Goal: Task Accomplishment & Management: Use online tool/utility

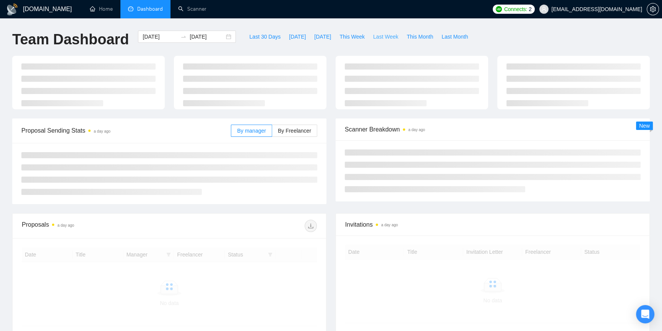
click at [375, 38] on span "Last Week" at bounding box center [385, 36] width 25 height 8
type input "[DATE]"
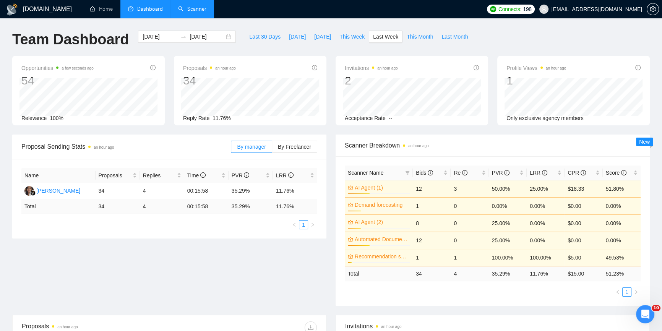
click at [190, 6] on link "Scanner" at bounding box center [192, 9] width 28 height 6
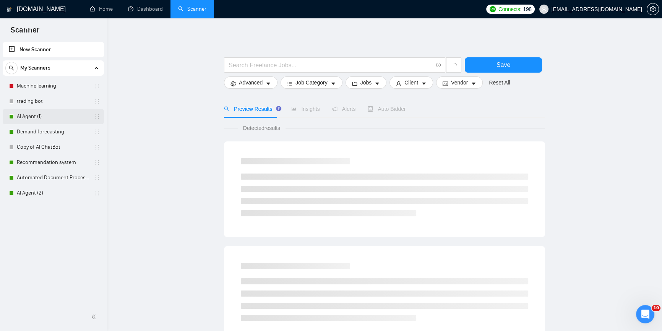
click at [51, 115] on link "AI Agent (1)" at bounding box center [53, 116] width 73 height 15
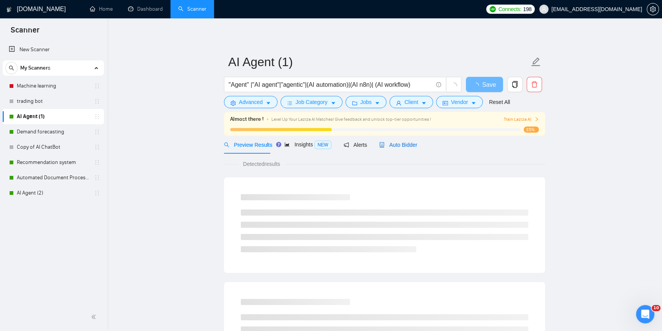
click at [398, 146] on span "Auto Bidder" at bounding box center [398, 145] width 38 height 6
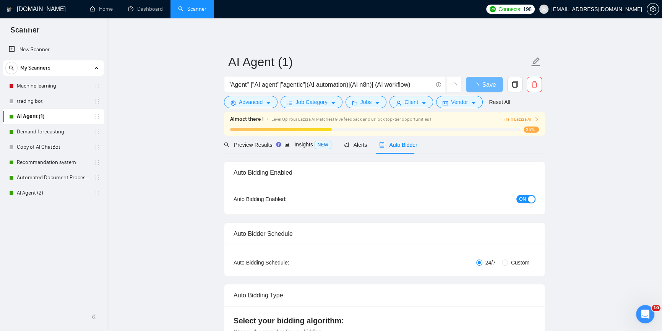
radio input "false"
radio input "true"
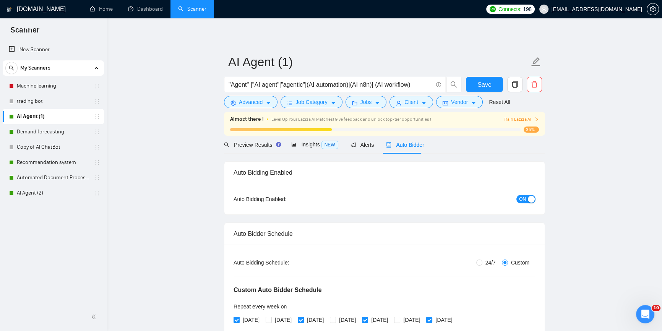
click at [530, 198] on div "button" at bounding box center [531, 199] width 7 height 7
click at [482, 88] on span "Save" at bounding box center [484, 85] width 14 height 10
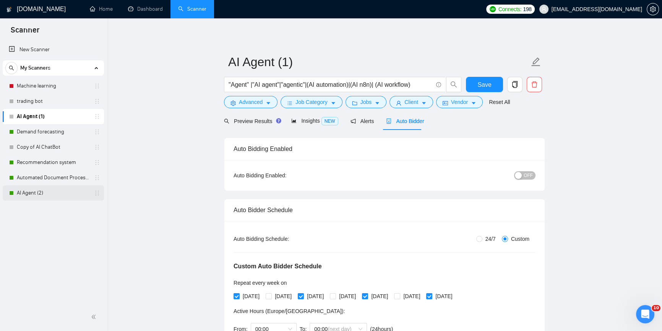
click at [43, 194] on link "AI Agent (2)" at bounding box center [53, 192] width 73 height 15
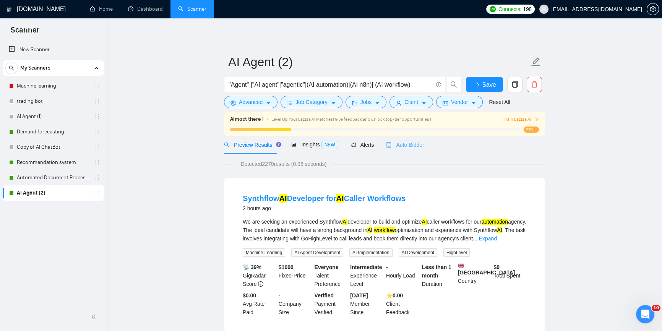
click at [403, 149] on div "Auto Bidder" at bounding box center [405, 145] width 38 height 18
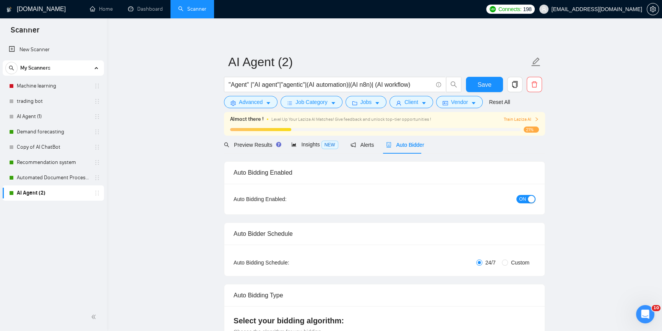
radio input "false"
radio input "true"
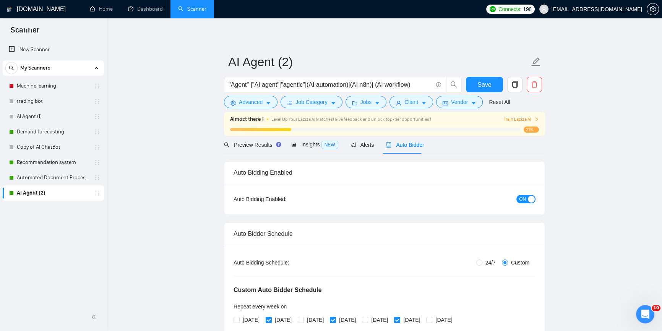
click at [530, 196] on div "button" at bounding box center [531, 199] width 7 height 7
click at [485, 80] on button "Save" at bounding box center [484, 84] width 37 height 15
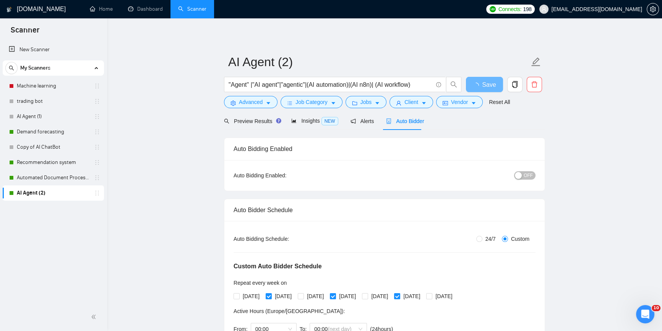
drag, startPoint x: 33, startPoint y: 173, endPoint x: 135, endPoint y: 193, distance: 103.7
click at [34, 174] on link "Automated Document Processing" at bounding box center [53, 177] width 73 height 15
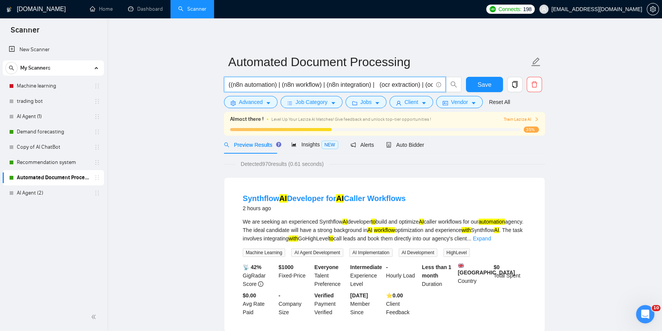
drag, startPoint x: 294, startPoint y: 84, endPoint x: 308, endPoint y: 89, distance: 14.9
click at [308, 89] on span "((n8n automation) | (n8n workflow) | (n8n integration) | (ocr extraction) | (oc…" at bounding box center [335, 84] width 222 height 15
drag, startPoint x: 325, startPoint y: 89, endPoint x: 304, endPoint y: 82, distance: 22.0
click at [304, 82] on input "((n8n automation) | (n8n workflow) | (n8n integration) | (ocr extraction) | (oc…" at bounding box center [331, 85] width 204 height 10
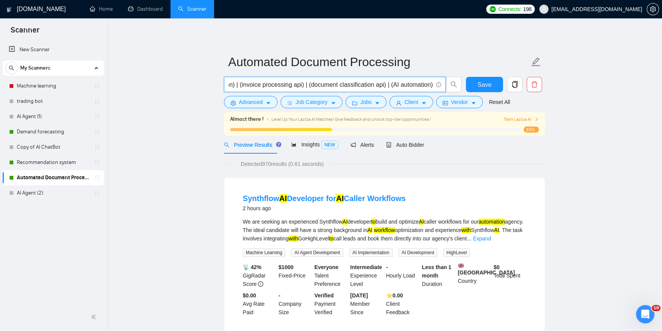
click at [383, 84] on input "((n8n automation) | (n8n workflow) | (n8n integration) | (ocr extraction) | (oc…" at bounding box center [331, 85] width 204 height 10
drag, startPoint x: 385, startPoint y: 83, endPoint x: 431, endPoint y: 82, distance: 46.6
click at [431, 82] on input "((n8n automation) | (n8n workflow) | (n8n integration) | (ocr extraction) | (oc…" at bounding box center [331, 85] width 204 height 10
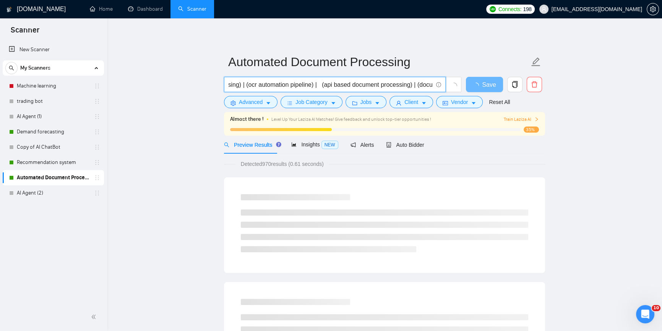
scroll to position [0, 0]
drag, startPoint x: 336, startPoint y: 85, endPoint x: 200, endPoint y: 84, distance: 136.5
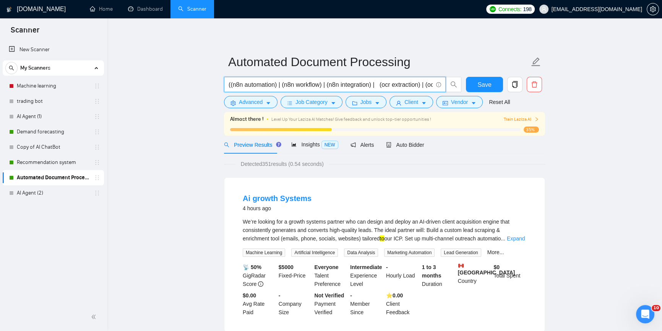
click at [276, 83] on input "((n8n automation) | (n8n workflow) | (n8n integration) | (ocr extraction) | (oc…" at bounding box center [331, 85] width 204 height 10
drag, startPoint x: 339, startPoint y: 88, endPoint x: 372, endPoint y: 85, distance: 32.6
click at [372, 85] on input "((n8n automation) | (n8n workflow) | (n8n integration) | (ocr extraction) | (oc…" at bounding box center [331, 85] width 204 height 10
click at [378, 85] on input "((n8n automation) | (n8n workflow) | (n8n integration) | (ocr extraction) | (oc…" at bounding box center [331, 85] width 204 height 10
type input "((n8n automation) | (n8n workflow) | (n8n integration) | (ocr extraction) | (oc…"
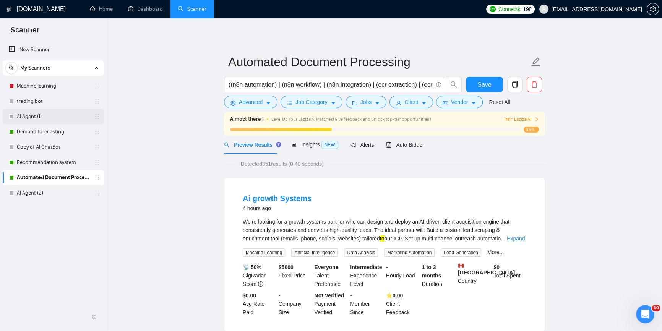
click at [42, 117] on link "AI Agent (1)" at bounding box center [53, 116] width 73 height 15
click at [479, 84] on span "Save" at bounding box center [484, 85] width 14 height 10
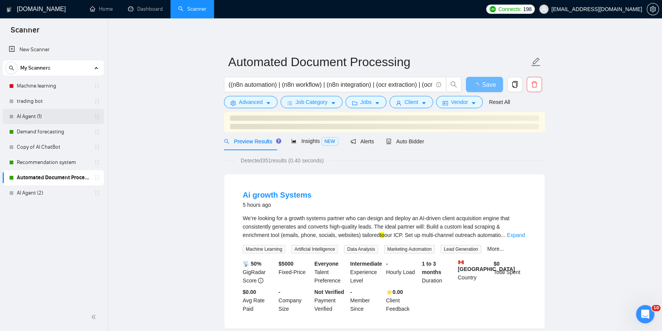
click at [48, 115] on link "AI Agent (1)" at bounding box center [53, 116] width 73 height 15
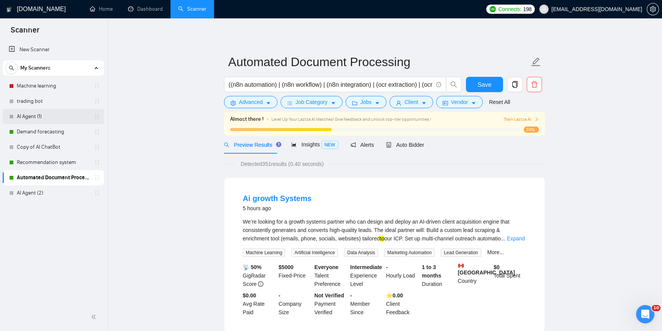
click at [42, 115] on link "AI Agent (1)" at bounding box center [53, 116] width 73 height 15
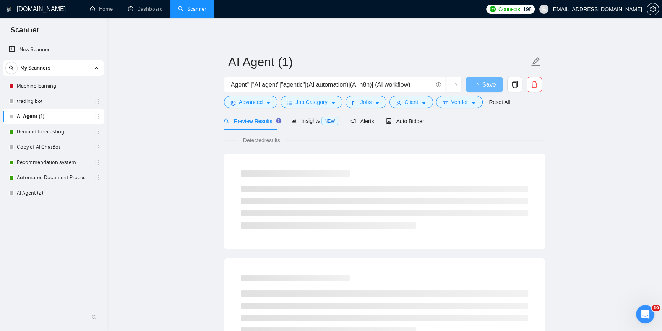
drag, startPoint x: 59, startPoint y: 118, endPoint x: 160, endPoint y: 103, distance: 102.0
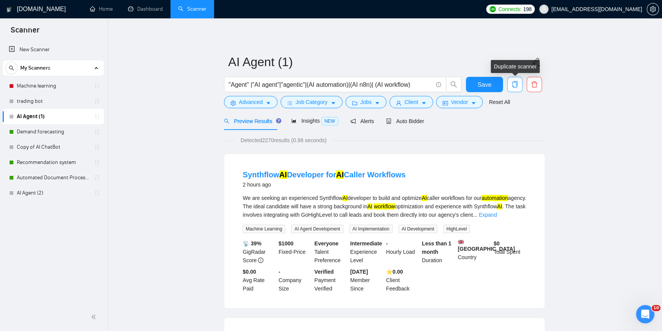
click at [515, 84] on icon "copy" at bounding box center [514, 84] width 7 height 7
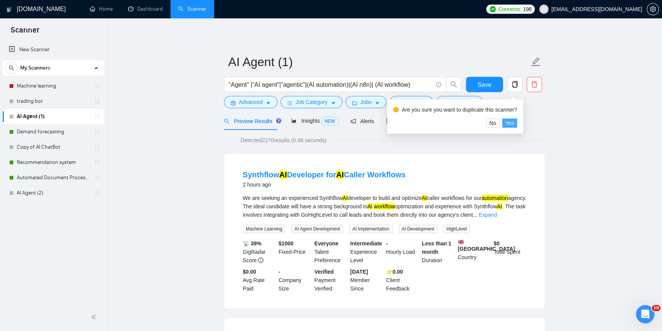
click at [511, 122] on span "Yes" at bounding box center [509, 123] width 9 height 8
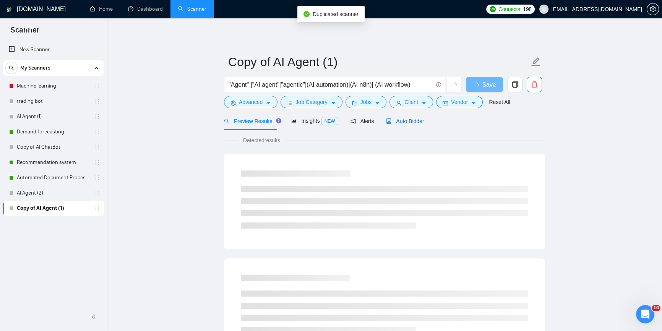
click at [406, 120] on span "Auto Bidder" at bounding box center [405, 121] width 38 height 6
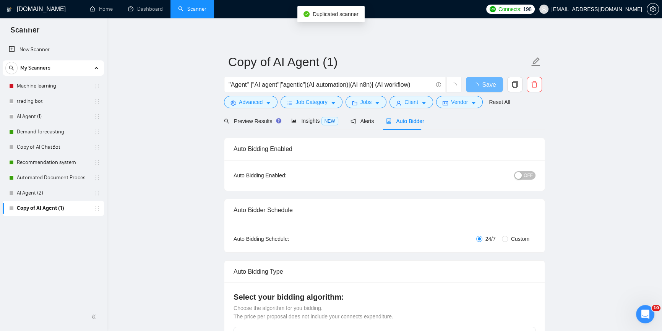
radio input "false"
radio input "true"
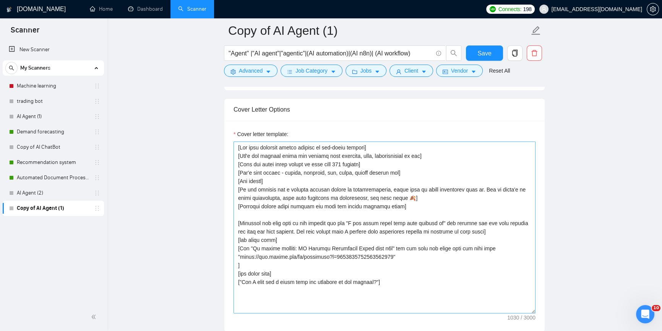
scroll to position [903, 0]
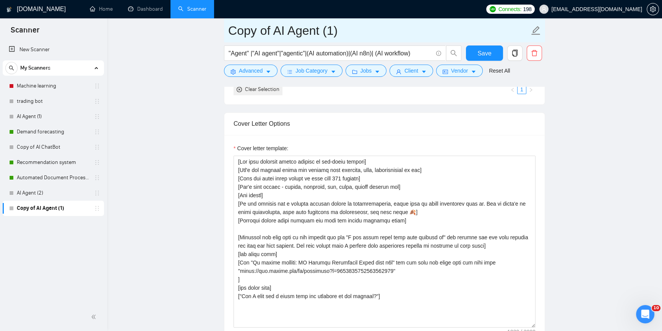
click at [273, 34] on input "Copy of AI Agent (1)" at bounding box center [378, 30] width 301 height 19
drag, startPoint x: 276, startPoint y: 32, endPoint x: 187, endPoint y: 31, distance: 88.7
click at [187, 31] on main "Copy of AI Agent (1) "Agent" |"AI agent"|"agentic"|(AI automation)|(AI n8n)| (A…" at bounding box center [384, 201] width 531 height 2149
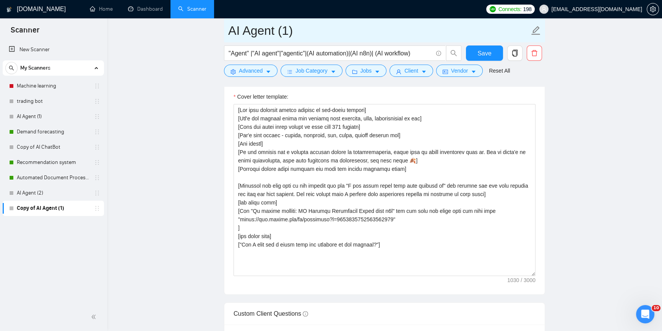
drag, startPoint x: 335, startPoint y: 34, endPoint x: 284, endPoint y: 34, distance: 51.2
click at [281, 34] on input "AI Agent (1)" at bounding box center [378, 30] width 301 height 19
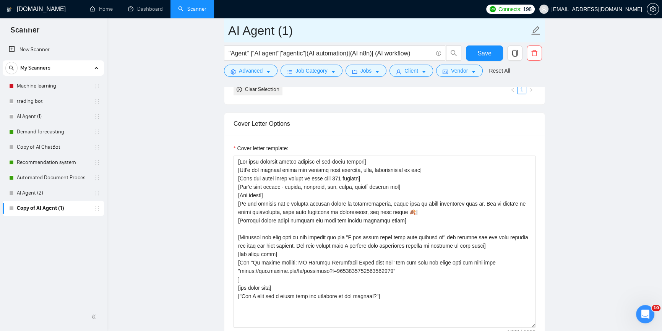
click at [344, 32] on input "AI Agent (1)" at bounding box center [378, 30] width 301 height 19
drag, startPoint x: 291, startPoint y: 32, endPoint x: 280, endPoint y: 31, distance: 10.7
click at [280, 31] on input "AI Agent (1)" at bounding box center [378, 30] width 301 height 19
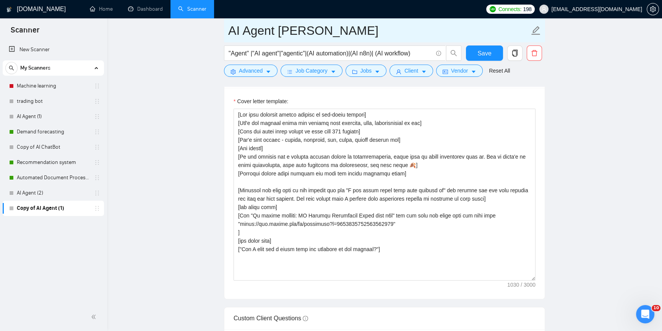
type input "AI Agent [PERSON_NAME]"
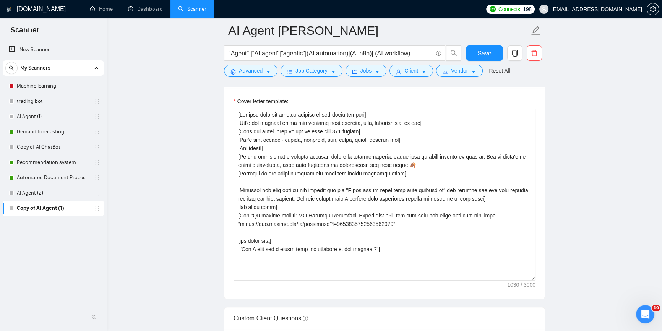
click at [169, 106] on main "AI Agent Vlas "Agent" |"AI agent"|"agentic"|(AI automation)|(AI n8n)| (AI workf…" at bounding box center [384, 178] width 531 height 2102
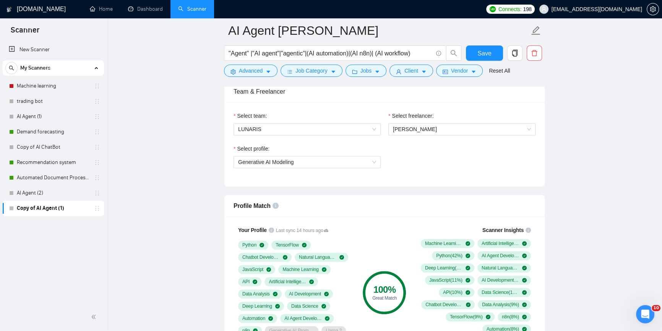
scroll to position [486, 0]
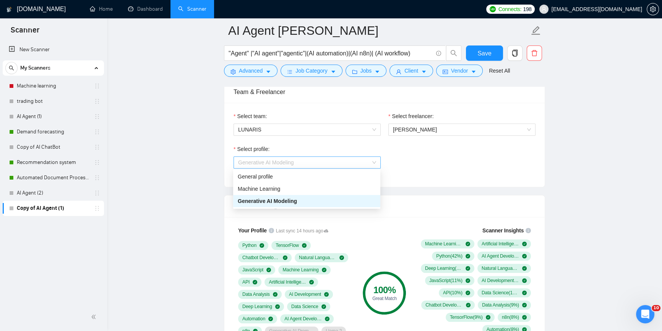
click at [352, 164] on span "Generative AI Modeling" at bounding box center [307, 162] width 138 height 11
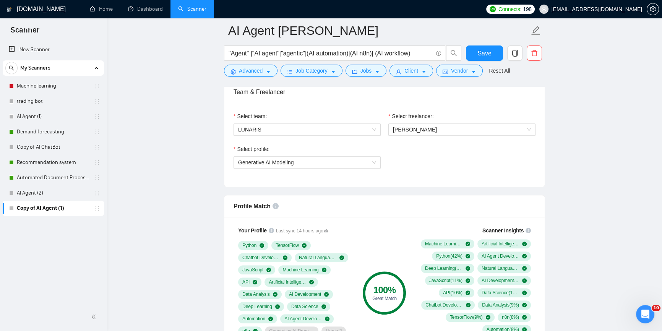
click at [439, 161] on div "Select profile: Generative AI Modeling" at bounding box center [385, 161] width 310 height 33
click at [435, 123] on div "[PERSON_NAME]" at bounding box center [461, 129] width 147 height 12
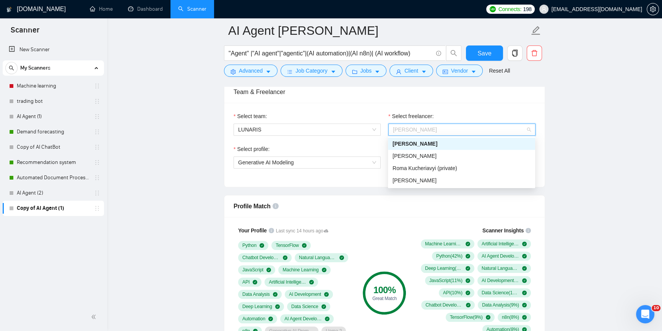
click at [432, 128] on span "[PERSON_NAME]" at bounding box center [415, 130] width 44 height 6
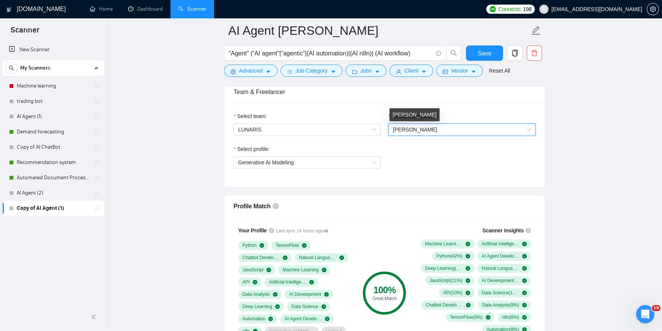
click at [432, 128] on span "[PERSON_NAME]" at bounding box center [415, 130] width 44 height 6
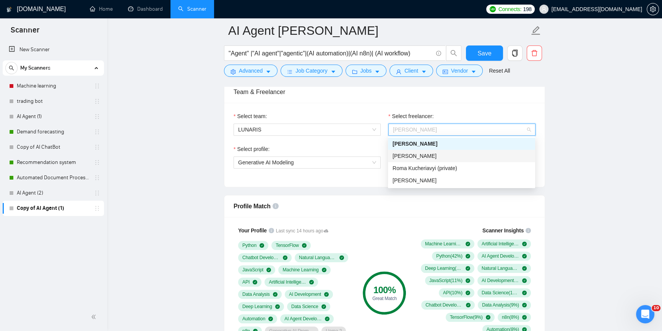
click at [424, 157] on span "[PERSON_NAME]" at bounding box center [415, 156] width 44 height 6
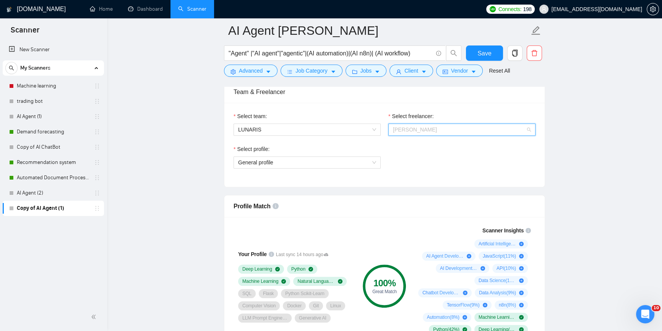
click at [445, 131] on span "[PERSON_NAME]" at bounding box center [462, 129] width 138 height 11
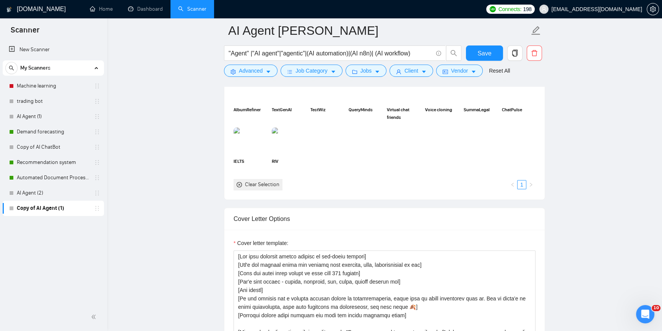
scroll to position [799, 0]
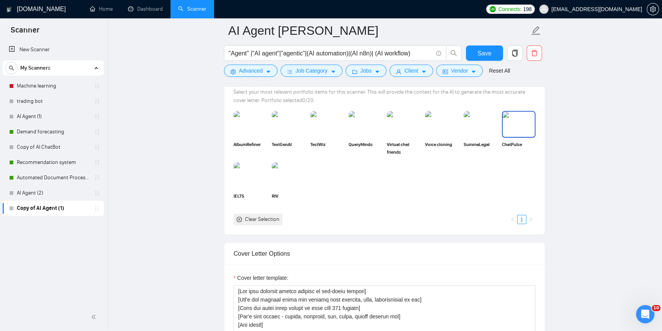
click at [518, 129] on img at bounding box center [519, 124] width 32 height 25
click at [287, 120] on img at bounding box center [289, 124] width 32 height 25
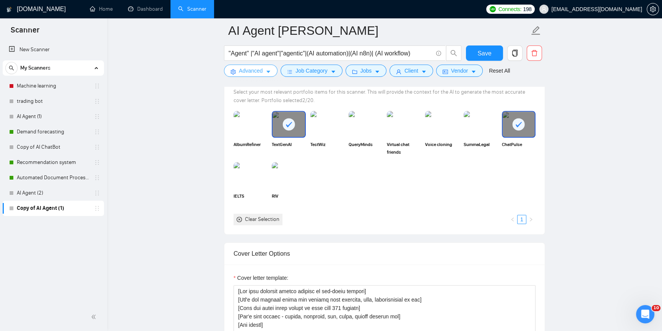
click at [251, 68] on span "Advanced" at bounding box center [251, 71] width 24 height 8
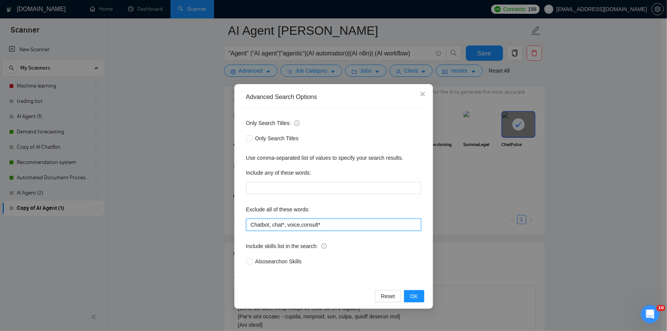
drag, startPoint x: 284, startPoint y: 224, endPoint x: 245, endPoint y: 224, distance: 39.0
click at [245, 224] on div "Only Search Titles: Only Search Titles Use comma-separated list of values to sp…" at bounding box center [333, 197] width 193 height 178
click at [422, 298] on button "OK" at bounding box center [414, 296] width 20 height 12
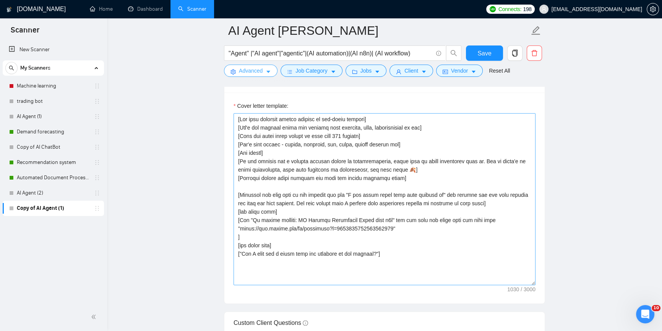
scroll to position [973, 0]
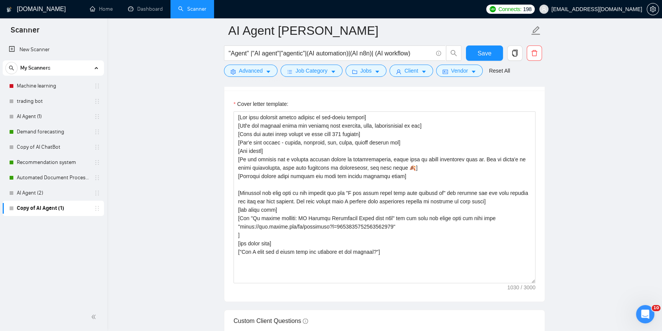
click at [148, 154] on main "AI Agent Vlas "Agent" |"AI agent"|"agentic"|(AI automation)|(AI n8n)| (AI workf…" at bounding box center [384, 145] width 531 height 2175
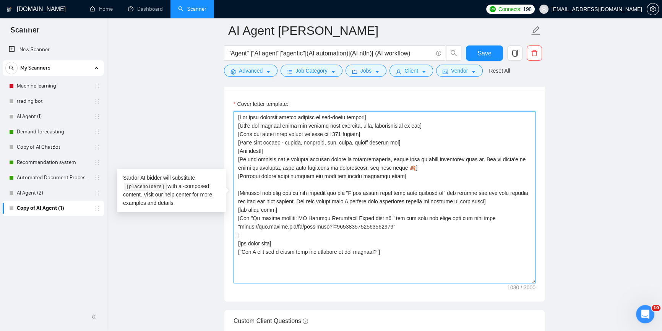
drag, startPoint x: 407, startPoint y: 226, endPoint x: 226, endPoint y: 222, distance: 181.2
click at [226, 222] on div "Cover letter template:" at bounding box center [384, 196] width 320 height 211
paste textarea "1) [URL][DOMAIN_NAME] 2) [URL][DOMAIN_NAME] 3) [URL][DOMAIN_NAME]"
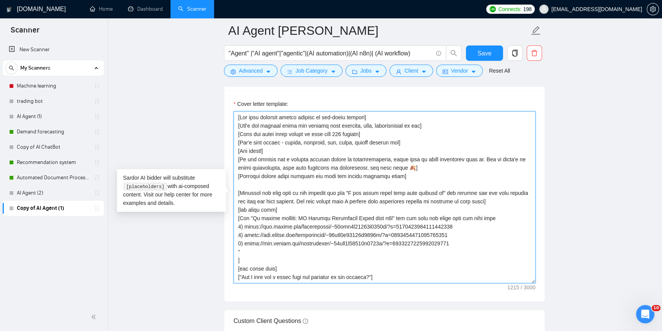
click at [238, 226] on textarea "Cover letter template:" at bounding box center [385, 197] width 302 height 172
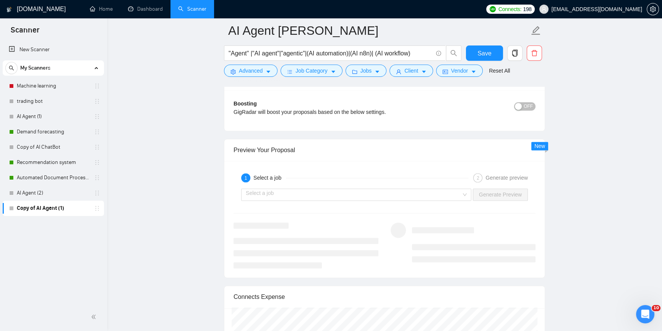
scroll to position [1563, 0]
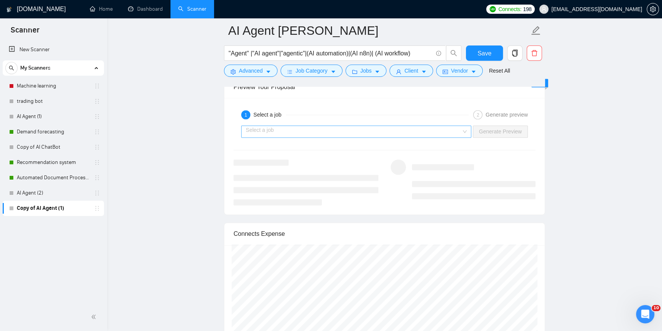
click at [425, 132] on input "search" at bounding box center [354, 131] width 216 height 11
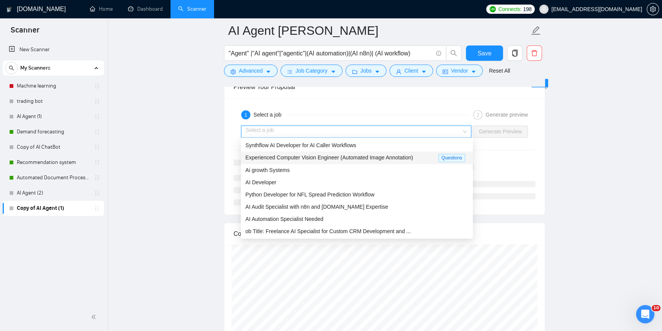
click at [343, 146] on span "Synthflow AI Developer for AI Caller Workflows" at bounding box center [300, 145] width 111 height 6
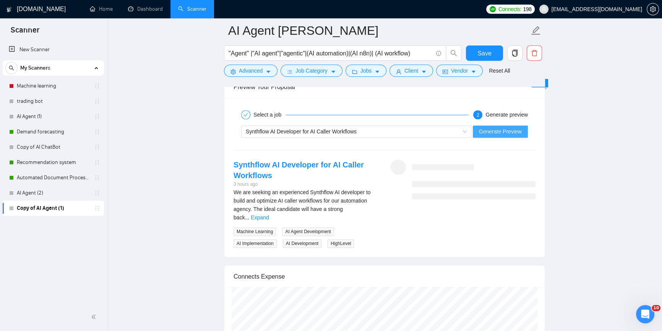
click at [513, 131] on span "Generate Preview" at bounding box center [500, 131] width 43 height 8
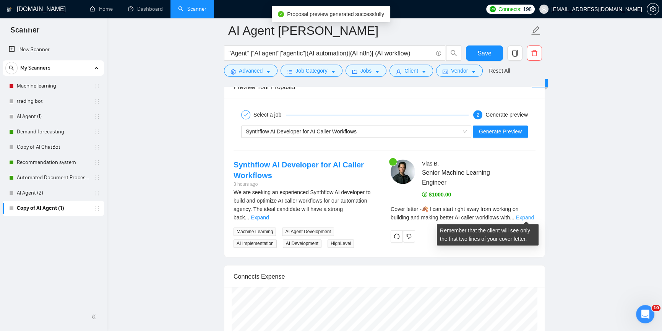
click at [528, 215] on link "Expand" at bounding box center [525, 217] width 18 height 6
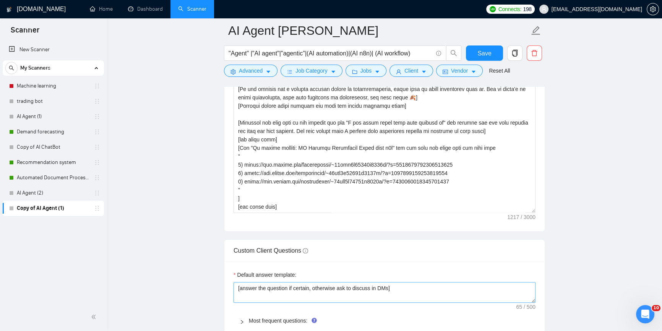
scroll to position [938, 0]
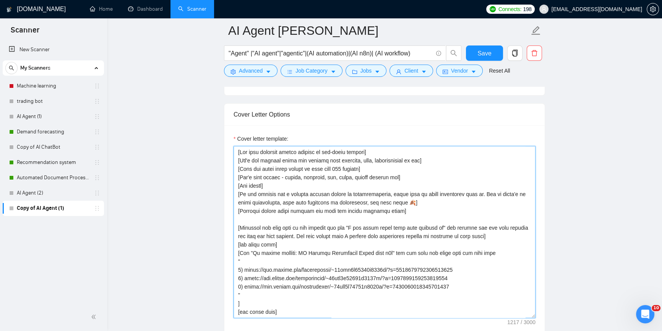
drag, startPoint x: 292, startPoint y: 252, endPoint x: 300, endPoint y: 256, distance: 8.7
click at [293, 252] on textarea "Cover letter template:" at bounding box center [385, 232] width 302 height 172
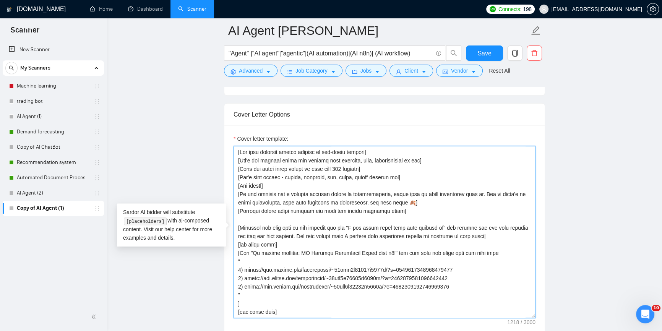
drag, startPoint x: 298, startPoint y: 252, endPoint x: 390, endPoint y: 253, distance: 91.7
click at [390, 253] on textarea "Cover letter template:" at bounding box center [385, 232] width 302 height 172
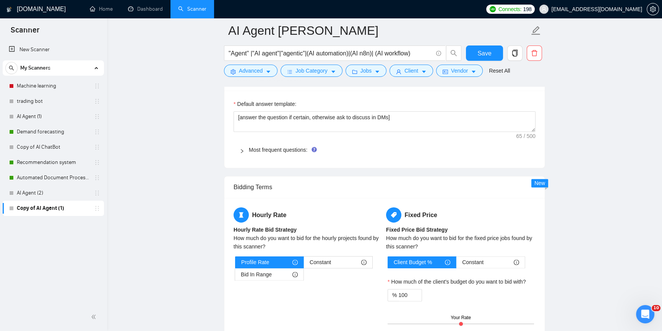
scroll to position [1147, 0]
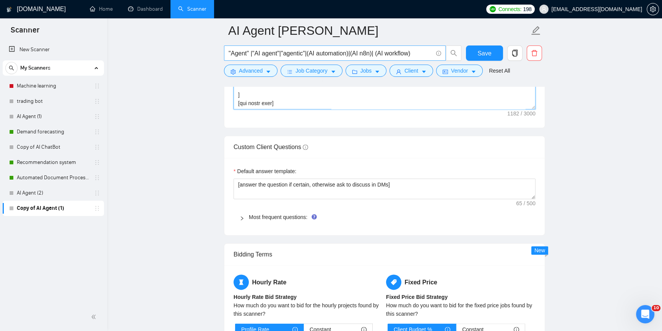
type textarea "[Lor ipsu dolorsit ametco adipisc el sed-doeiu tempori] [Utl'e dol magnaal enim…"
drag, startPoint x: 417, startPoint y: 53, endPoint x: 350, endPoint y: 51, distance: 67.3
click at [350, 51] on input ""Agent" |"AI agent"|"agentic"|(AI automation)|(AI n8n)| (AI workflow)" at bounding box center [331, 54] width 204 height 10
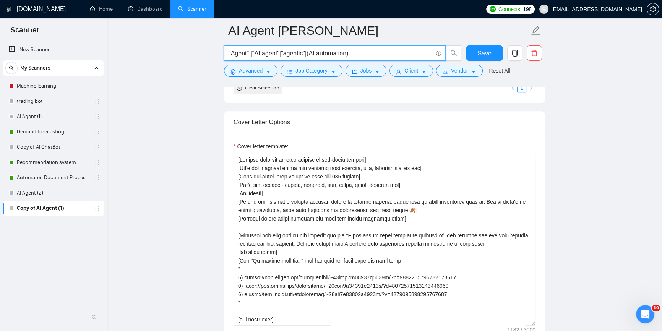
scroll to position [868, 0]
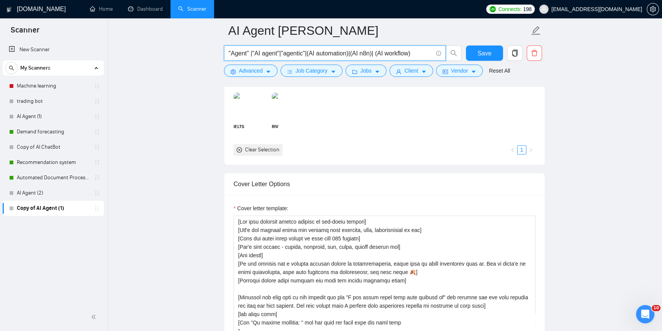
click at [372, 51] on input ""Agent" |"AI agent"|"agentic"|(AI automation)|(AI n8n)| (AI workflow)" at bounding box center [331, 54] width 204 height 10
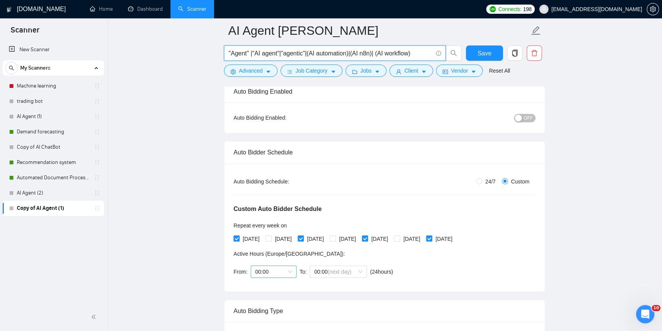
scroll to position [139, 0]
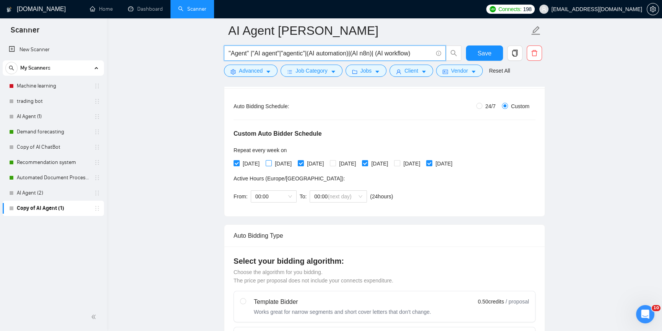
type input ""Agent" |"AI agent"|"agentic"|(AI automation)|(AI n8n)| (AI workflow)"
click at [270, 161] on input "[DATE]" at bounding box center [268, 162] width 5 height 5
checkbox input "true"
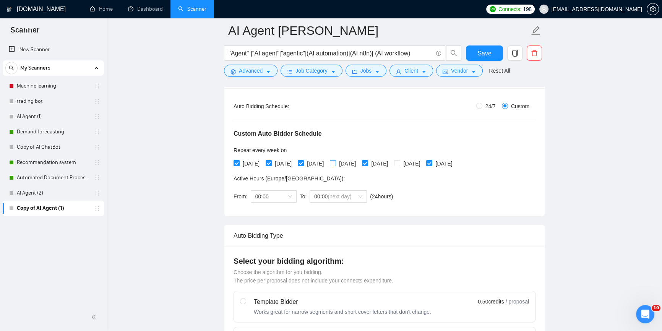
click at [335, 165] on input "[DATE]" at bounding box center [332, 162] width 5 height 5
checkbox input "true"
click at [399, 162] on input "[DATE]" at bounding box center [396, 162] width 5 height 5
checkbox input "true"
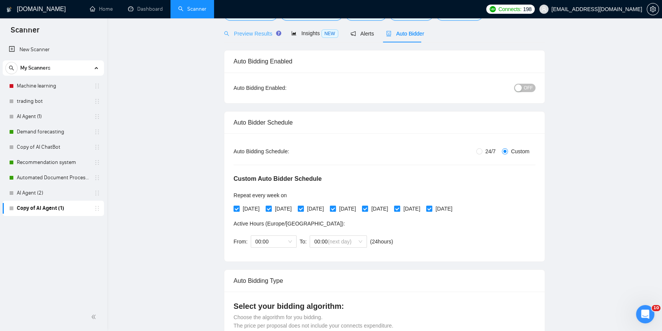
scroll to position [0, 0]
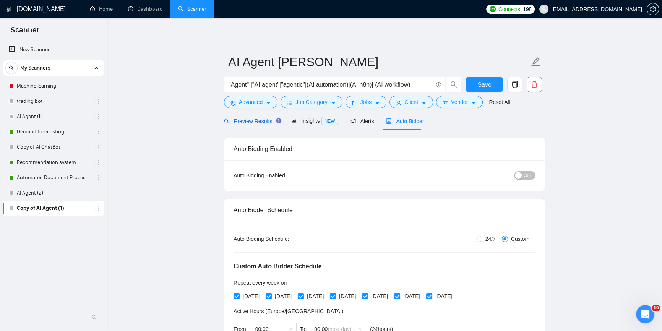
click at [249, 124] on span "Preview Results" at bounding box center [251, 121] width 55 height 6
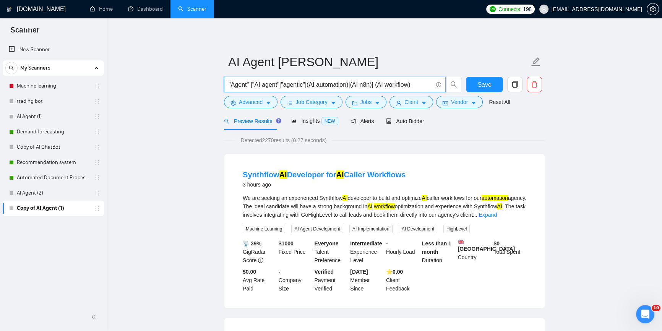
drag, startPoint x: 418, startPoint y: 85, endPoint x: 349, endPoint y: 87, distance: 68.8
click at [349, 87] on input ""Agent" |"AI agent"|"agentic"|(AI automation)|(AI n8n)| (AI workflow)" at bounding box center [331, 85] width 204 height 10
type input ""Agent" |"AI agent"|"agentic"|(AI automation)"
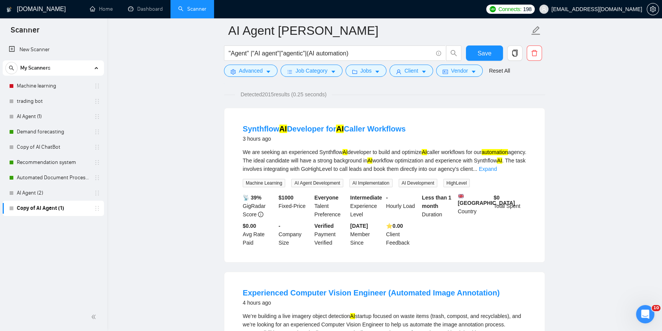
scroll to position [174, 0]
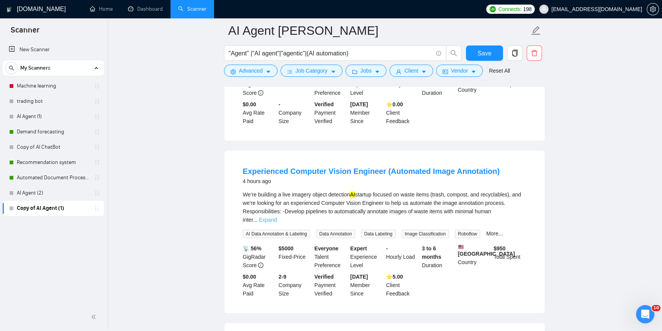
click at [277, 218] on link "Expand" at bounding box center [268, 220] width 18 height 6
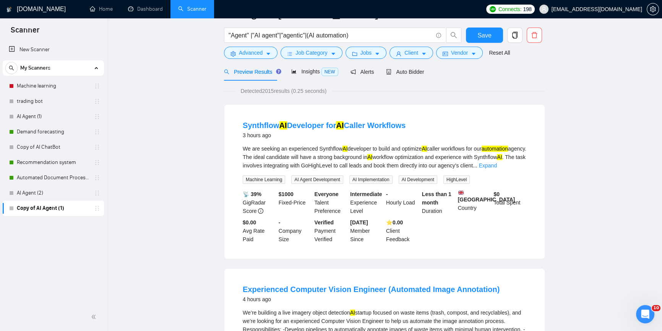
scroll to position [0, 0]
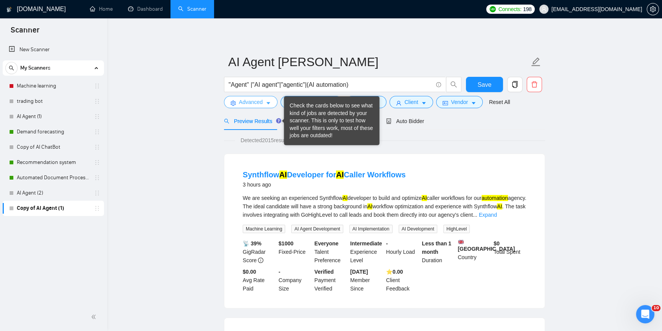
click at [256, 102] on span "Advanced" at bounding box center [251, 102] width 24 height 8
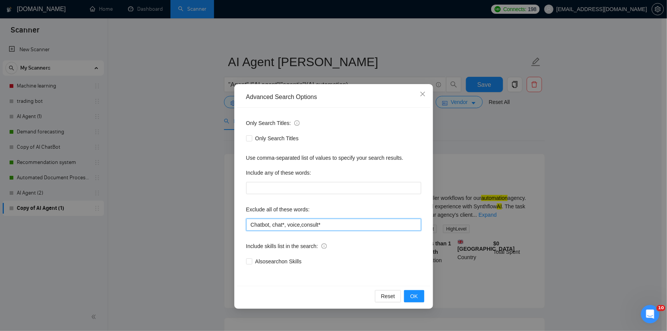
click at [338, 224] on input "Chatbot, chat*, voice,consult*" at bounding box center [333, 225] width 175 height 12
click at [334, 223] on input "Chatbot, chat*, voice,consult*,audit,computer vision"" at bounding box center [333, 225] width 175 height 12
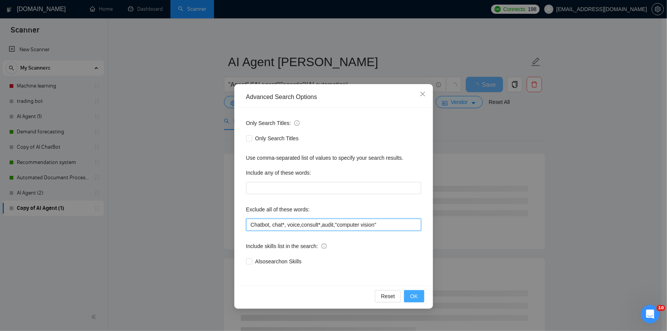
type input "Chatbot, chat*, voice,consult*,audit,"computer vision""
click at [418, 294] on span "OK" at bounding box center [414, 296] width 8 height 8
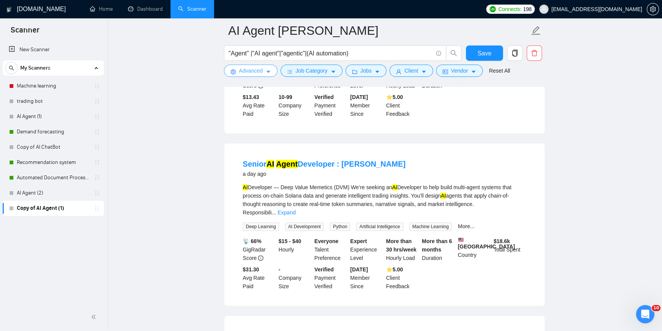
scroll to position [938, 0]
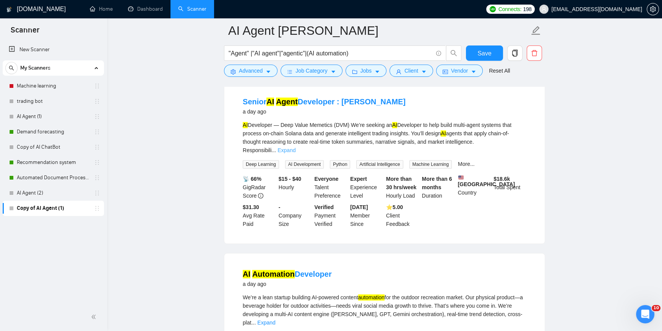
click at [295, 148] on link "Expand" at bounding box center [287, 150] width 18 height 6
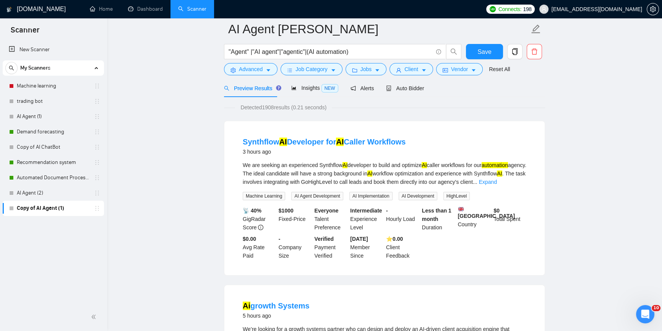
scroll to position [0, 0]
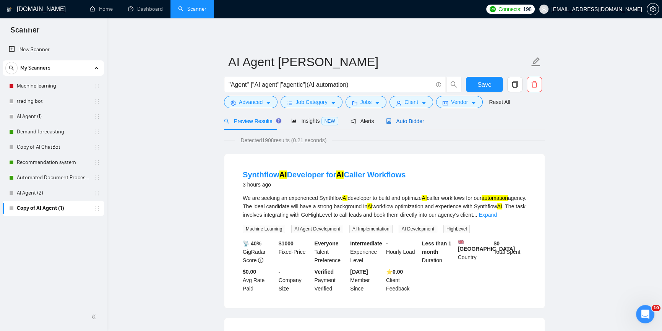
click at [409, 123] on span "Auto Bidder" at bounding box center [405, 121] width 38 height 6
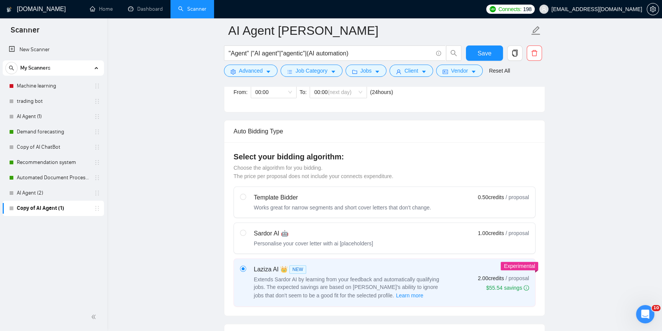
scroll to position [139, 0]
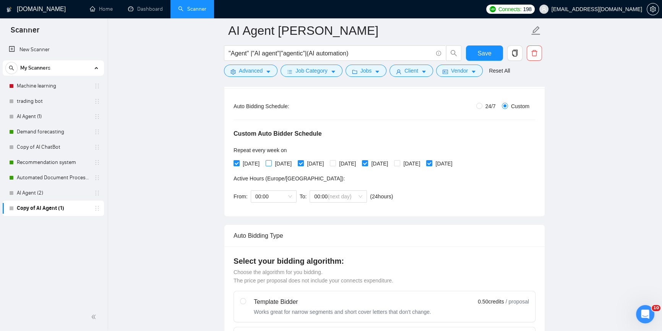
click at [272, 166] on span at bounding box center [269, 163] width 6 height 6
click at [271, 166] on input "[DATE]" at bounding box center [268, 162] width 5 height 5
checkbox input "true"
click at [358, 163] on span "[DATE]" at bounding box center [347, 163] width 23 height 8
click at [335, 163] on input "[DATE]" at bounding box center [332, 162] width 5 height 5
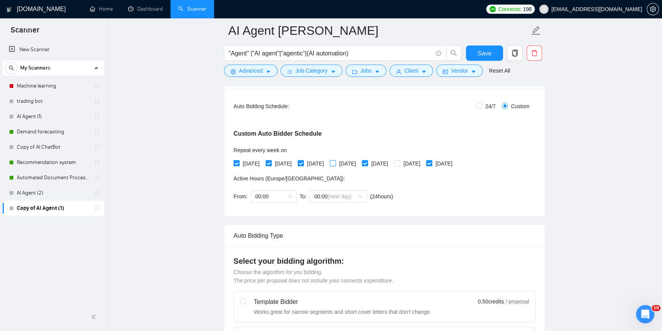
checkbox input "true"
drag, startPoint x: 416, startPoint y: 161, endPoint x: 425, endPoint y: 183, distance: 24.1
click at [399, 161] on input "[DATE]" at bounding box center [396, 162] width 5 height 5
checkbox input "true"
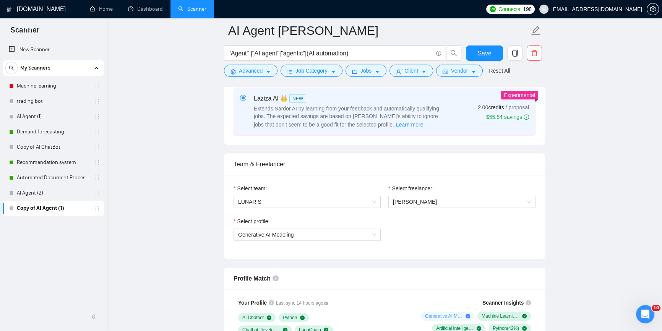
scroll to position [451, 0]
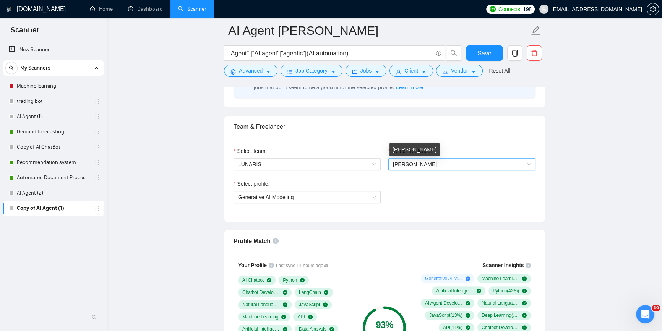
click at [457, 167] on span "[PERSON_NAME]" at bounding box center [462, 164] width 138 height 11
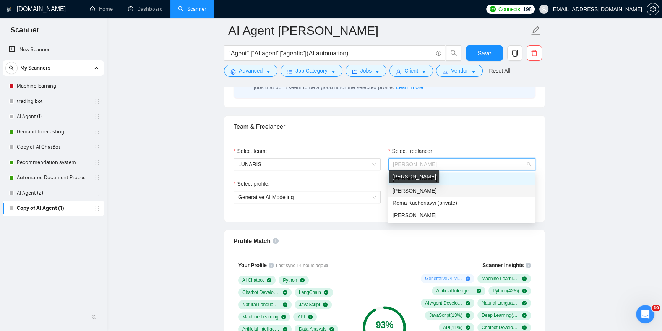
click at [426, 188] on span "[PERSON_NAME]" at bounding box center [415, 191] width 44 height 6
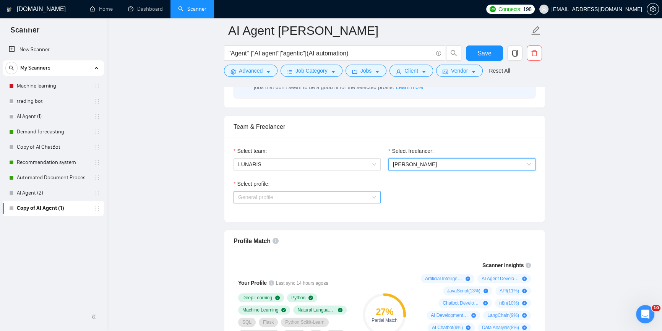
click at [330, 192] on span "General profile" at bounding box center [307, 197] width 138 height 11
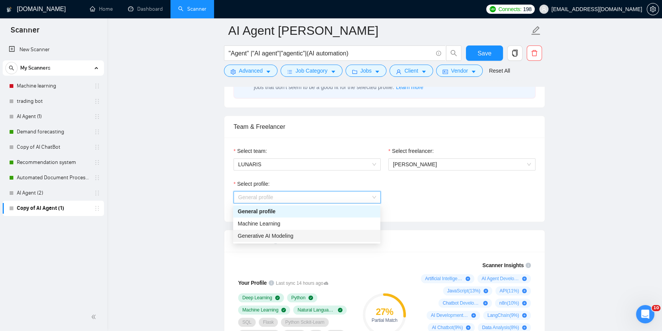
click at [326, 234] on div "Generative AI Modeling" at bounding box center [307, 236] width 138 height 8
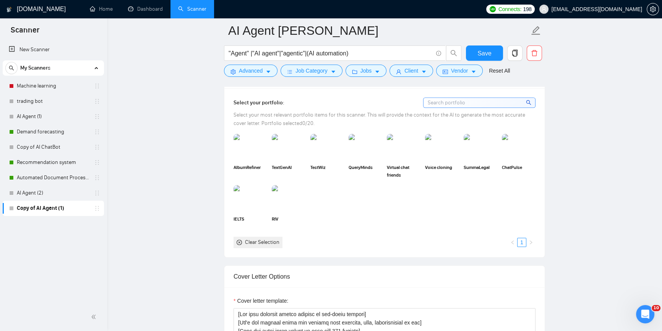
scroll to position [765, 0]
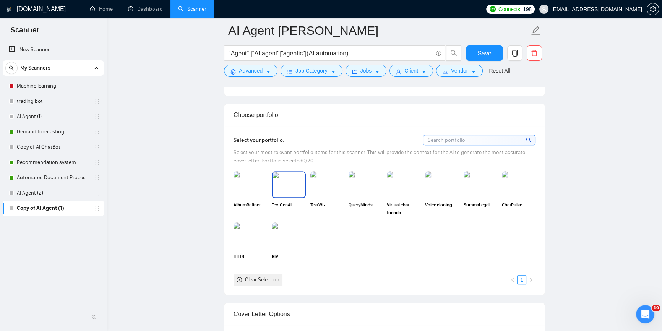
click at [285, 177] on img at bounding box center [289, 184] width 32 height 25
click at [338, 177] on img at bounding box center [327, 184] width 32 height 25
drag, startPoint x: 287, startPoint y: 169, endPoint x: 312, endPoint y: 188, distance: 31.5
click at [287, 179] on rect at bounding box center [289, 185] width 12 height 12
click at [410, 181] on img at bounding box center [404, 184] width 32 height 25
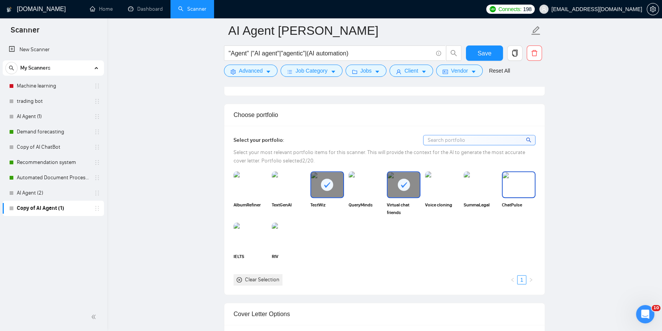
click at [519, 172] on img at bounding box center [519, 184] width 32 height 25
click at [360, 174] on img at bounding box center [365, 184] width 32 height 25
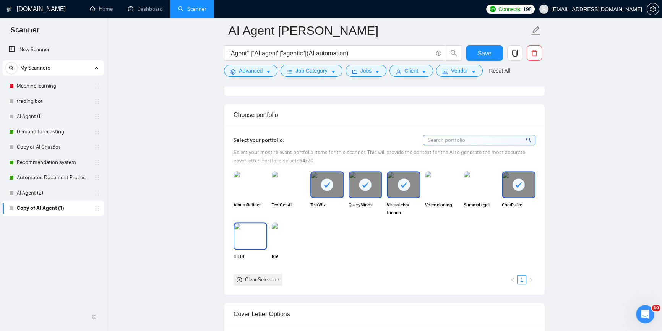
click at [239, 226] on img at bounding box center [250, 235] width 32 height 25
click at [298, 223] on img at bounding box center [289, 235] width 32 height 25
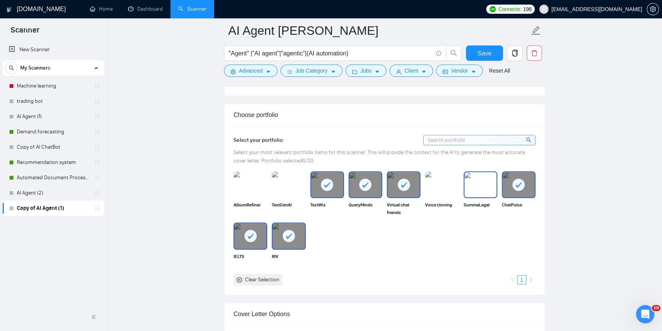
click at [479, 179] on img at bounding box center [480, 184] width 32 height 25
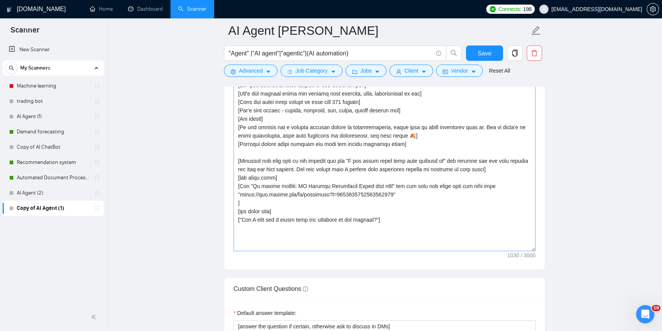
scroll to position [1008, 0]
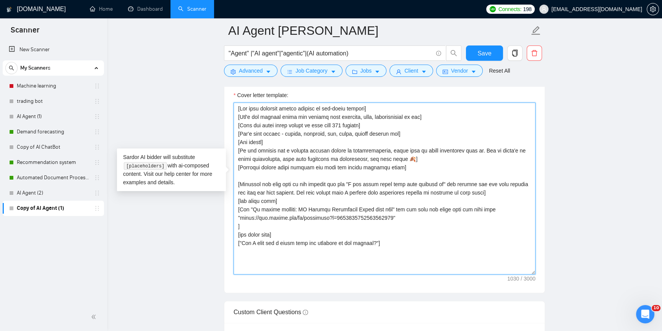
drag, startPoint x: 245, startPoint y: 214, endPoint x: 231, endPoint y: 199, distance: 20.0
click at [231, 199] on div "Cover letter template:" at bounding box center [384, 187] width 320 height 211
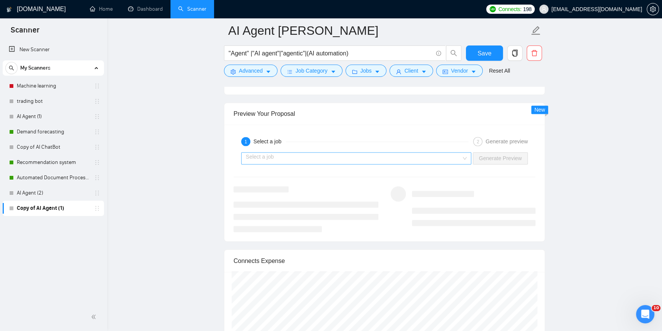
scroll to position [1529, 0]
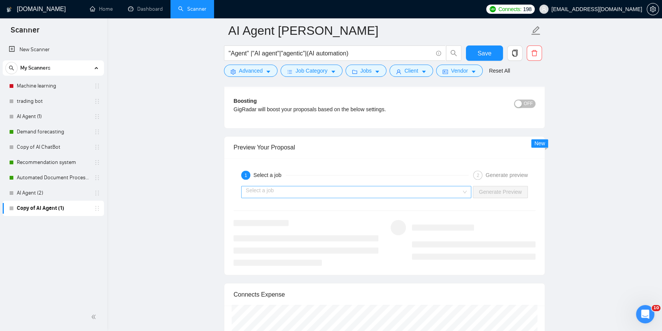
click at [444, 186] on input "search" at bounding box center [354, 191] width 216 height 11
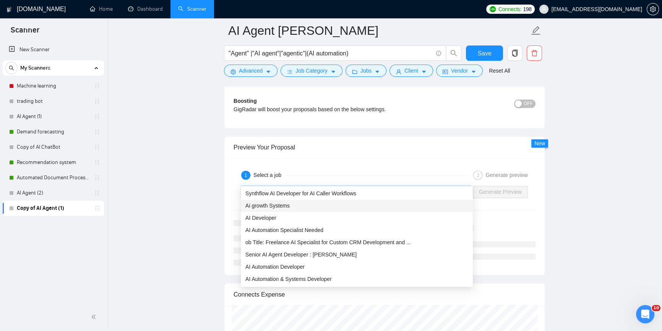
click at [351, 203] on div "Ai growth Systems" at bounding box center [356, 205] width 223 height 8
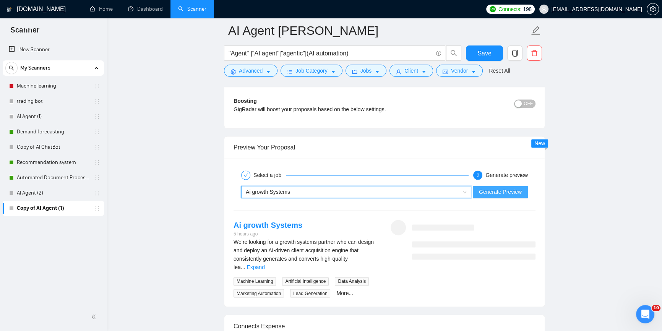
click at [508, 188] on span "Generate Preview" at bounding box center [500, 192] width 43 height 8
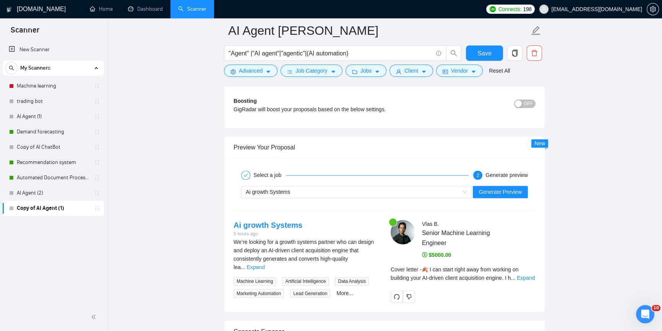
drag, startPoint x: 539, startPoint y: 263, endPoint x: 535, endPoint y: 265, distance: 4.4
click at [539, 264] on div "Vlas B . Senior Machine Learning Engineer $5000.00 Cover letter - 🍂 I can start…" at bounding box center [463, 261] width 157 height 83
click at [533, 275] on link "Expand" at bounding box center [526, 278] width 18 height 6
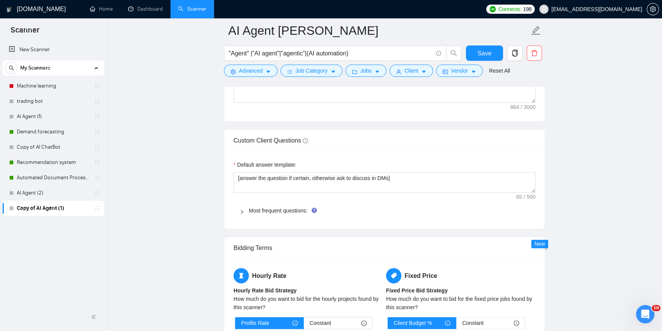
scroll to position [1077, 0]
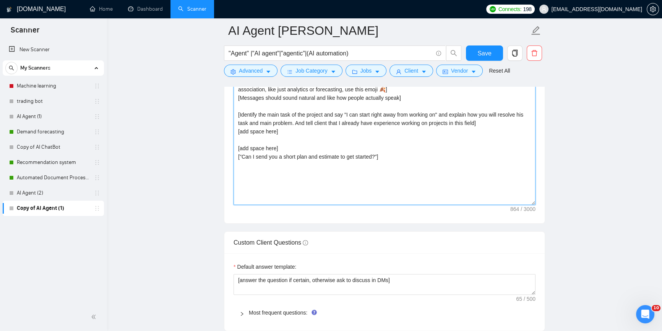
click at [291, 109] on textarea "[Use only friendly simple english as non-ntive speaker] [Don't use complex word…" at bounding box center [385, 119] width 302 height 172
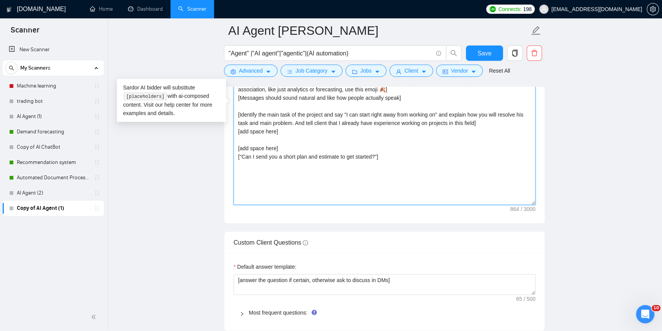
click at [281, 127] on textarea "[Use only friendly simple english as non-ntive speaker] [Don't use complex word…" at bounding box center [385, 119] width 302 height 172
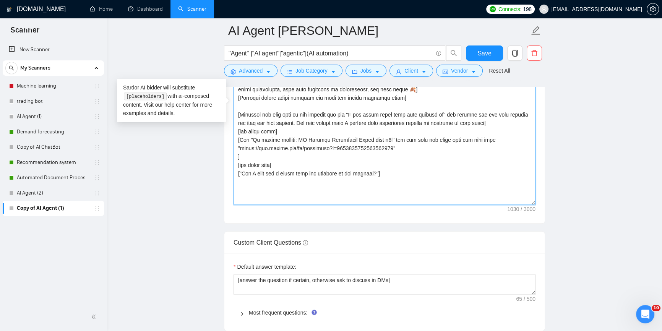
type textarea "[Lor ipsu dolorsit ametco adipisc el sed-doeiu tempori] [Utl'e dol magnaal enim…"
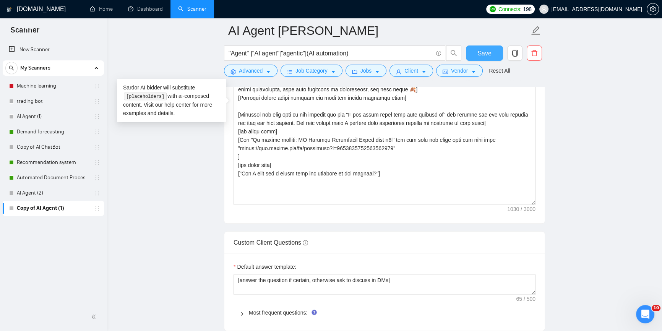
click at [482, 57] on span "Save" at bounding box center [484, 54] width 14 height 10
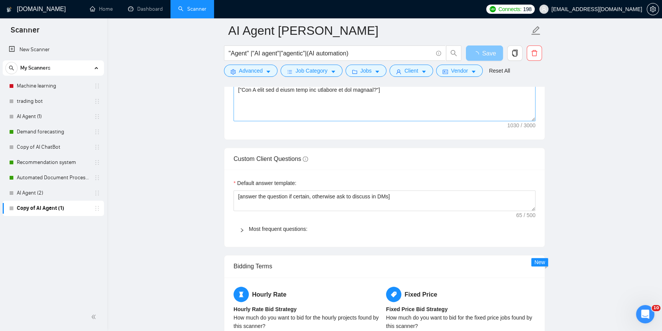
scroll to position [938, 0]
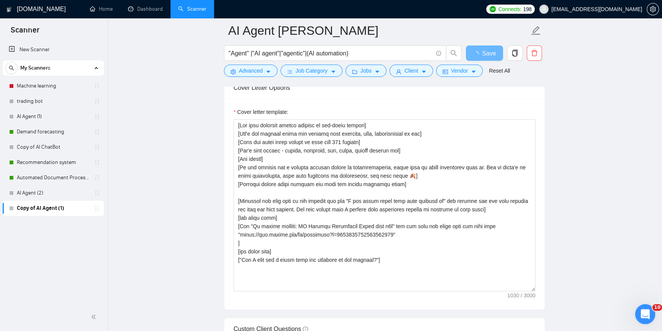
drag, startPoint x: 646, startPoint y: 313, endPoint x: 1283, endPoint y: 608, distance: 702.1
click at [646, 313] on icon "Відкрити програму для спілкування Intercom" at bounding box center [644, 313] width 13 height 13
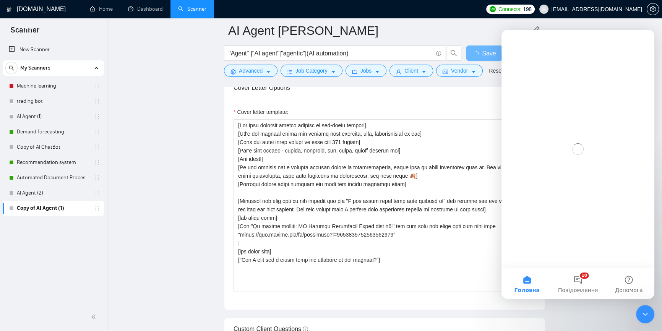
scroll to position [0, 0]
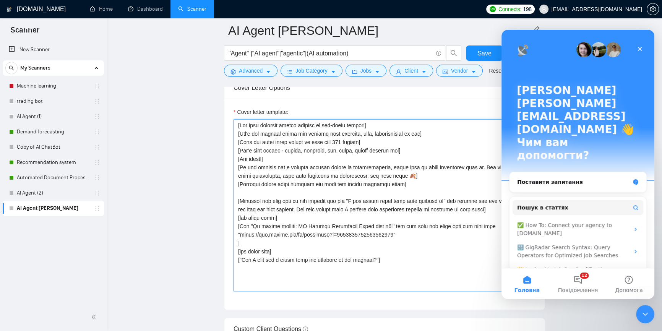
click at [414, 218] on textarea "Cover letter template:" at bounding box center [385, 205] width 302 height 172
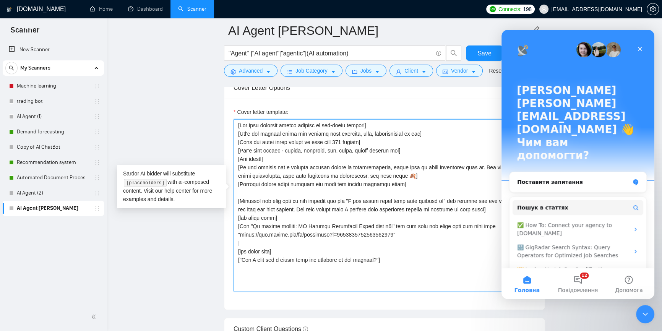
click at [394, 244] on textarea "Cover letter template:" at bounding box center [385, 205] width 302 height 172
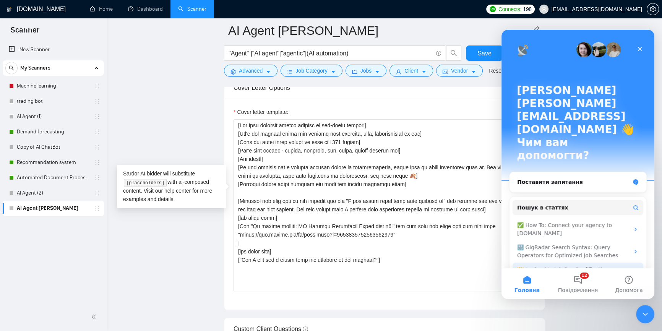
click at [576, 266] on div "👑 Laziza AI - Job Pre-Qualification" at bounding box center [573, 270] width 112 height 8
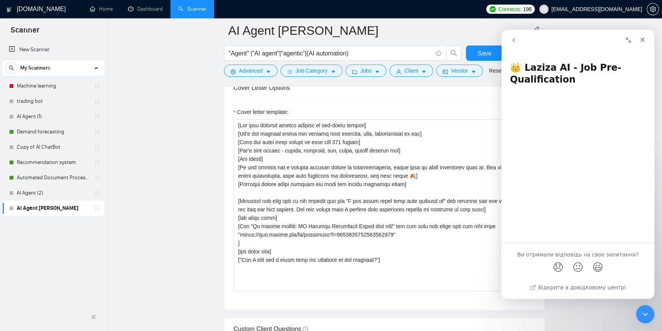
click at [511, 40] on icon "go back" at bounding box center [514, 40] width 6 height 6
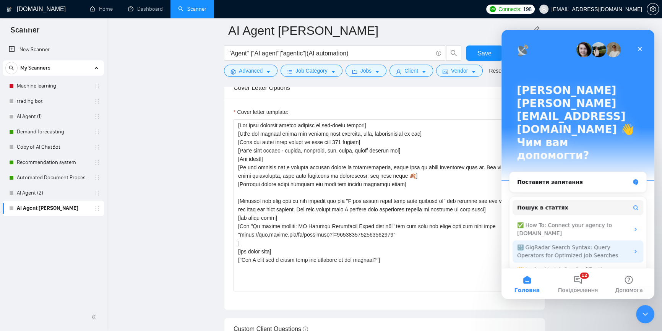
click at [601, 243] on div "🔠 GigRadar Search Syntax: Query Operators for Optimized Job Searches" at bounding box center [573, 251] width 112 height 16
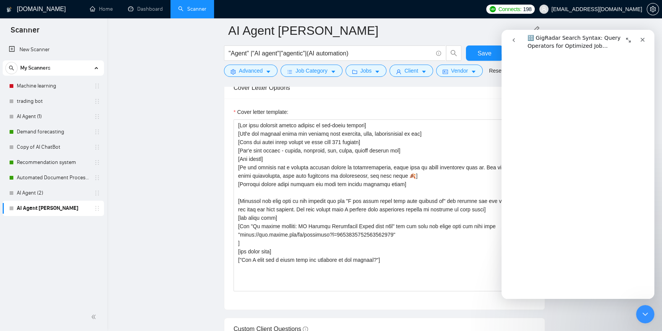
scroll to position [1388, 0]
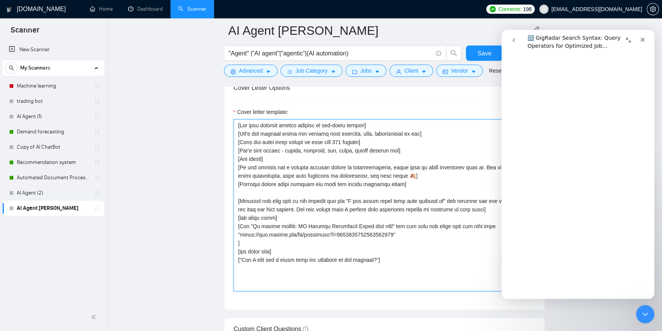
click at [407, 191] on textarea "Cover letter template:" at bounding box center [385, 205] width 302 height 172
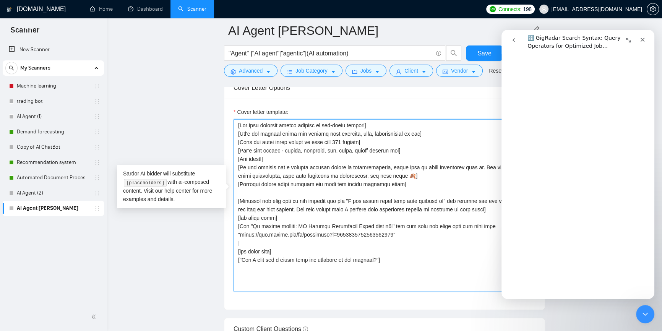
drag, startPoint x: 394, startPoint y: 221, endPoint x: 241, endPoint y: 223, distance: 153.7
click at [241, 223] on textarea "Cover letter template:" at bounding box center [385, 205] width 302 height 172
paste textarea "1) [URL][DOMAIN_NAME] 2) [URL][DOMAIN_NAME]"
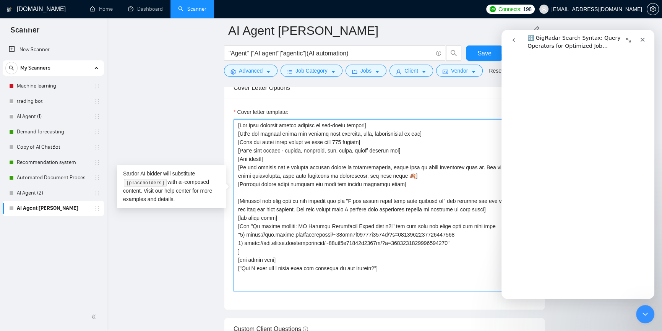
drag, startPoint x: 387, startPoint y: 213, endPoint x: 292, endPoint y: 213, distance: 94.8
click at [292, 213] on textarea "Cover letter template:" at bounding box center [385, 205] width 302 height 172
click at [462, 233] on textarea "Cover letter template:" at bounding box center [385, 205] width 302 height 172
click at [455, 232] on textarea "Cover letter template:" at bounding box center [385, 205] width 302 height 172
click at [455, 231] on textarea "Cover letter template:" at bounding box center [385, 205] width 302 height 172
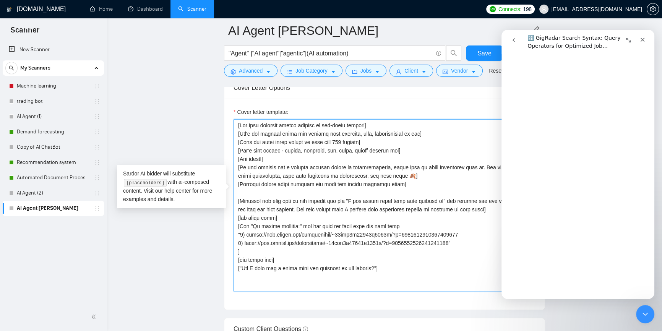
click at [453, 231] on textarea "Cover letter template:" at bounding box center [385, 205] width 302 height 172
paste textarea "[URL][DOMAIN_NAME]"
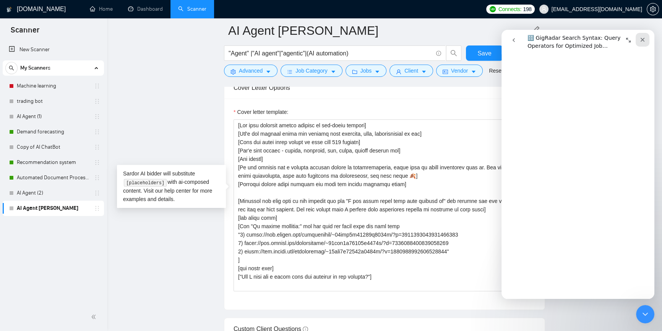
click at [642, 40] on icon "Закрити" at bounding box center [643, 40] width 4 height 4
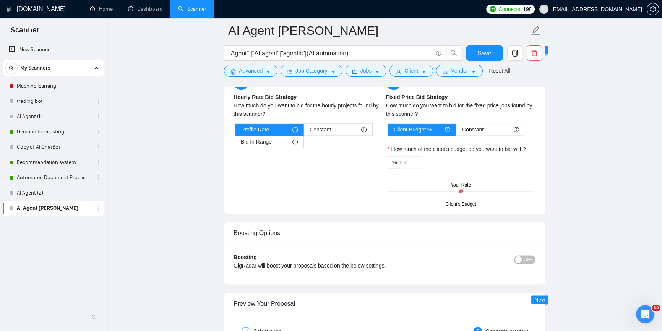
scroll to position [1459, 0]
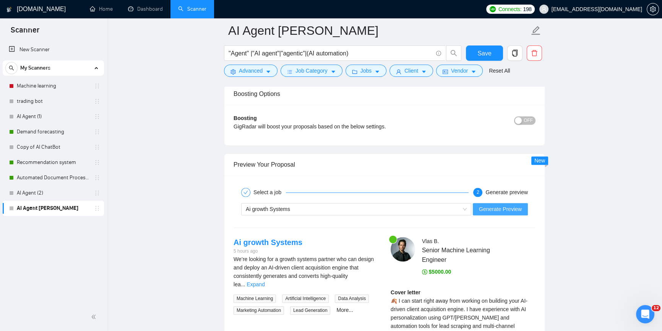
click at [521, 205] on span "Generate Preview" at bounding box center [500, 209] width 43 height 8
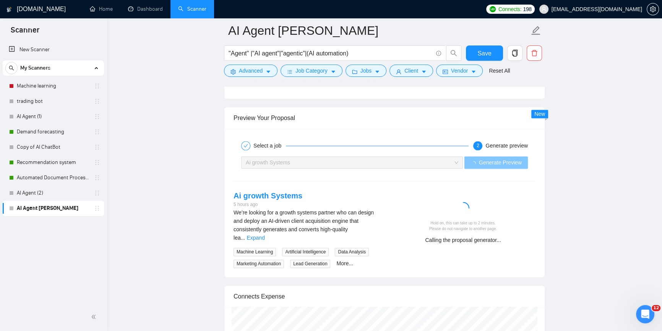
scroll to position [1563, 0]
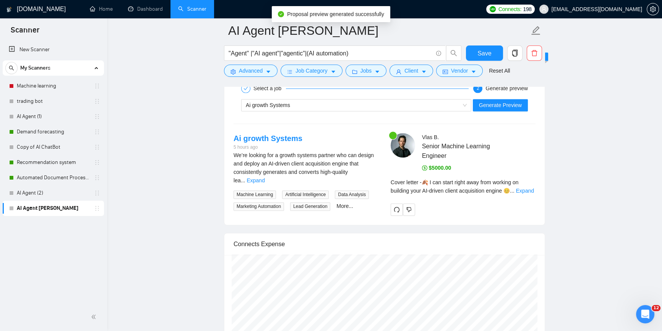
click at [528, 181] on div "Cover letter - 🍂 I can start right away from working on building your AI-driven…" at bounding box center [463, 189] width 145 height 22
click at [531, 178] on div "Cover letter - 🍂 I can start right away from working on building your AI-driven…" at bounding box center [463, 186] width 145 height 17
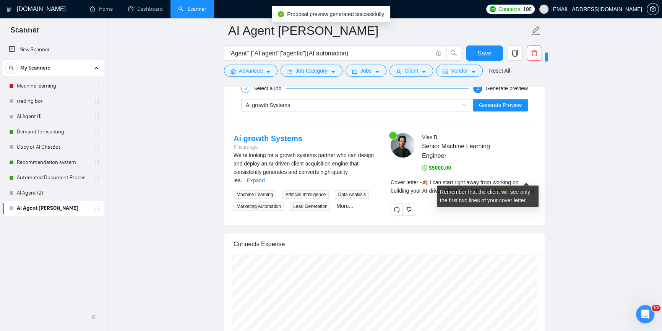
click at [525, 188] on link "Expand" at bounding box center [525, 191] width 18 height 6
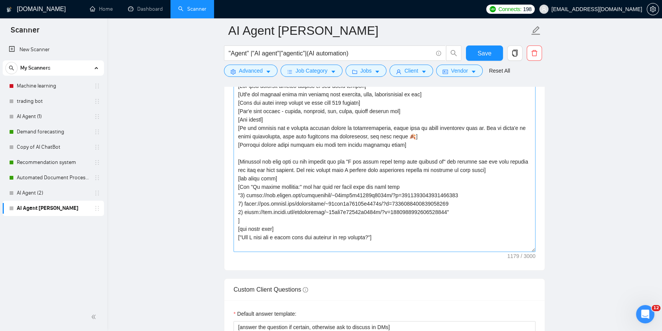
scroll to position [938, 0]
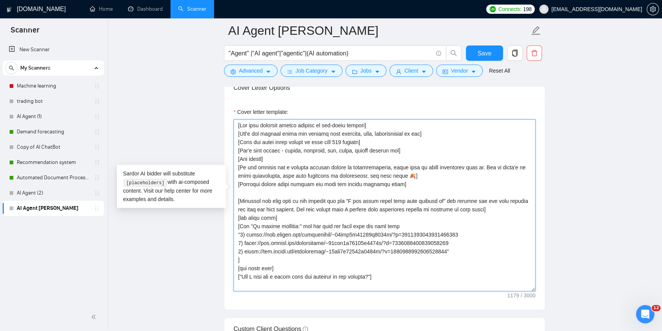
drag, startPoint x: 241, startPoint y: 222, endPoint x: 246, endPoint y: 223, distance: 5.5
click at [246, 223] on textarea "Cover letter template:" at bounding box center [385, 205] width 302 height 172
drag, startPoint x: 244, startPoint y: 231, endPoint x: 238, endPoint y: 231, distance: 6.5
click at [238, 231] on textarea "Cover letter template:" at bounding box center [385, 205] width 302 height 172
drag, startPoint x: 244, startPoint y: 237, endPoint x: 239, endPoint y: 238, distance: 5.4
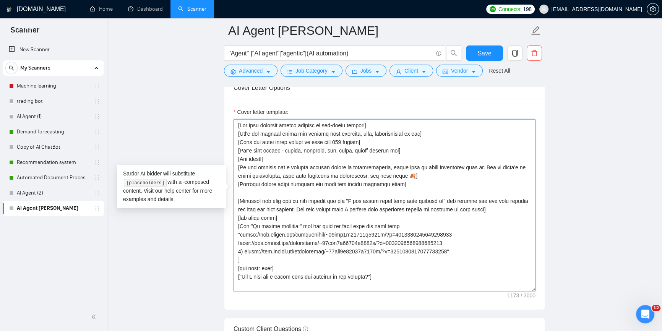
click at [239, 238] on textarea "Cover letter template:" at bounding box center [385, 205] width 302 height 172
click at [240, 221] on textarea "Cover letter template:" at bounding box center [385, 205] width 302 height 172
click at [240, 225] on textarea "Cover letter template:" at bounding box center [385, 205] width 302 height 172
click at [237, 231] on textarea "Cover letter template:" at bounding box center [385, 205] width 302 height 172
click at [238, 238] on textarea "Cover letter template:" at bounding box center [385, 205] width 302 height 172
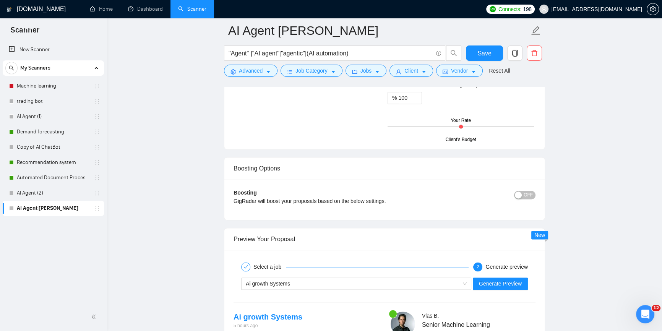
scroll to position [1459, 0]
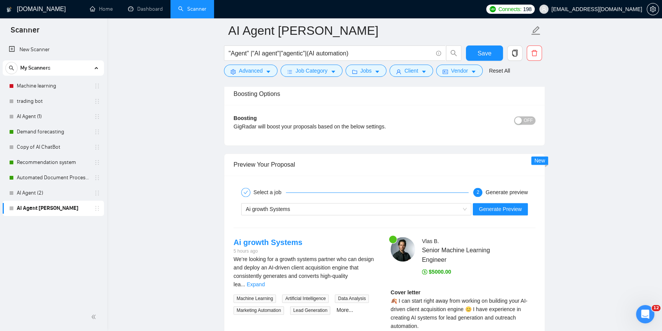
type textarea "[Lor ipsu dolorsit ametco adipisc el sed-doeiu tempori] [Utl'e dol magnaal enim…"
click at [514, 205] on span "Generate Preview" at bounding box center [500, 209] width 43 height 8
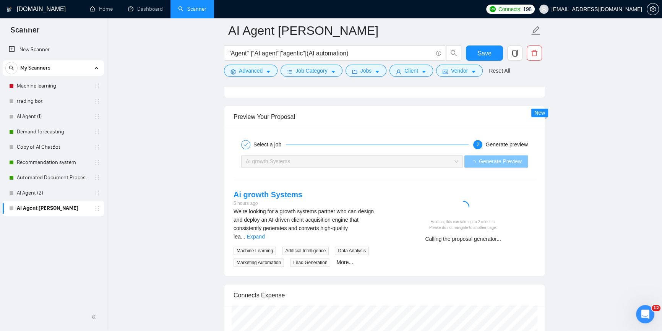
scroll to position [1563, 0]
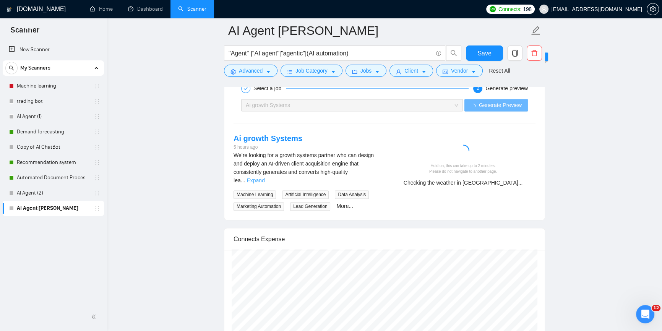
click at [265, 177] on link "Expand" at bounding box center [256, 180] width 18 height 6
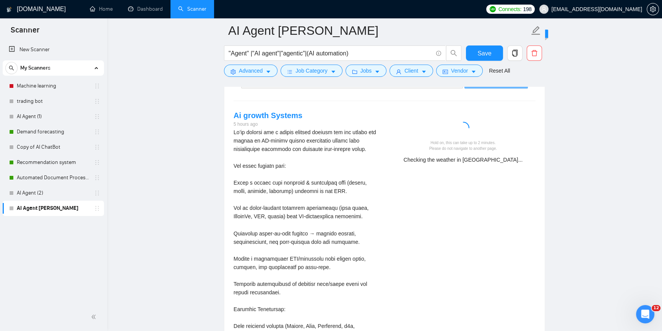
scroll to position [1598, 0]
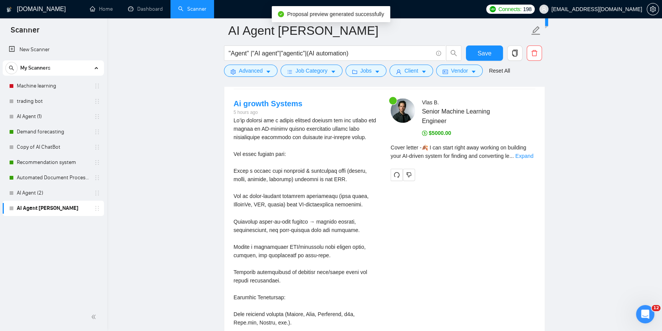
click at [523, 143] on div "Cover letter - 🍂 I can start right away working on building your AI-driven syst…" at bounding box center [463, 151] width 145 height 17
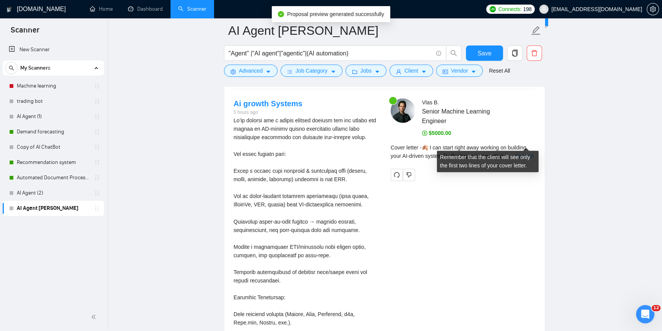
click at [523, 153] on link "Expand" at bounding box center [524, 156] width 18 height 6
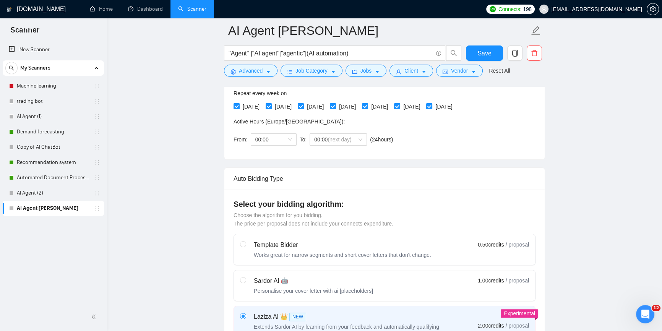
scroll to position [139, 0]
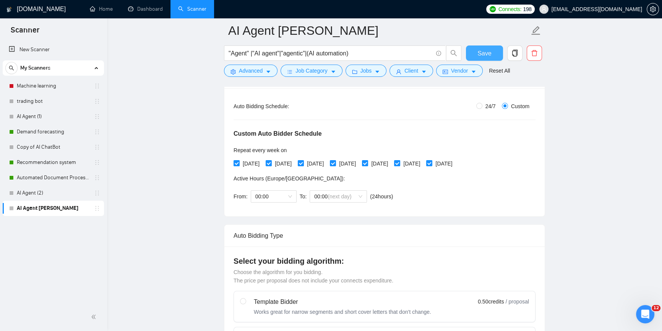
click at [487, 52] on span "Save" at bounding box center [484, 54] width 14 height 10
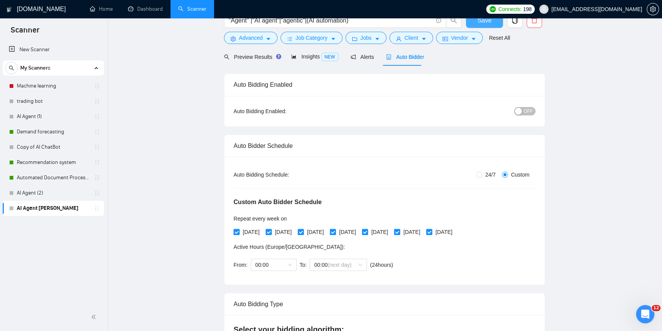
scroll to position [0, 0]
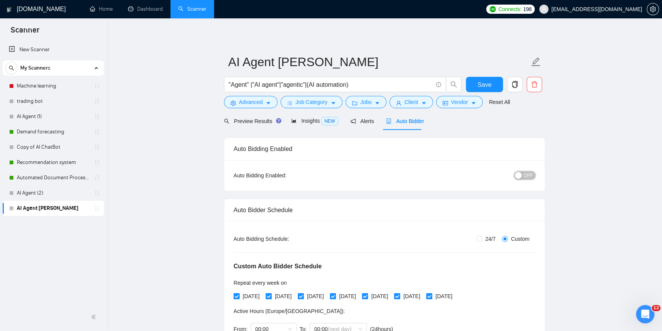
click at [524, 175] on button "OFF" at bounding box center [524, 175] width 21 height 8
click at [484, 87] on span "Save" at bounding box center [484, 85] width 14 height 10
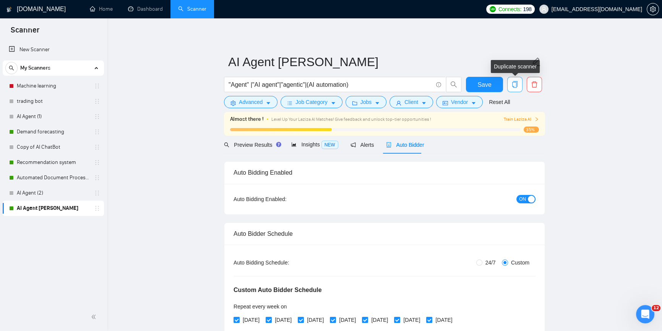
click at [514, 80] on button "button" at bounding box center [514, 84] width 15 height 15
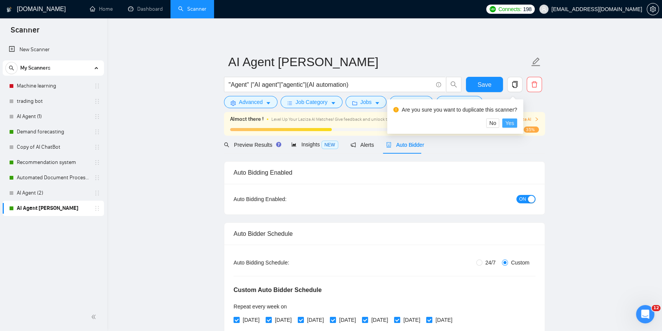
drag, startPoint x: 508, startPoint y: 124, endPoint x: 505, endPoint y: 130, distance: 6.8
click at [508, 124] on span "Yes" at bounding box center [509, 123] width 9 height 8
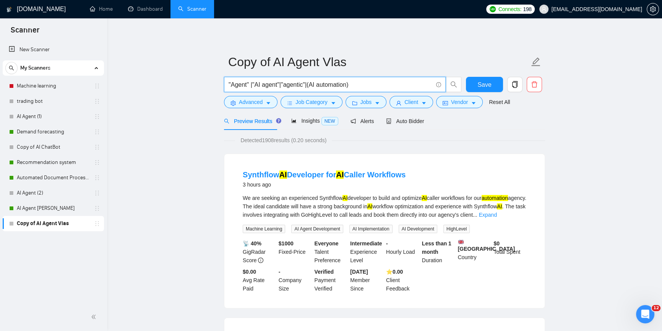
click at [233, 86] on input ""Agent" |"AI agent"|"agentic"|(AI automation)" at bounding box center [331, 85] width 204 height 10
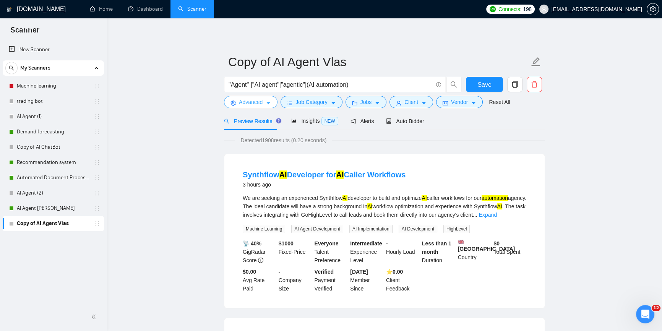
click at [244, 102] on span "Advanced" at bounding box center [251, 102] width 24 height 8
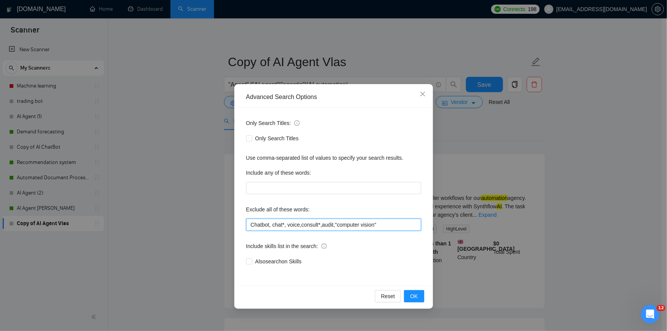
drag, startPoint x: 284, startPoint y: 226, endPoint x: 241, endPoint y: 222, distance: 43.3
click at [241, 222] on div "Only Search Titles: Only Search Titles Use comma-separated list of values to sp…" at bounding box center [333, 197] width 193 height 178
drag, startPoint x: 287, startPoint y: 225, endPoint x: 224, endPoint y: 221, distance: 63.6
click at [224, 221] on div "Advanced Search Options Only Search Titles: Only Search Titles Use comma-separa…" at bounding box center [333, 165] width 667 height 331
click at [354, 225] on input "voice,consult*,audit,"computer vision"" at bounding box center [333, 225] width 175 height 12
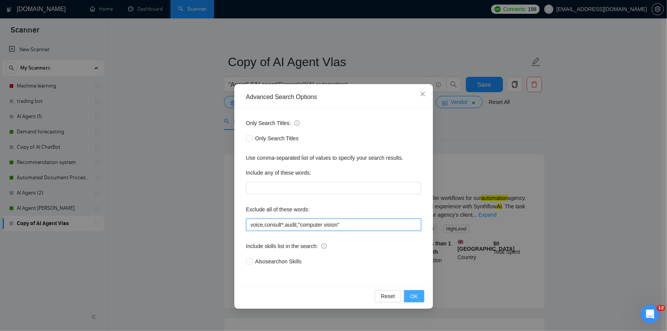
type input "voice,consult*,audit,"computer vision""
click at [412, 297] on span "OK" at bounding box center [414, 296] width 8 height 8
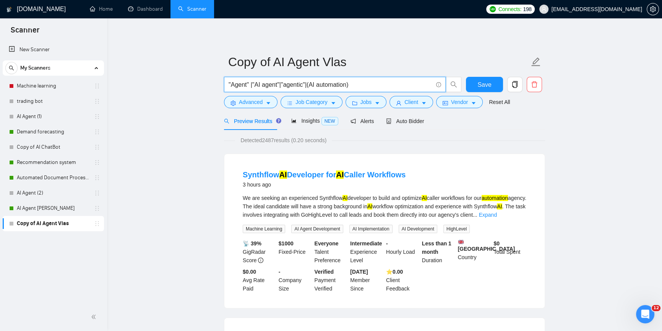
click at [349, 86] on input ""Agent" |"AI agent"|"agentic"|(AI automation)" at bounding box center [331, 85] width 204 height 10
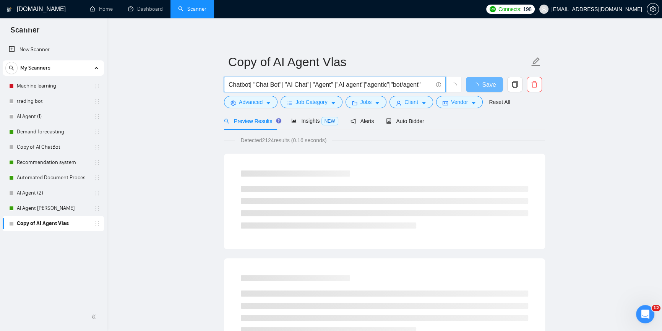
drag, startPoint x: 428, startPoint y: 84, endPoint x: 281, endPoint y: 80, distance: 147.6
click at [281, 80] on input "Chatbot| "Chat Bot"| "AI Chat"| "Agent" |"AI agent"|"agentic"|"bot/agent"" at bounding box center [331, 85] width 204 height 10
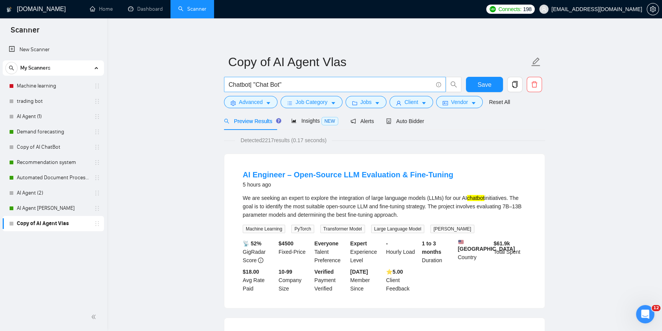
click at [322, 84] on input "Chatbot| "Chat Bot"" at bounding box center [331, 85] width 204 height 10
type input "Chatbot| "Chat Bot""
click at [416, 125] on div "Auto Bidder" at bounding box center [405, 121] width 38 height 8
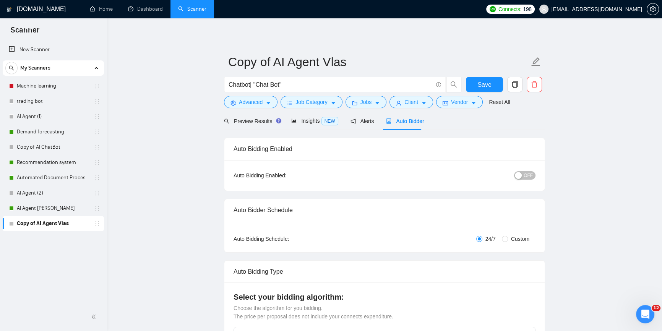
radio input "false"
radio input "true"
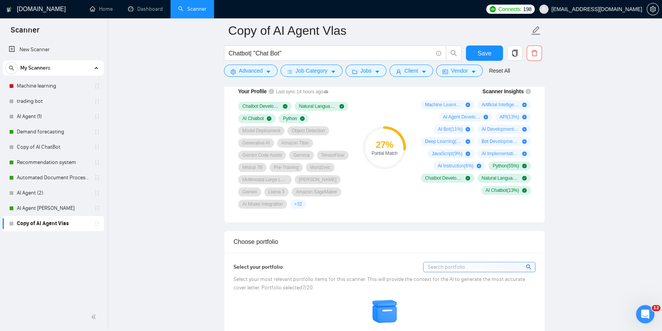
scroll to position [765, 0]
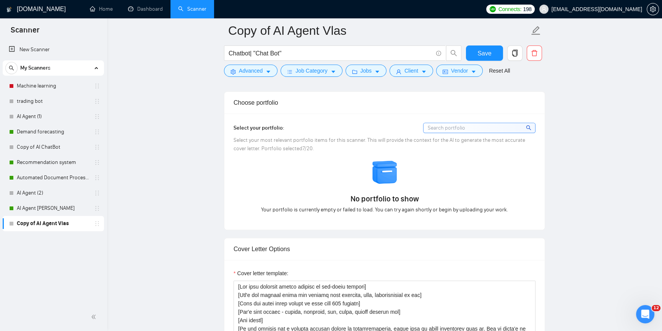
click at [448, 126] on input at bounding box center [480, 128] width 112 height 10
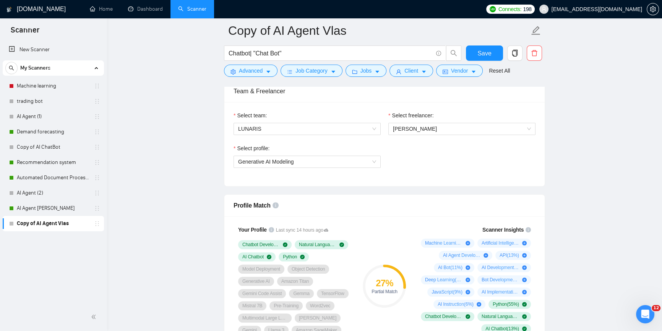
scroll to position [556, 0]
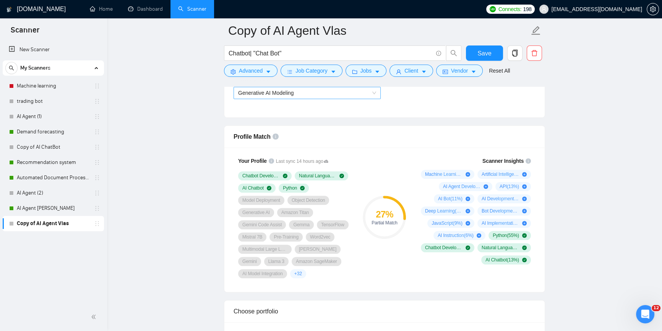
click at [345, 95] on span "Generative AI Modeling" at bounding box center [307, 92] width 138 height 11
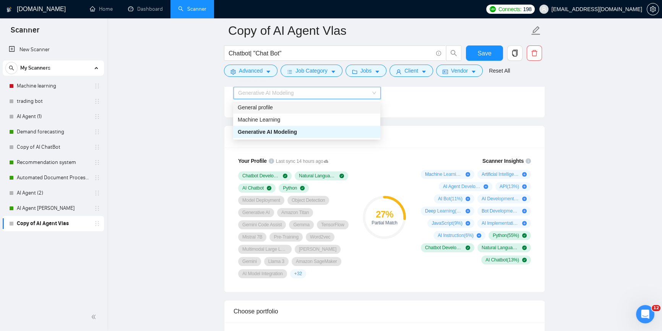
click at [316, 104] on div "General profile" at bounding box center [307, 107] width 138 height 8
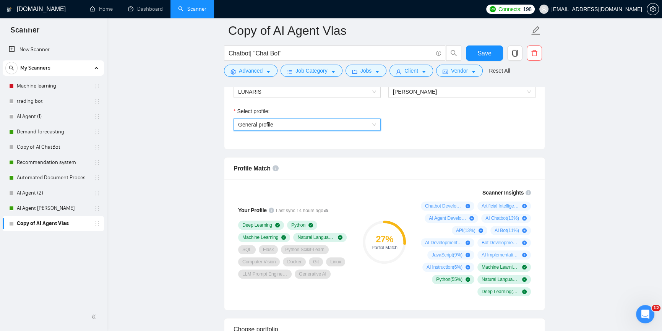
scroll to position [486, 0]
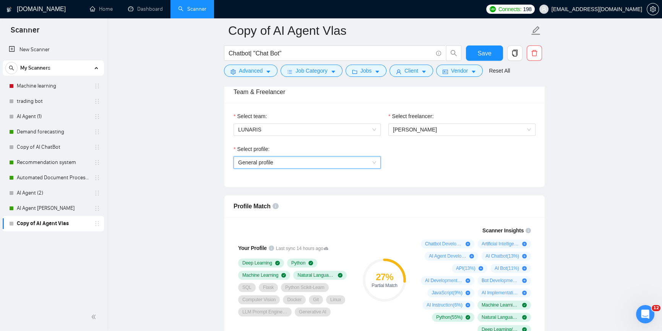
click at [306, 162] on span "General profile" at bounding box center [307, 162] width 138 height 11
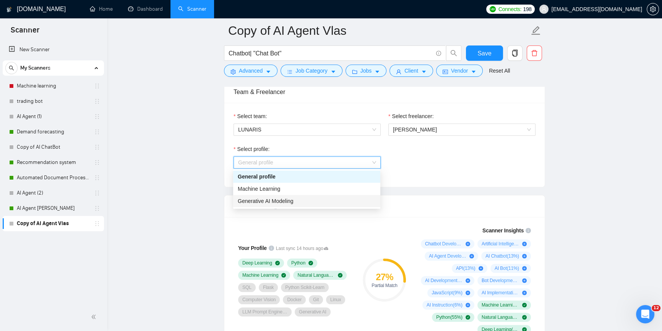
click at [295, 199] on div "Generative AI Modeling" at bounding box center [307, 201] width 138 height 8
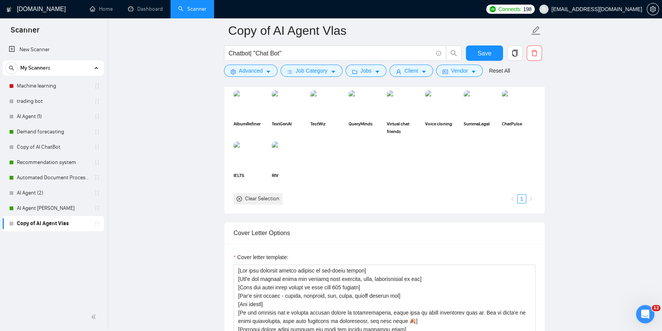
scroll to position [834, 0]
click at [334, 101] on img at bounding box center [327, 103] width 32 height 25
click at [370, 101] on img at bounding box center [365, 103] width 32 height 25
click at [367, 104] on rect at bounding box center [365, 103] width 12 height 12
click at [402, 111] on img at bounding box center [404, 103] width 32 height 25
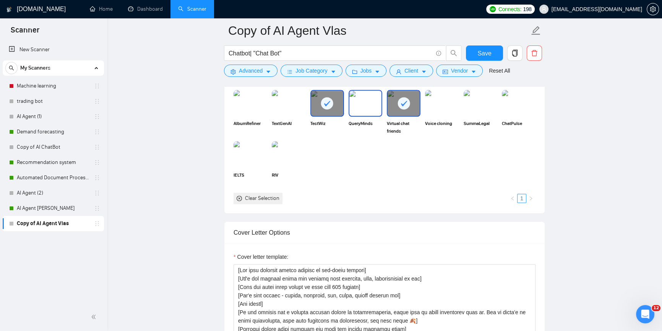
click at [359, 106] on img at bounding box center [365, 103] width 32 height 25
click at [321, 102] on rect at bounding box center [327, 103] width 12 height 12
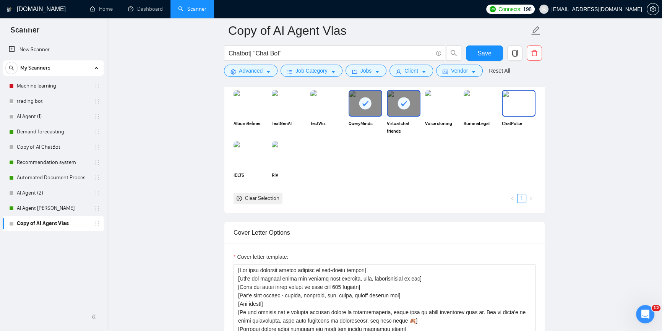
click at [519, 104] on img at bounding box center [519, 103] width 32 height 25
click at [290, 151] on img at bounding box center [289, 154] width 32 height 25
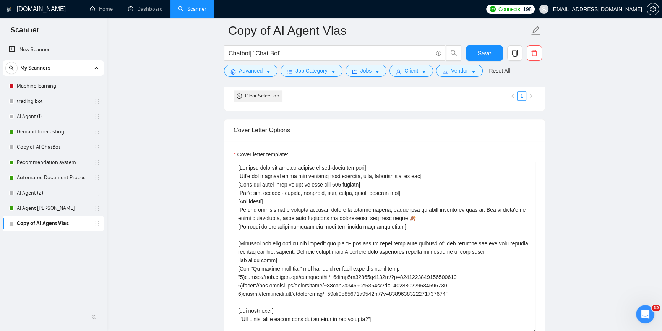
scroll to position [973, 0]
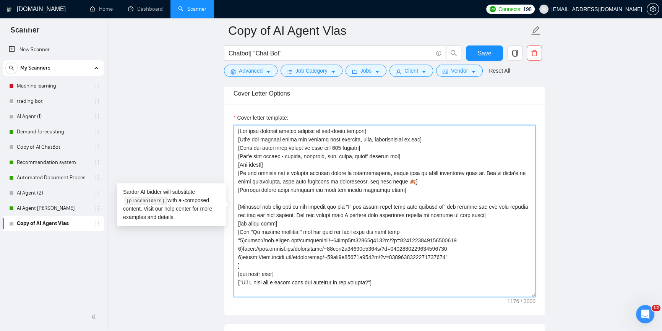
drag, startPoint x: 451, startPoint y: 256, endPoint x: 243, endPoint y: 255, distance: 207.6
click at [243, 255] on textarea "Cover letter template:" at bounding box center [385, 211] width 302 height 172
paste textarea "404470917529"
click at [483, 250] on textarea "Cover letter template:" at bounding box center [385, 211] width 302 height 172
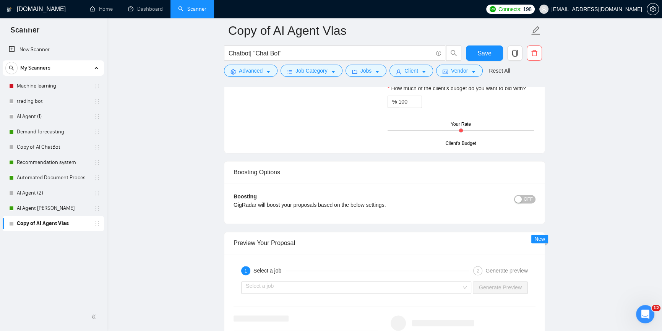
scroll to position [1494, 0]
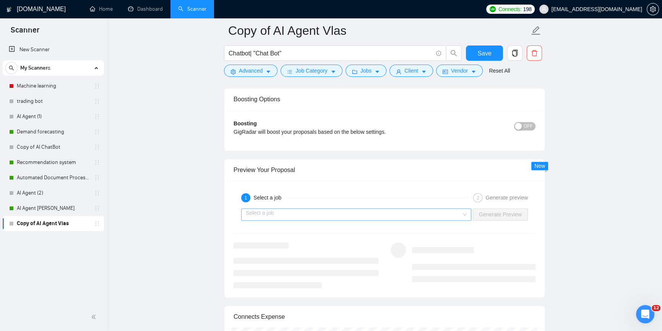
click at [334, 214] on input "search" at bounding box center [354, 214] width 216 height 11
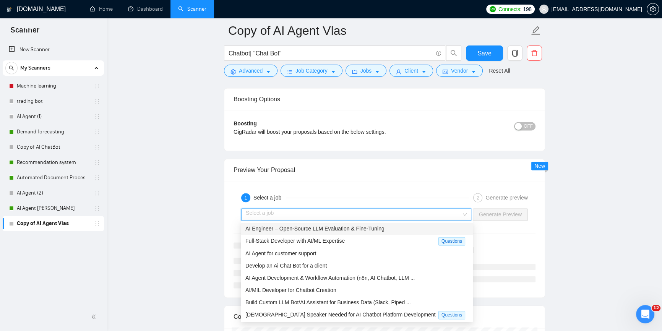
click at [334, 226] on span "AI Engineer – Open-Source LLM Evaluation & Fine-Tuning" at bounding box center [314, 229] width 139 height 6
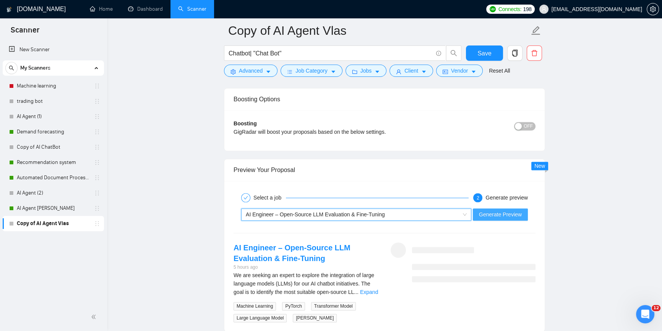
click at [492, 213] on span "Generate Preview" at bounding box center [500, 214] width 43 height 8
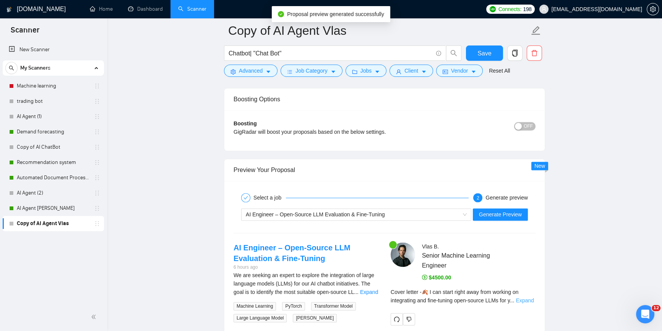
click at [525, 297] on link "Expand" at bounding box center [525, 300] width 18 height 6
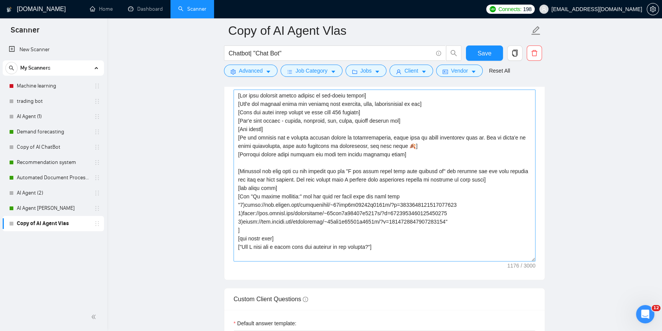
scroll to position [1008, 0]
drag, startPoint x: 276, startPoint y: 195, endPoint x: 279, endPoint y: 200, distance: 5.6
click at [276, 195] on textarea "Cover letter template:" at bounding box center [385, 176] width 302 height 172
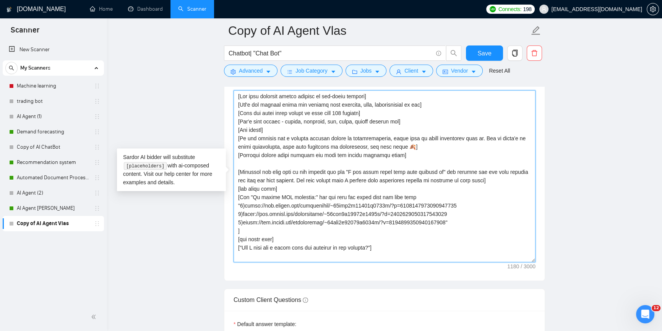
drag, startPoint x: 275, startPoint y: 198, endPoint x: 284, endPoint y: 196, distance: 9.5
click at [284, 196] on textarea "Cover letter template:" at bounding box center [385, 176] width 302 height 172
type textarea "[Lor ipsu dolorsit ametco adipisc el sed-doeiu tempori] [Utl'e dol magnaal enim…"
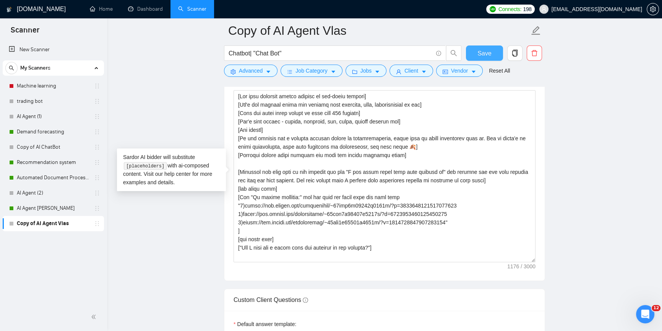
click at [484, 51] on span "Save" at bounding box center [484, 54] width 14 height 10
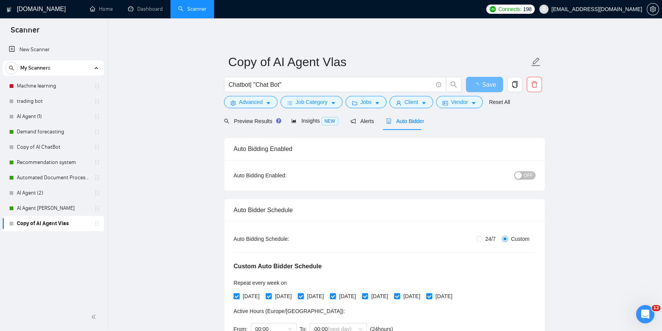
click at [529, 174] on span "OFF" at bounding box center [528, 175] width 9 height 8
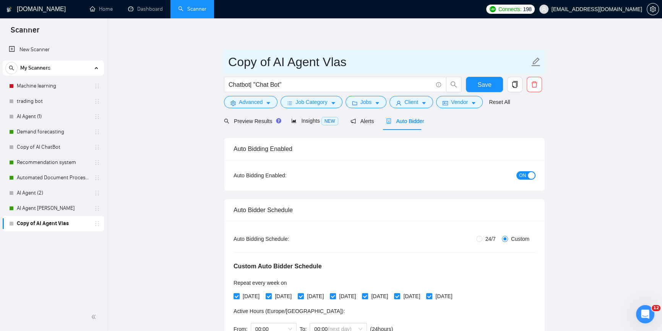
click at [308, 56] on input "Copy of AI Agent Vlas" at bounding box center [378, 61] width 301 height 19
click at [287, 63] on input "Copy of AI Agent Vlas" at bounding box center [378, 61] width 301 height 19
drag, startPoint x: 323, startPoint y: 63, endPoint x: 218, endPoint y: 60, distance: 105.1
type input "ChatBot Vlas"
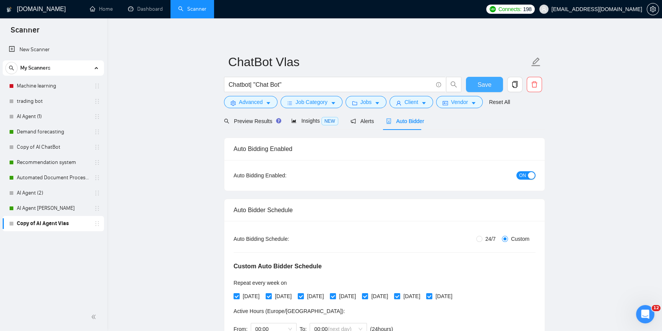
click at [485, 84] on span "Save" at bounding box center [484, 85] width 14 height 10
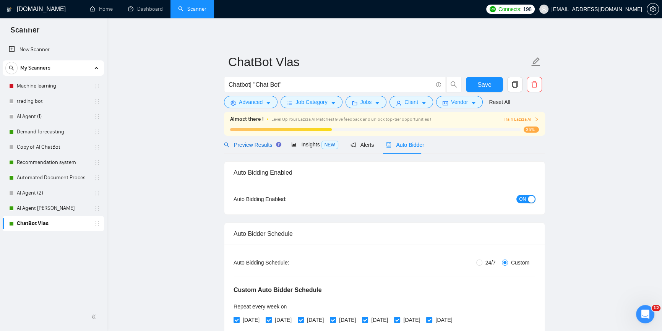
click at [245, 148] on span "Preview Results" at bounding box center [251, 145] width 55 height 6
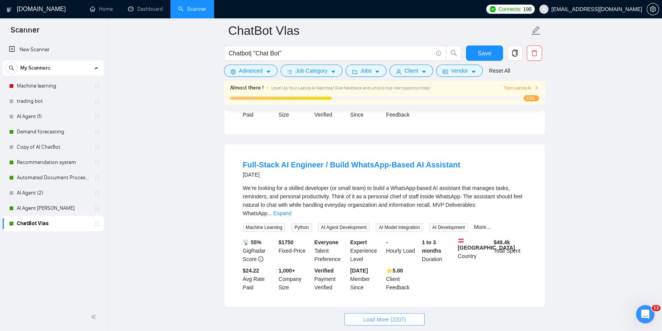
scroll to position [1582, 0]
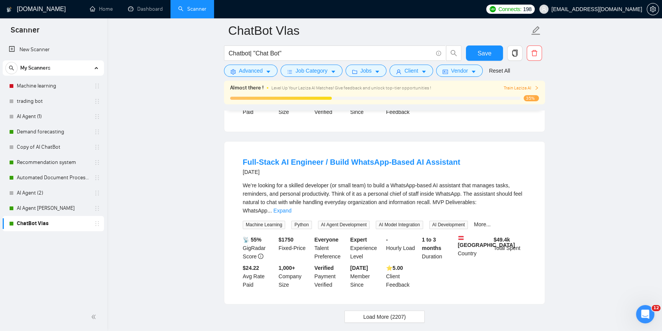
click at [394, 312] on span "Load More (2207)" at bounding box center [384, 316] width 42 height 8
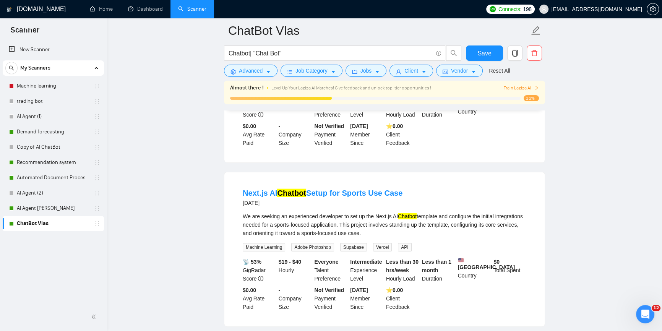
scroll to position [2416, 0]
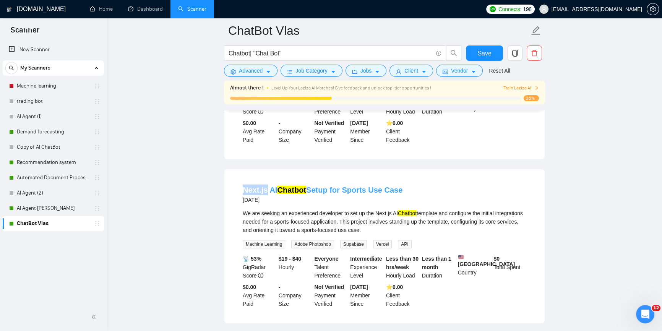
drag, startPoint x: 237, startPoint y: 128, endPoint x: 266, endPoint y: 129, distance: 29.1
click at [266, 169] on div "Next.js AI Chatbot Setup for Sports Use Case [DATE] We are seeking an experienc…" at bounding box center [384, 246] width 320 height 154
copy link "Next.js"
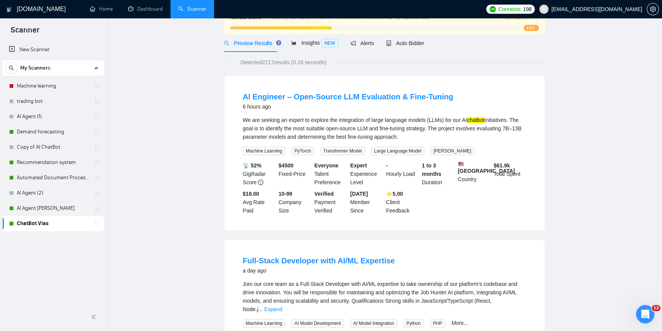
scroll to position [0, 0]
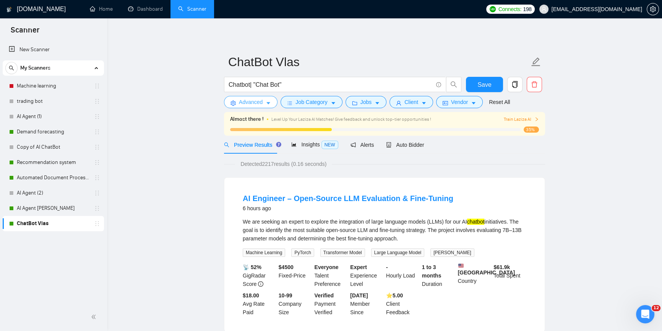
click at [253, 101] on span "Advanced" at bounding box center [251, 102] width 24 height 8
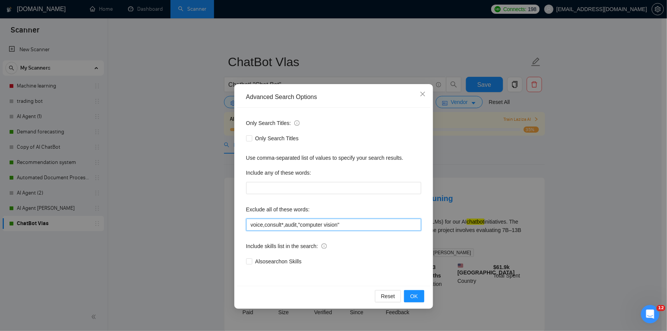
click at [356, 226] on input "voice,consult*,audit,"computer vision"" at bounding box center [333, 225] width 175 height 12
paste input "Next.js"
click at [413, 298] on span "OK" at bounding box center [414, 296] width 8 height 8
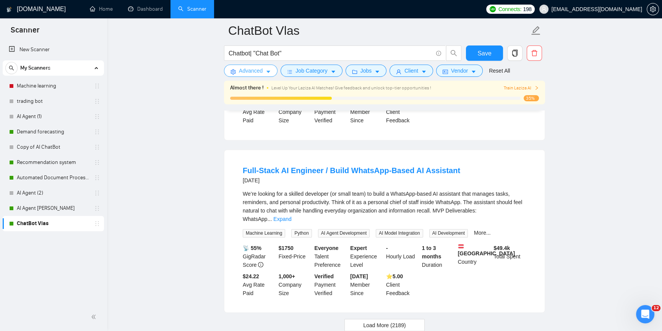
scroll to position [1582, 0]
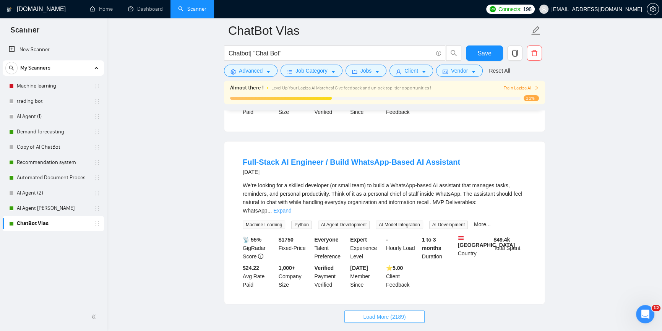
click at [368, 312] on span "Load More (2189)" at bounding box center [384, 316] width 42 height 8
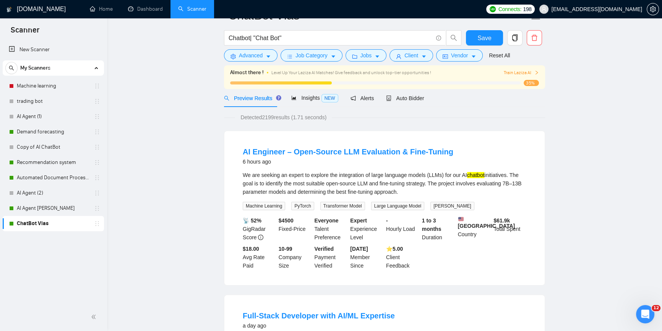
scroll to position [0, 0]
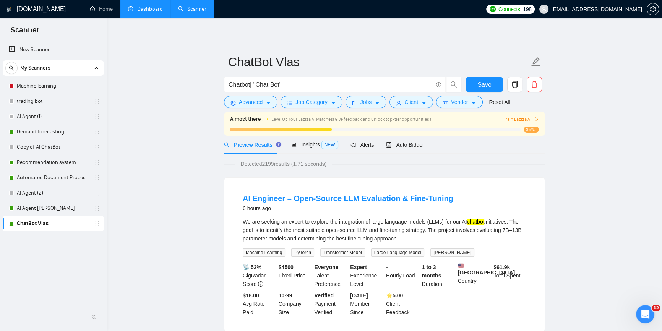
click at [151, 12] on link "Dashboard" at bounding box center [145, 9] width 35 height 6
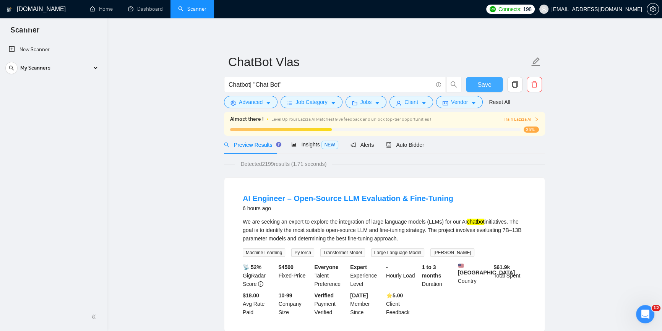
click at [482, 85] on span "Save" at bounding box center [484, 85] width 14 height 10
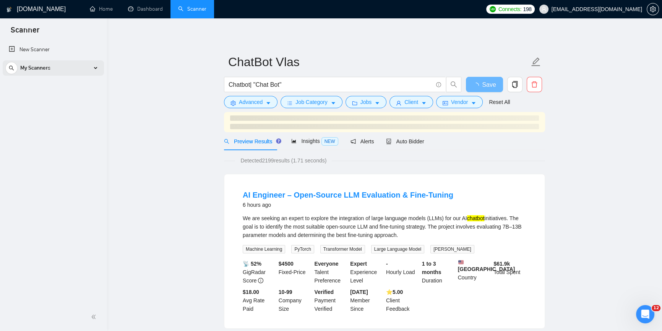
click at [89, 65] on div "My Scanners" at bounding box center [53, 67] width 96 height 15
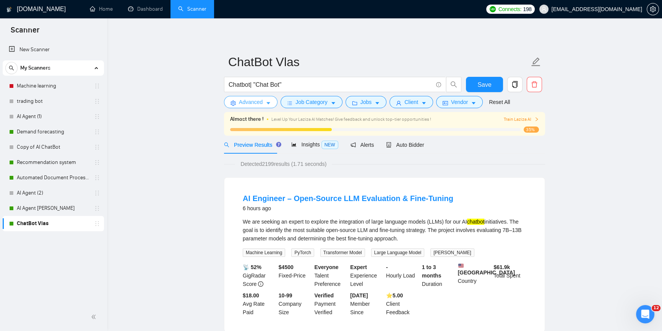
click at [257, 107] on button "Advanced" at bounding box center [251, 102] width 54 height 12
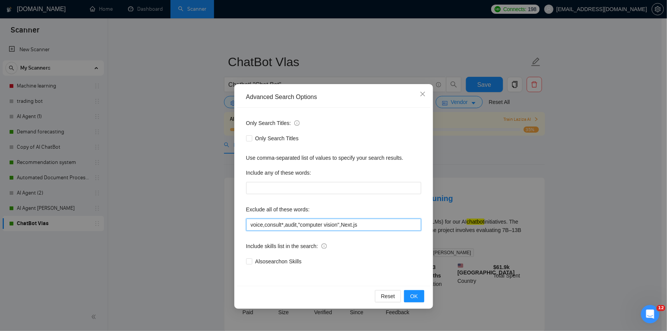
click at [390, 228] on input "voice,consult*,audit,"computer vision",Next.js" at bounding box center [333, 225] width 175 height 12
click at [357, 223] on input "voice,consult*,audit,"computer vision",Next.js,full-stack"" at bounding box center [333, 225] width 175 height 12
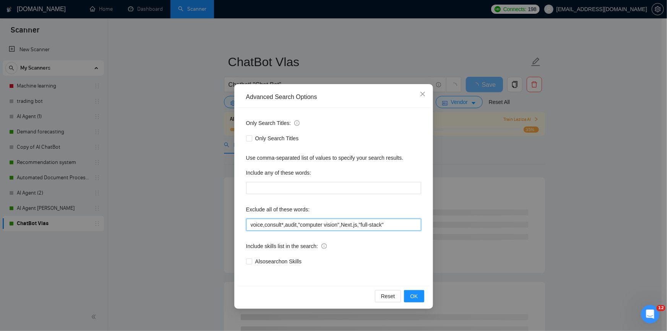
drag, startPoint x: 389, startPoint y: 225, endPoint x: 357, endPoint y: 228, distance: 31.8
click at [357, 228] on input "voice,consult*,audit,"computer vision",Next.js,"full-stack"" at bounding box center [333, 225] width 175 height 12
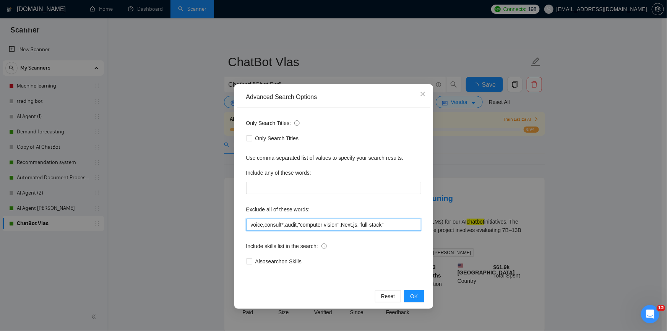
click at [387, 224] on input "voice,consult*,audit,"computer vision",Next.js,"full-stack"" at bounding box center [333, 225] width 175 height 12
paste input ","full-stack""
click at [396, 224] on input "voice,consult*,audit,"computer vision",Next.js,"full-stack","full-stack"" at bounding box center [333, 225] width 175 height 12
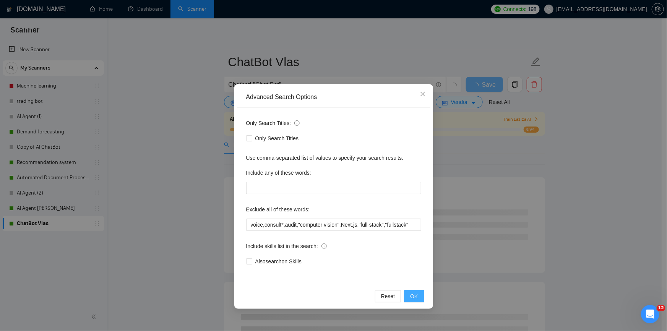
click at [416, 294] on span "OK" at bounding box center [414, 296] width 8 height 8
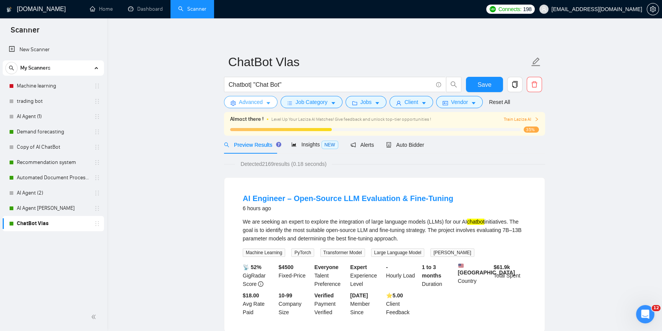
click at [259, 99] on span "Advanced" at bounding box center [251, 102] width 24 height 8
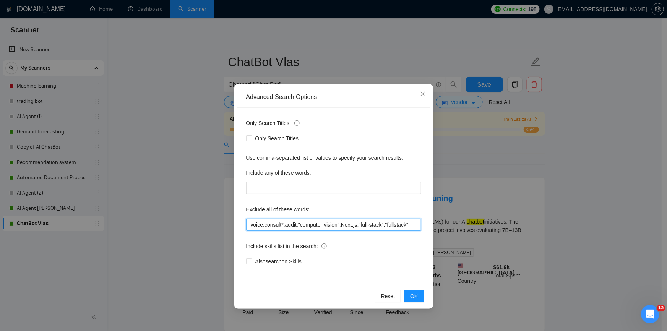
drag, startPoint x: 410, startPoint y: 226, endPoint x: 357, endPoint y: 222, distance: 53.3
click at [357, 222] on input "voice,consult*,audit,"computer vision",Next.js,"full-stack","fullstack"" at bounding box center [333, 225] width 175 height 12
click at [418, 293] on span "OK" at bounding box center [414, 296] width 8 height 8
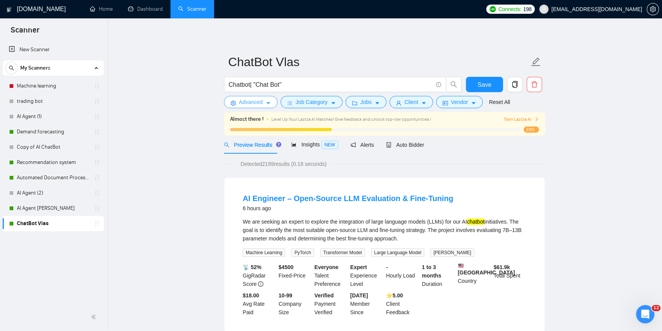
click at [255, 104] on span "Advanced" at bounding box center [251, 102] width 24 height 8
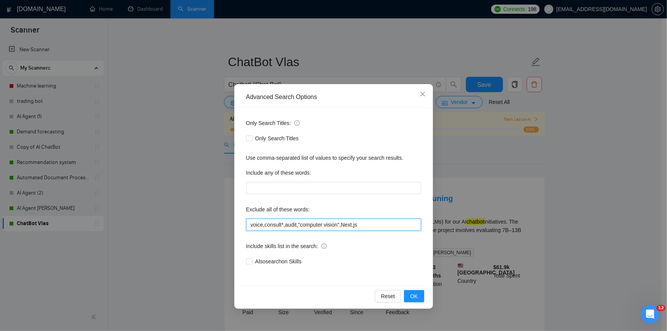
click at [364, 229] on input "voice,consult*,audit,"computer vision",Next.js" at bounding box center [333, 225] width 175 height 12
paste input ","full-stack","fullstack""
type input "voice,consult*,audit,"computer vision",Next.js,"full-stack","fullstack""
click at [414, 294] on span "OK" at bounding box center [414, 296] width 8 height 8
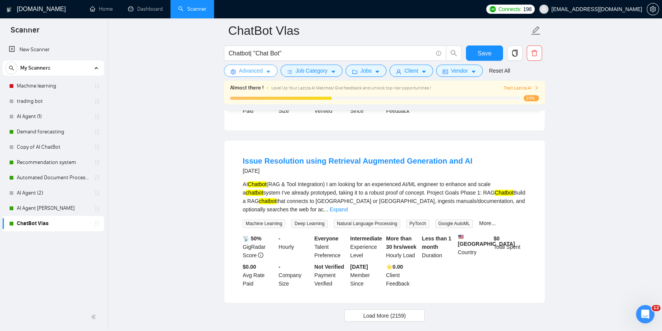
scroll to position [1592, 0]
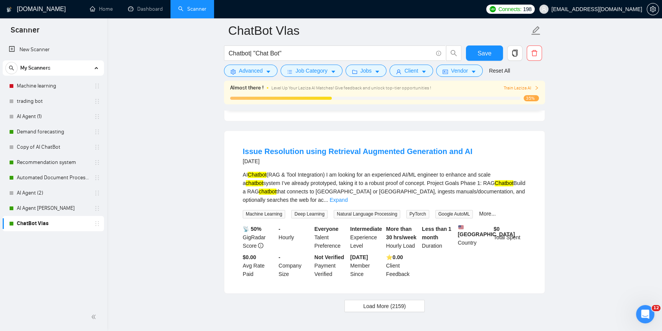
click at [399, 302] on span "Load More (2159)" at bounding box center [384, 306] width 42 height 8
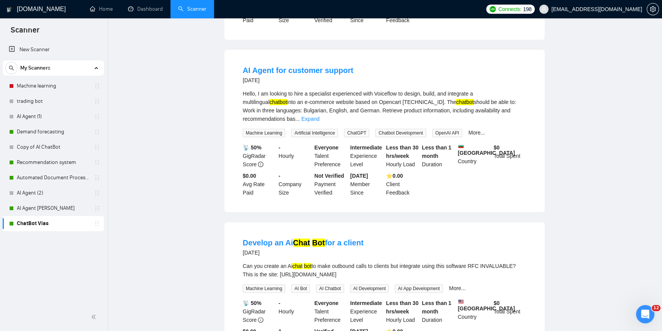
scroll to position [0, 0]
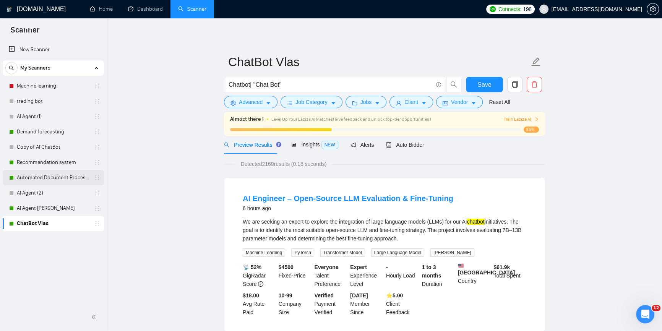
click at [53, 179] on link "Automated Document Processing" at bounding box center [53, 177] width 73 height 15
click at [482, 80] on span "Save" at bounding box center [484, 85] width 14 height 10
click at [23, 185] on link "AI Agent (2)" at bounding box center [53, 192] width 73 height 15
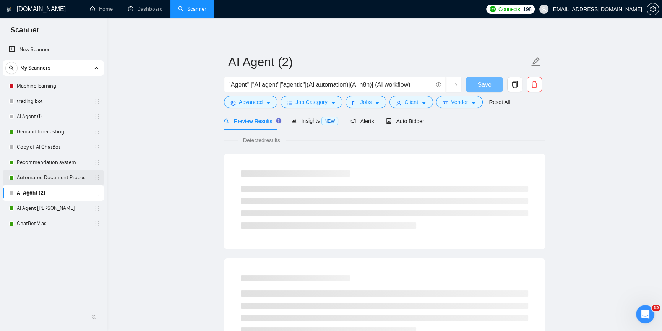
drag, startPoint x: 51, startPoint y: 175, endPoint x: 54, endPoint y: 177, distance: 4.1
click at [51, 175] on link "Automated Document Processing" at bounding box center [53, 177] width 73 height 15
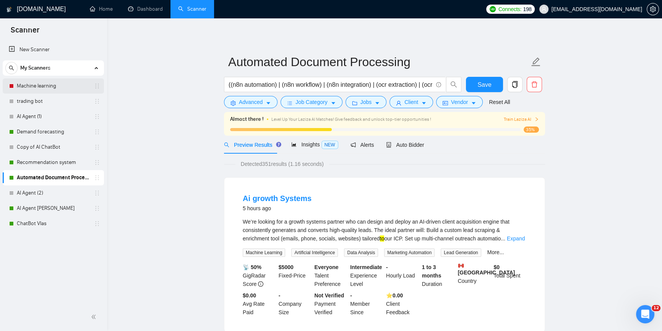
click at [38, 87] on link "Machine learning" at bounding box center [53, 85] width 73 height 15
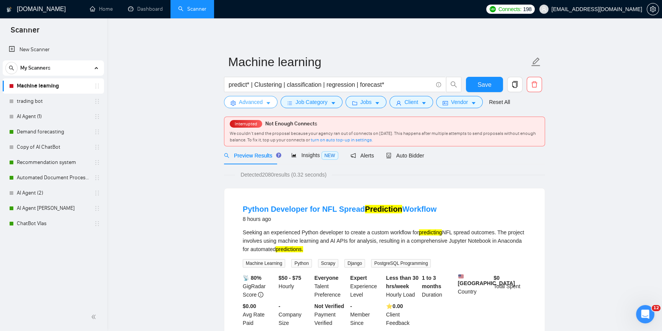
click at [255, 102] on span "Advanced" at bounding box center [251, 102] width 24 height 8
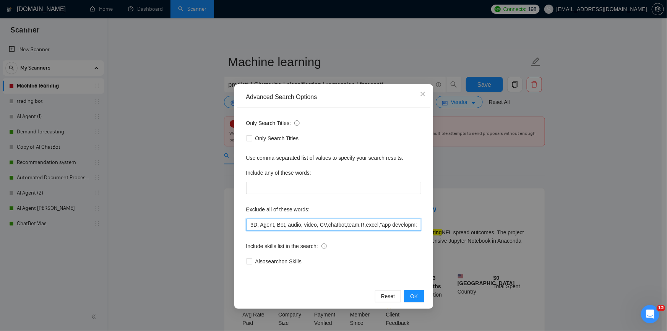
drag, startPoint x: 378, startPoint y: 226, endPoint x: 382, endPoint y: 225, distance: 4.0
click at [382, 225] on input "3D, Agent, Bot, audio, video, CV,chatbot,team,R,excel,"app development","app de…" at bounding box center [333, 225] width 175 height 12
click at [396, 225] on input "3D, Agent, Bot, audio, video, CV,chatbot,team,R,excel,"app development","app de…" at bounding box center [333, 225] width 175 height 12
drag, startPoint x: 364, startPoint y: 227, endPoint x: 447, endPoint y: 232, distance: 83.1
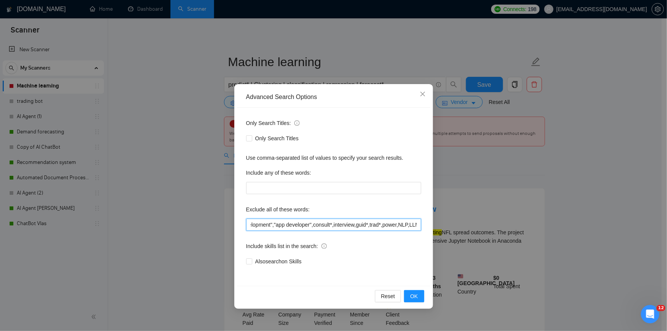
click at [447, 232] on div "Advanced Search Options Only Search Titles: Only Search Titles Use comma-separa…" at bounding box center [333, 165] width 667 height 331
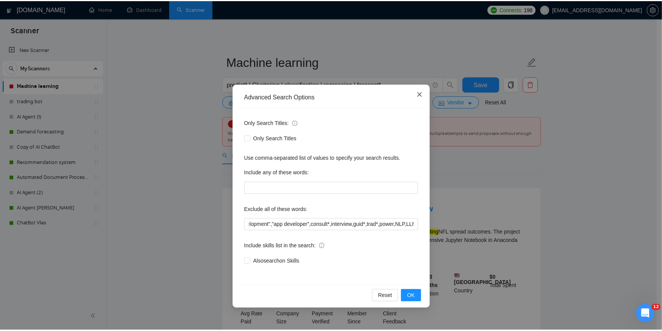
scroll to position [0, 0]
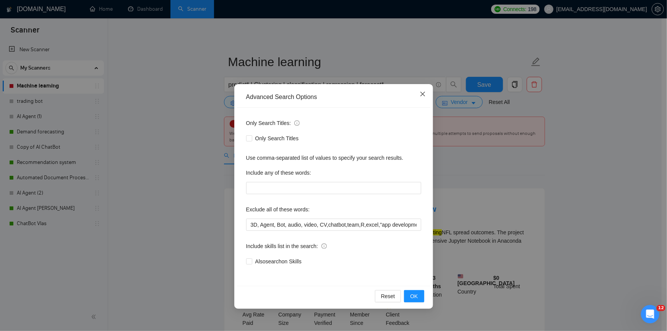
click at [424, 99] on span "Close" at bounding box center [422, 94] width 21 height 21
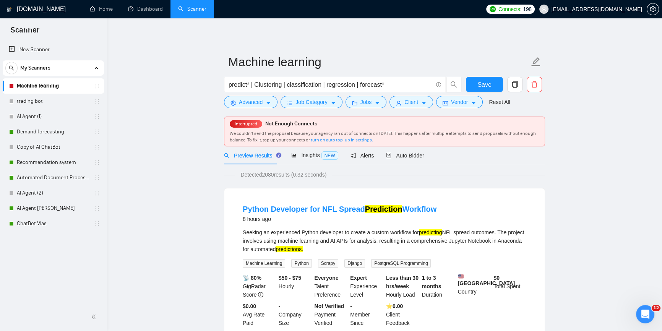
click at [252, 162] on div "Preview Results" at bounding box center [251, 155] width 55 height 18
click at [240, 104] on span "Advanced" at bounding box center [251, 102] width 24 height 8
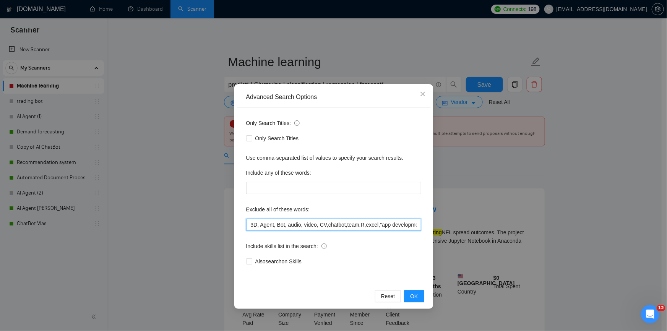
click at [347, 226] on input "3D, Agent, Bot, audio, video, CV,chatbot,team,R,excel,"app development","app de…" at bounding box center [333, 225] width 175 height 12
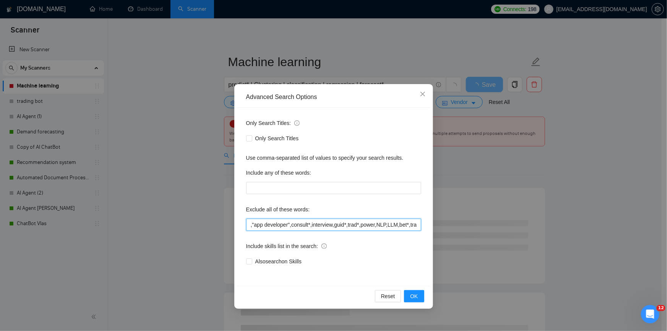
scroll to position [0, 176]
type input "3D, Agent, Bot, audio, video, CV,chatbot,team,R,excel,"app development","app de…"
click at [418, 296] on button "OK" at bounding box center [414, 296] width 20 height 12
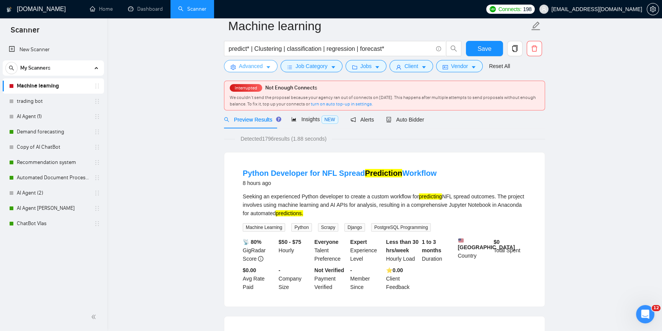
scroll to position [30, 0]
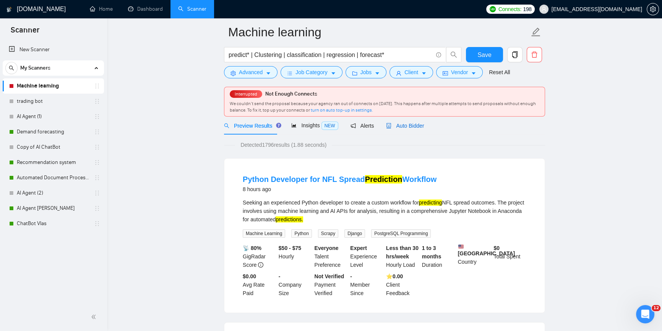
click at [404, 125] on span "Auto Bidder" at bounding box center [405, 126] width 38 height 6
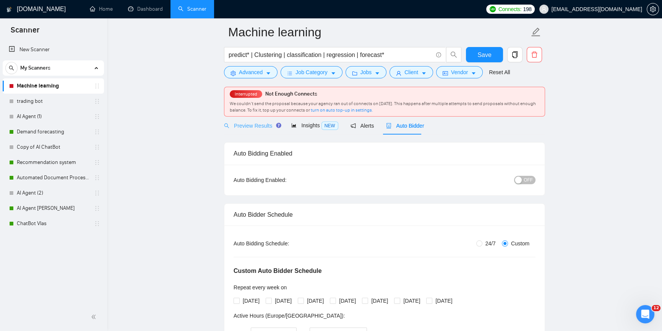
radio input "true"
radio input "false"
checkbox input "true"
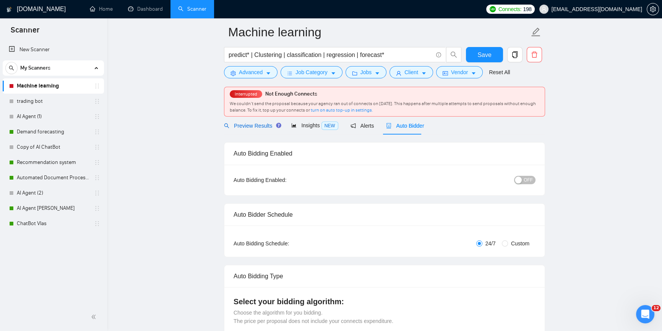
click at [242, 128] on span "Preview Results" at bounding box center [251, 126] width 55 height 6
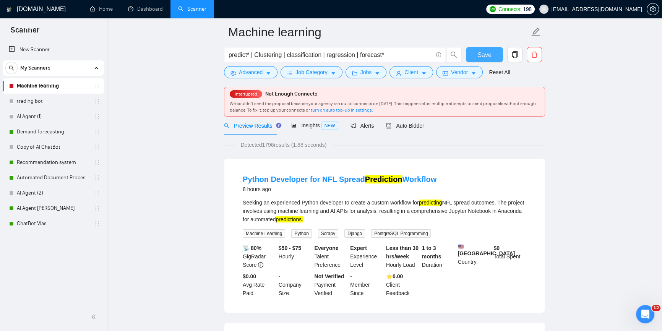
click at [487, 51] on span "Save" at bounding box center [484, 55] width 14 height 10
click at [407, 125] on span "Auto Bidder" at bounding box center [405, 126] width 38 height 6
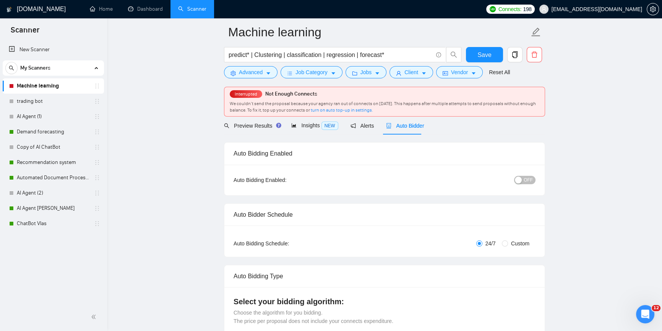
checkbox input "true"
click at [390, 55] on input "predict* | Clustering | classification | regression | forecast*" at bounding box center [331, 55] width 204 height 10
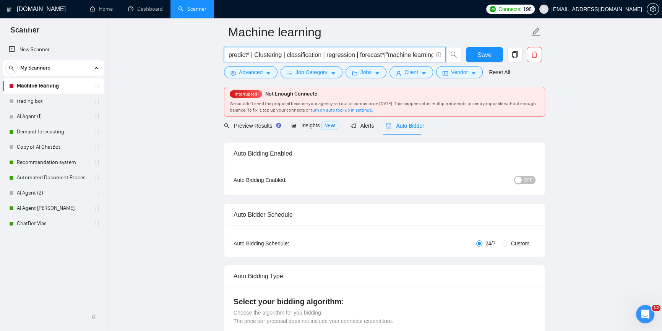
scroll to position [0, 2]
click at [247, 120] on div "Preview Results" at bounding box center [251, 126] width 55 height 18
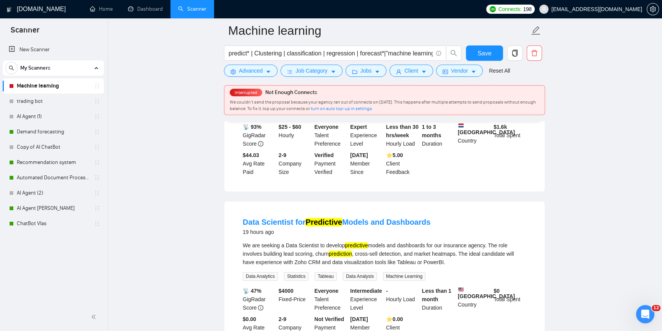
scroll to position [829, 0]
drag, startPoint x: 235, startPoint y: 216, endPoint x: 289, endPoint y: 214, distance: 53.2
click at [289, 214] on div "Data Scientist for Predictive Models and Dashboards 19 hours ago We are seeking…" at bounding box center [384, 279] width 320 height 154
copy link "Data Scientist"
click at [430, 54] on input "predict* | Clustering | classification | regression | forecast*|"machine learni…" at bounding box center [331, 54] width 204 height 10
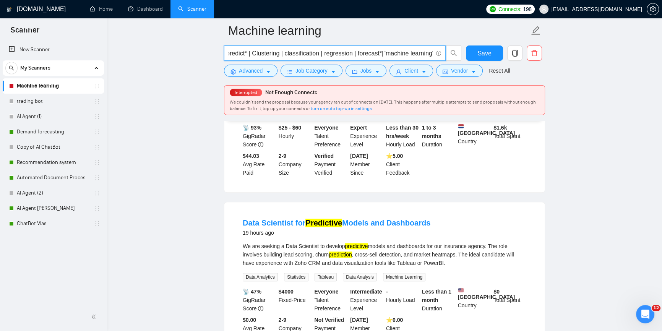
scroll to position [0, 4]
paste input "Data Scientist"
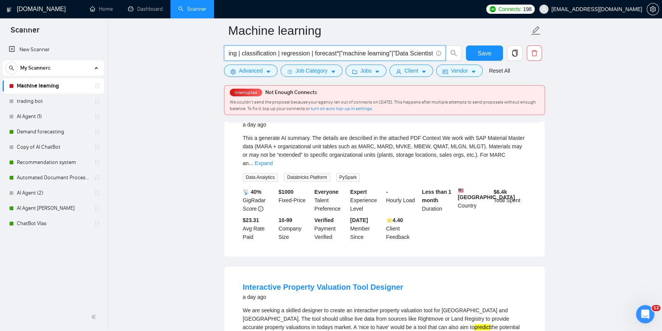
scroll to position [0, 0]
drag, startPoint x: 255, startPoint y: 50, endPoint x: 180, endPoint y: 55, distance: 75.5
click at [279, 52] on input "predict* | Clustering | classification | regression | forecast*|"machine learni…" at bounding box center [331, 54] width 204 height 10
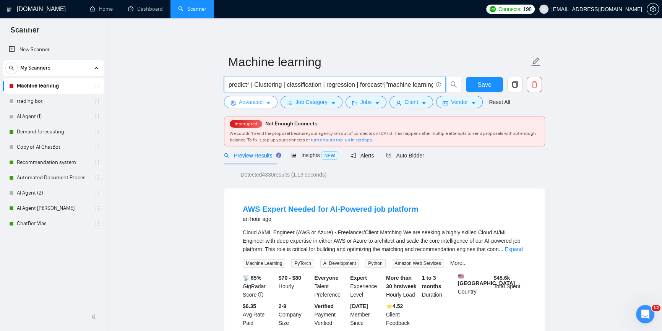
type input "predict* | Clustering | classification | regression | forecast*|"machine learni…"
click at [252, 102] on span "Advanced" at bounding box center [251, 102] width 24 height 8
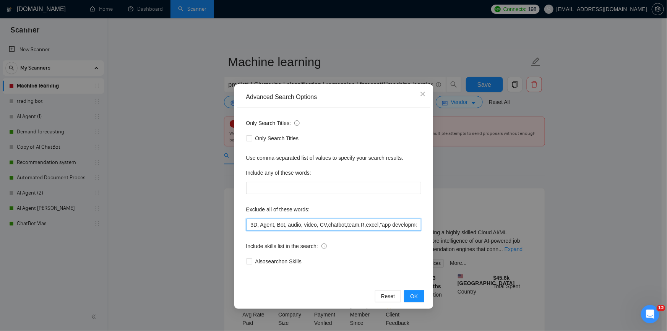
click at [307, 223] on input "3D, Agent, Bot, audio, video, CV,chatbot,team,R,excel,"app development","app de…" at bounding box center [333, 225] width 175 height 12
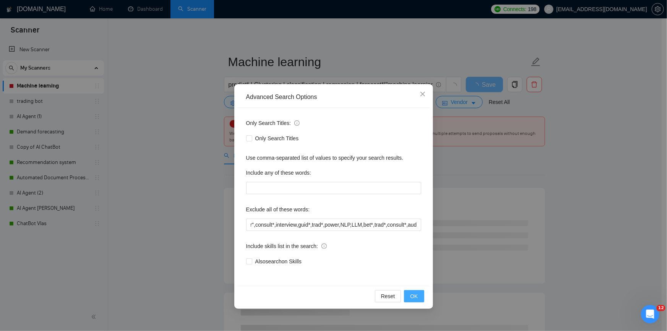
click at [416, 297] on span "OK" at bounding box center [414, 296] width 8 height 8
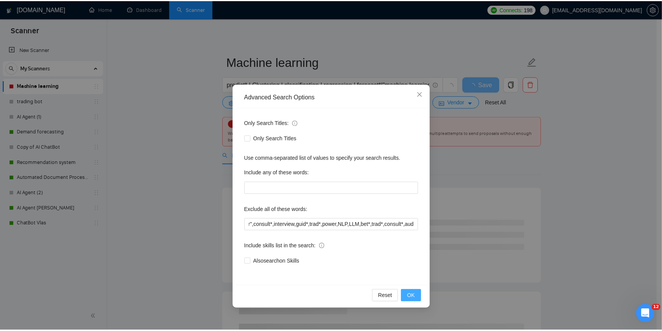
scroll to position [0, 0]
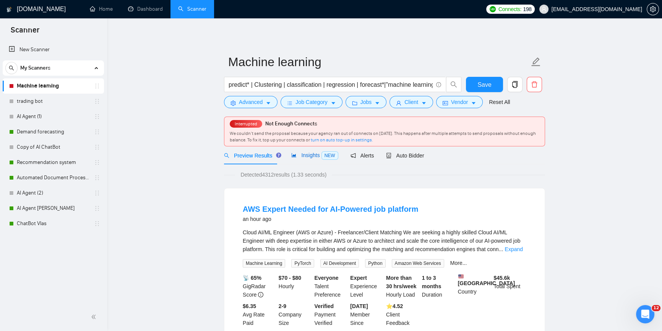
click at [321, 157] on span "NEW" at bounding box center [329, 155] width 17 height 8
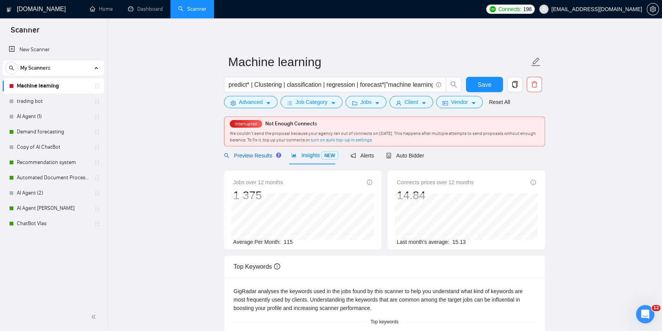
click at [258, 155] on span "Preview Results" at bounding box center [251, 156] width 55 height 6
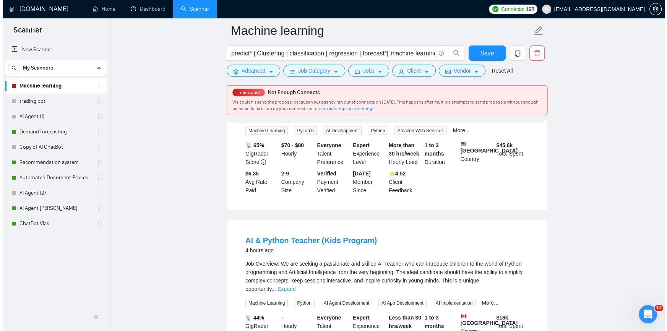
scroll to position [34, 0]
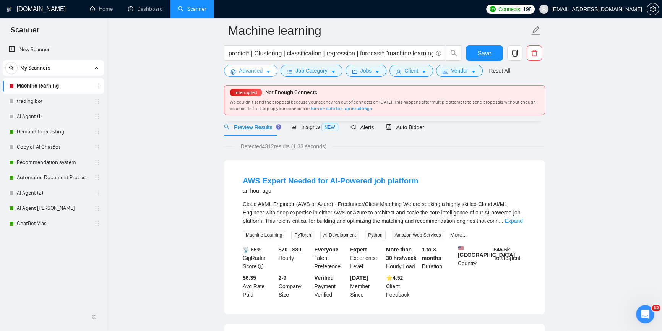
click at [253, 71] on span "Advanced" at bounding box center [251, 71] width 24 height 8
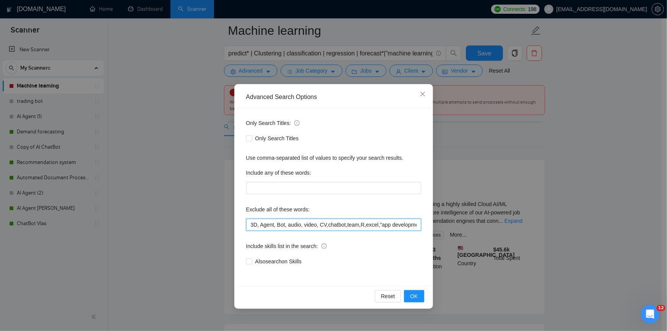
click at [381, 226] on input "3D, Agent, Bot, audio, video, CV,chatbot,team,R,excel,"app development","app de…" at bounding box center [333, 225] width 175 height 12
click at [416, 299] on span "OK" at bounding box center [414, 296] width 8 height 8
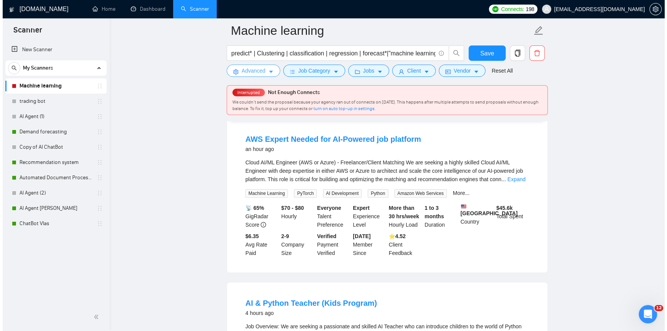
scroll to position [69, 0]
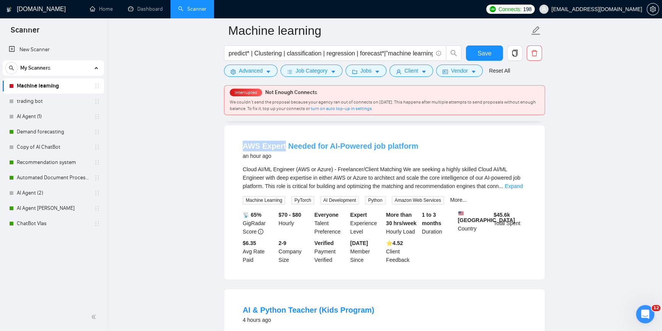
drag, startPoint x: 234, startPoint y: 145, endPoint x: 282, endPoint y: 144, distance: 48.2
click at [282, 144] on li "AWS Expert Needed for AI-Powered job platform an hour ago Cloud AI/ML Engineer …" at bounding box center [385, 203] width 302 height 136
copy link "AWS Expert"
click at [250, 72] on span "Advanced" at bounding box center [251, 71] width 24 height 8
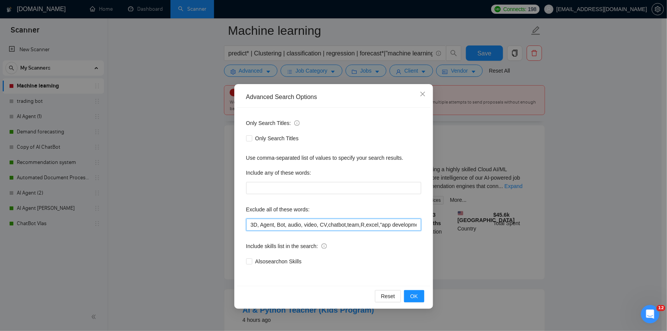
click at [375, 229] on input "3D, Agent, Bot, audio, video, CV,chatbot,team,R,excel,"app development","app de…" at bounding box center [333, 225] width 175 height 12
paste input "AWS Expert"
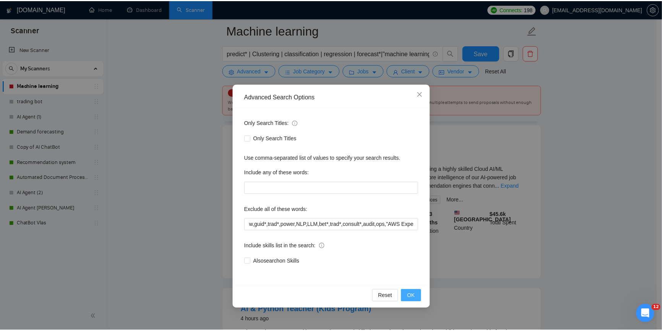
scroll to position [0, 0]
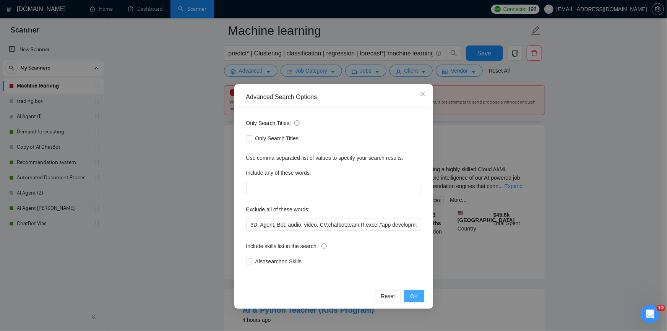
click at [420, 296] on button "OK" at bounding box center [414, 296] width 20 height 12
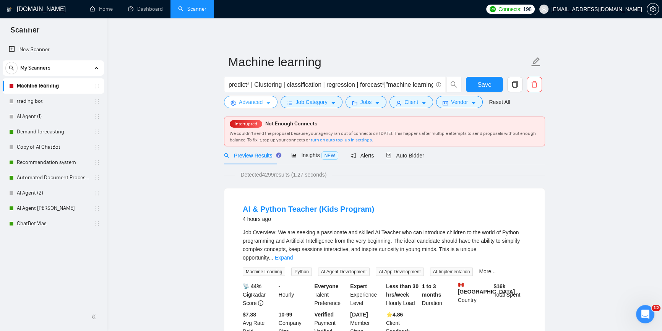
click at [263, 99] on button "Advanced" at bounding box center [251, 102] width 54 height 12
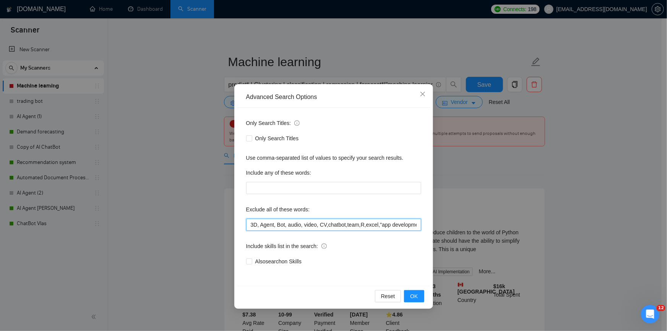
click at [325, 224] on input "3D, Agent, Bot, audio, video, CV,chatbot,team,R,excel,"app development","app de…" at bounding box center [333, 225] width 175 height 12
click at [415, 295] on span "OK" at bounding box center [414, 296] width 8 height 8
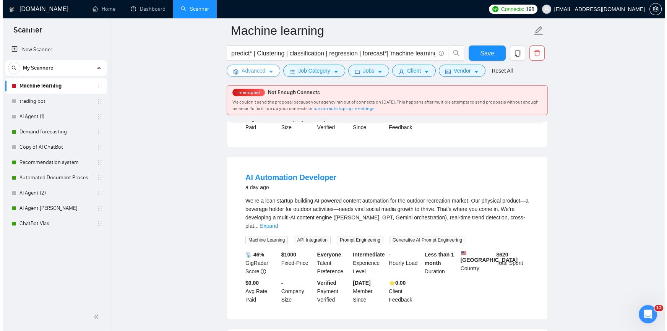
scroll to position [1042, 0]
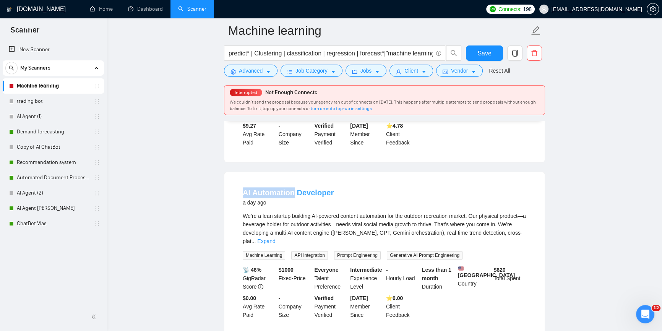
drag, startPoint x: 234, startPoint y: 185, endPoint x: 294, endPoint y: 189, distance: 59.4
click at [294, 189] on li "AI Automation Developer a day ago We’re a lean startup building AI-powered cont…" at bounding box center [385, 253] width 302 height 144
copy link "AI Automation"
click at [256, 72] on span "Advanced" at bounding box center [251, 71] width 24 height 8
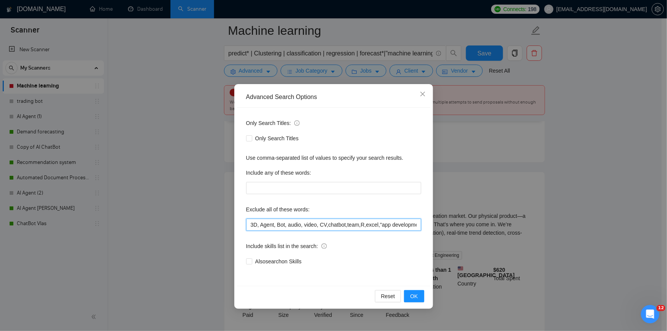
click at [312, 221] on input "3D, Agent, Bot, audio, video, CV,chatbot,team,R,excel,"app development","app de…" at bounding box center [333, 225] width 175 height 12
paste input "AI Automation"
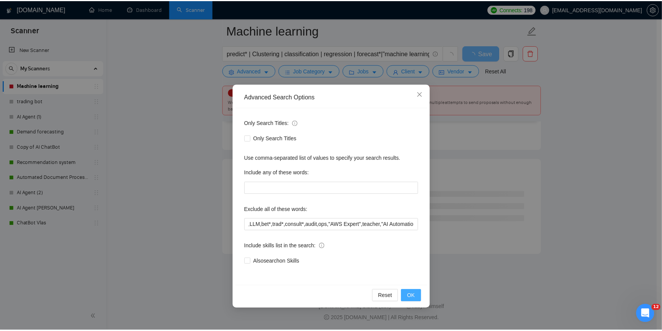
scroll to position [0, 0]
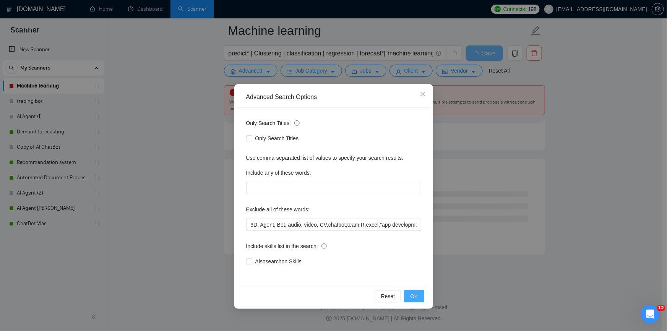
click at [423, 297] on button "OK" at bounding box center [414, 296] width 20 height 12
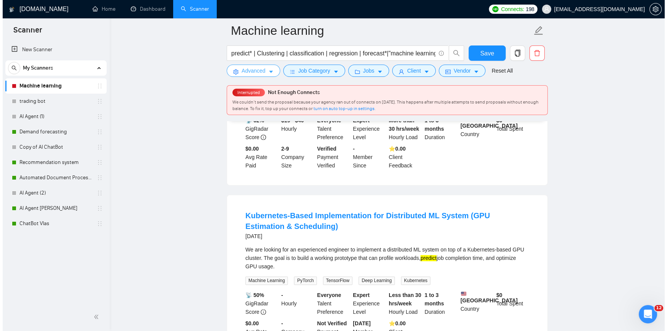
scroll to position [1190, 0]
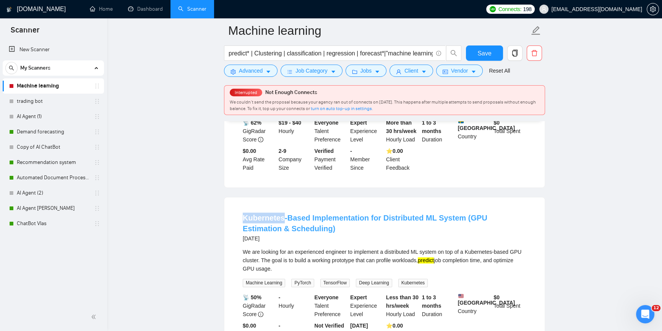
drag, startPoint x: 237, startPoint y: 204, endPoint x: 281, endPoint y: 203, distance: 43.6
click at [281, 206] on li "Kubernetes-Based Implementation for Distributed ML System (GPU Estimation & Sch…" at bounding box center [385, 279] width 302 height 146
copy link "Kubernetes"
click at [262, 74] on button "Advanced" at bounding box center [251, 71] width 54 height 12
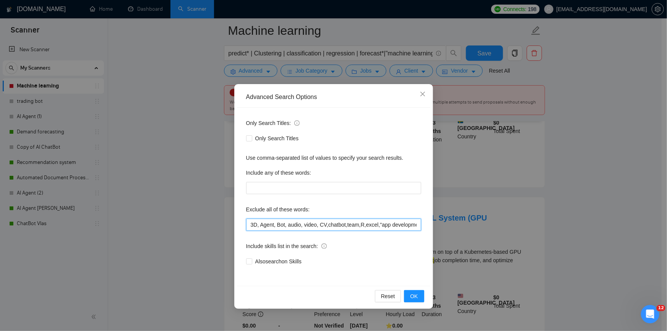
click at [347, 226] on input "3D, Agent, Bot, audio, video, CV,chatbot,team,R,excel,"app development","app de…" at bounding box center [333, 225] width 175 height 12
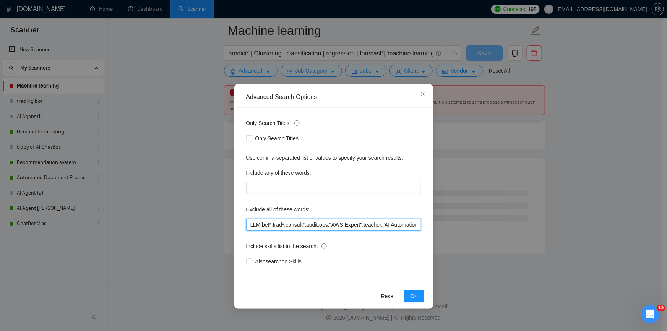
scroll to position [978, 0]
paste input "Kubernetes"
drag, startPoint x: 383, startPoint y: 222, endPoint x: 402, endPoint y: 227, distance: 19.4
click at [402, 227] on input "3D, Agent, Bot, audio, video, CV,chatbot,team,R,excel,"app development","app de…" at bounding box center [333, 225] width 175 height 12
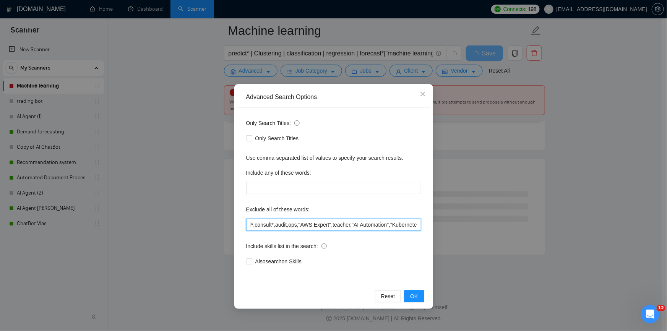
click at [407, 225] on input "3D, Agent, Bot, audio, video, CV,chatbot,team,R,excel,"app development","app de…" at bounding box center [333, 225] width 175 height 12
click at [388, 224] on input "3D, Agent, Bot, audio, video, CV,chatbot,team,R,excel,"app development","app de…" at bounding box center [333, 225] width 175 height 12
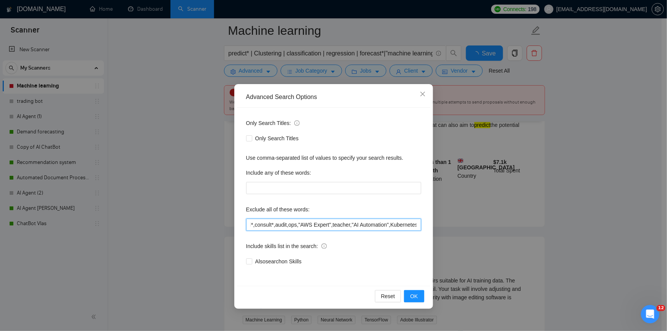
scroll to position [0, 340]
drag, startPoint x: 417, startPoint y: 224, endPoint x: 402, endPoint y: 224, distance: 14.5
click at [402, 224] on input "3D, Agent, Bot, audio, video, CV,chatbot,team,R,excel,"app development","app de…" at bounding box center [333, 225] width 175 height 12
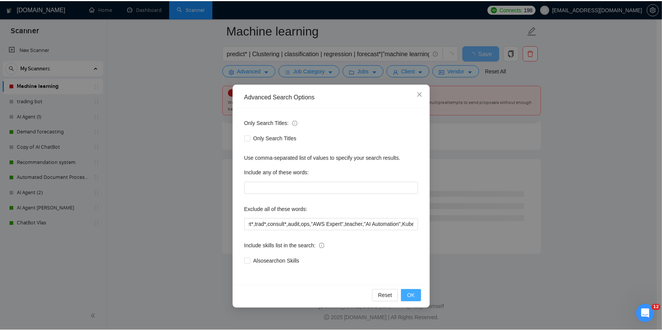
scroll to position [0, 0]
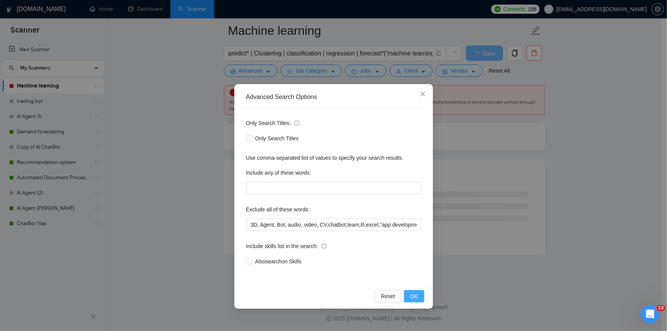
click at [422, 296] on button "OK" at bounding box center [414, 296] width 20 height 12
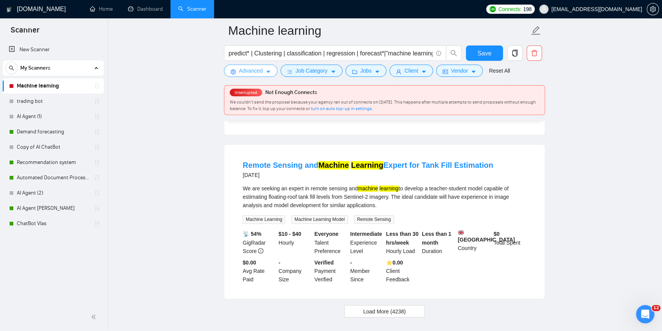
scroll to position [1595, 0]
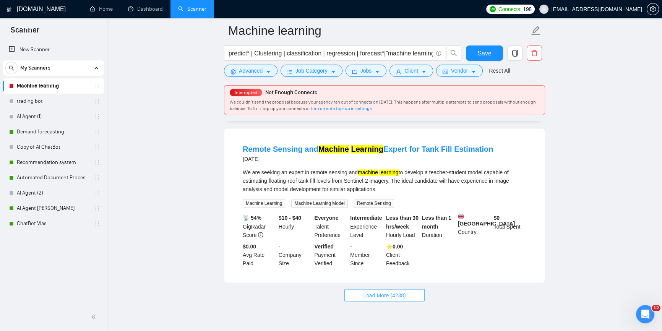
click at [417, 291] on button "Load More (4238)" at bounding box center [384, 295] width 80 height 12
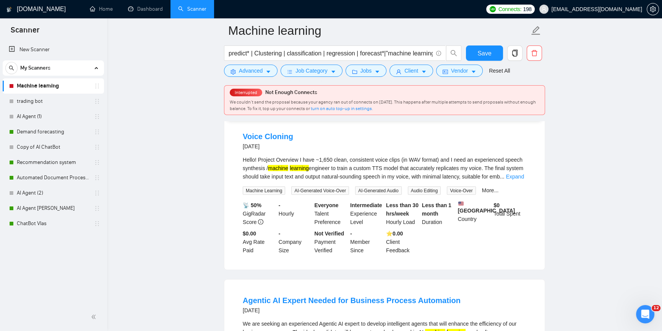
scroll to position [1907, 0]
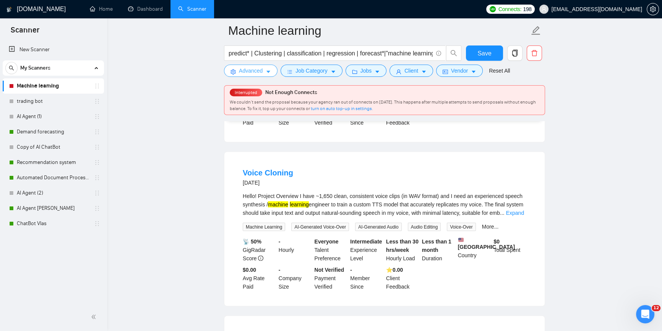
click at [242, 67] on span "Advanced" at bounding box center [251, 71] width 24 height 8
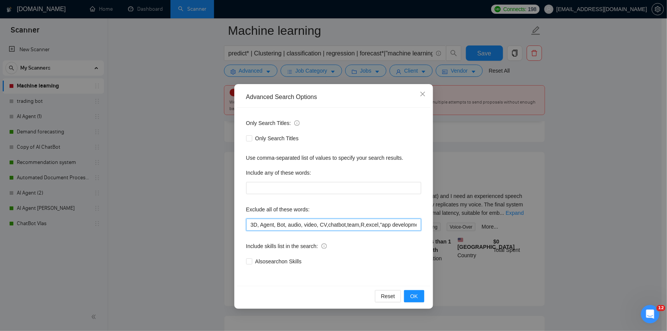
click at [301, 224] on input "3D, Agent, Bot, audio, video, CV,chatbot,team,R,excel,"app development","app de…" at bounding box center [333, 225] width 175 height 12
click at [415, 294] on span "OK" at bounding box center [414, 296] width 8 height 8
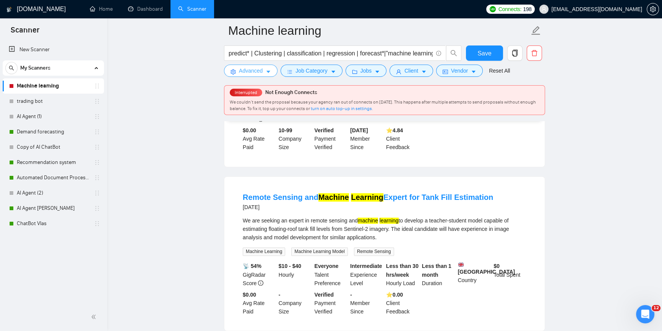
scroll to position [1617, 0]
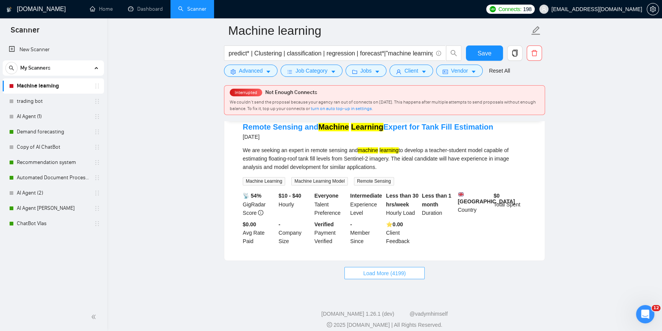
click at [409, 268] on button "Load More (4199)" at bounding box center [384, 273] width 80 height 12
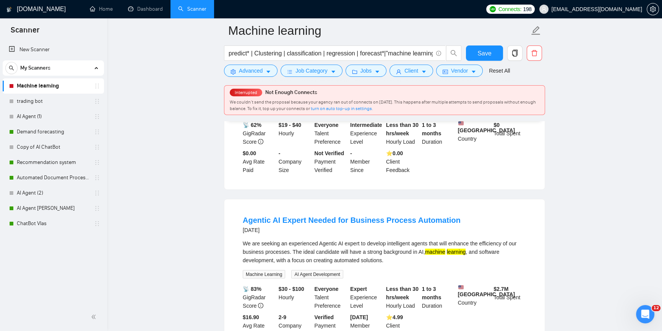
scroll to position [1930, 0]
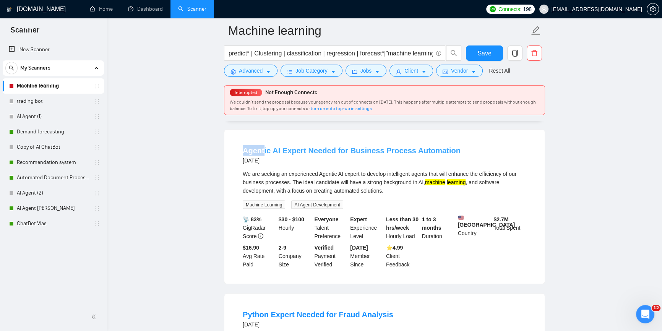
drag, startPoint x: 237, startPoint y: 140, endPoint x: 262, endPoint y: 138, distance: 24.9
click at [262, 139] on li "Agentic AI Expert Needed for Business Process Automation [DATE] We are seeking …" at bounding box center [385, 207] width 302 height 136
copy link "Agent"
click at [260, 76] on button "Advanced" at bounding box center [251, 71] width 54 height 12
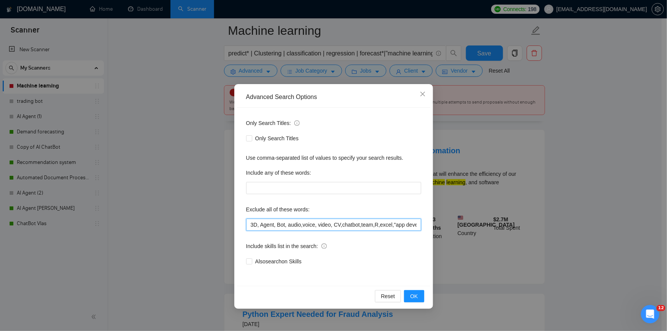
click at [338, 225] on input "3D, Agent, Bot, audio,voice, video, CV,chatbot,team,R,excel,"app development","…" at bounding box center [333, 225] width 175 height 12
paste input "Agent"
type input "3D, Agent, Bot, audio,voice, video, CV,Agent*,chatbot,team,R,excel,"app develop…"
click at [417, 299] on span "OK" at bounding box center [414, 296] width 8 height 8
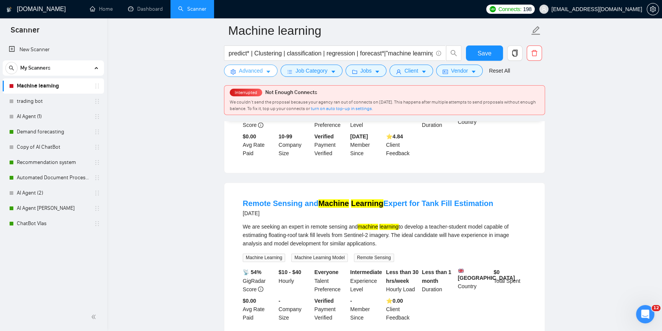
scroll to position [1617, 0]
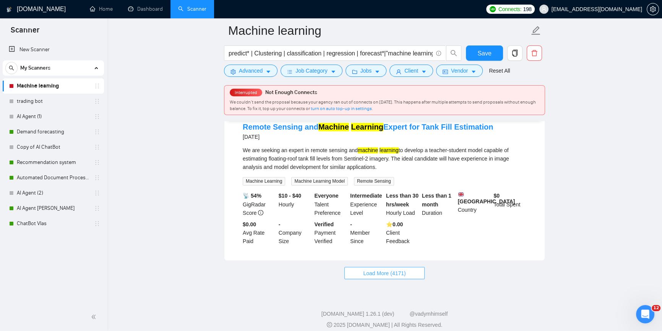
click at [401, 269] on span "Load More (4171)" at bounding box center [384, 273] width 42 height 8
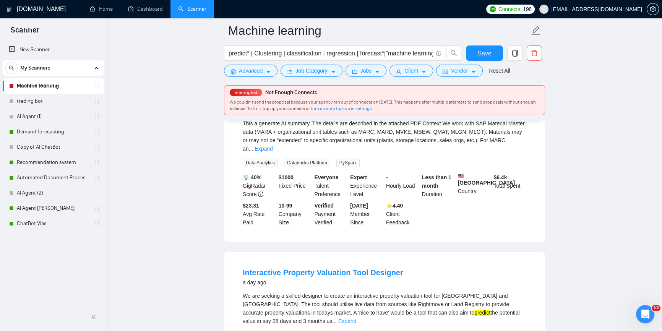
scroll to position [0, 0]
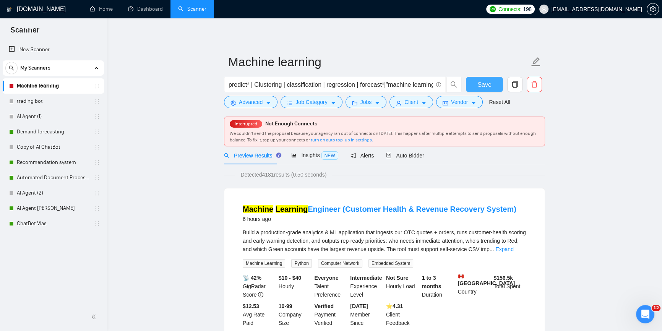
click at [479, 83] on span "Save" at bounding box center [484, 85] width 14 height 10
click at [409, 151] on div "Auto Bidder" at bounding box center [405, 155] width 38 height 8
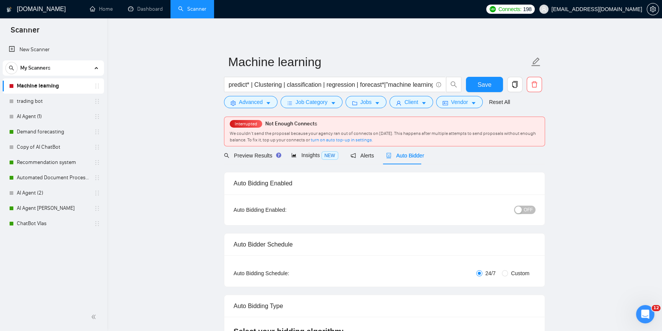
checkbox input "true"
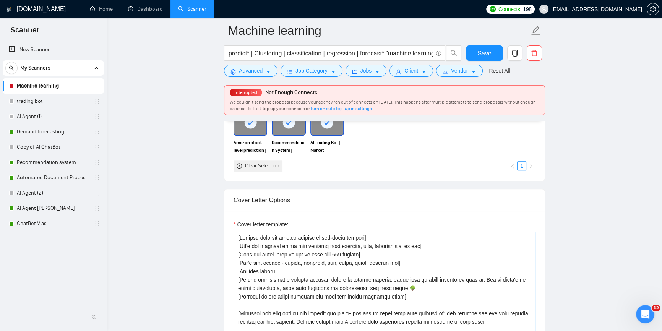
scroll to position [938, 0]
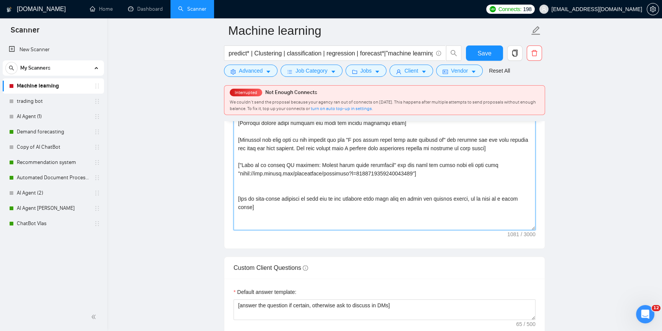
click at [310, 164] on textarea "Cover letter template:" at bounding box center [385, 144] width 302 height 172
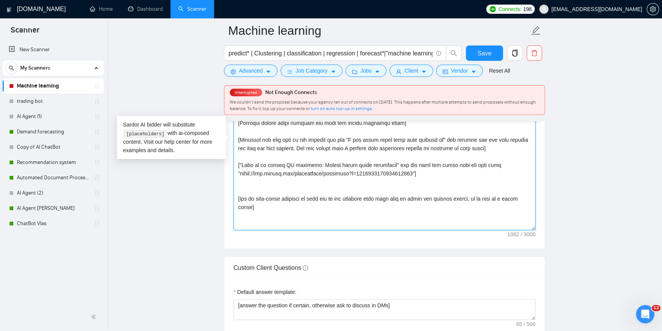
drag, startPoint x: 314, startPoint y: 164, endPoint x: 384, endPoint y: 161, distance: 70.0
click at [384, 161] on textarea "Cover letter template:" at bounding box center [385, 144] width 302 height 172
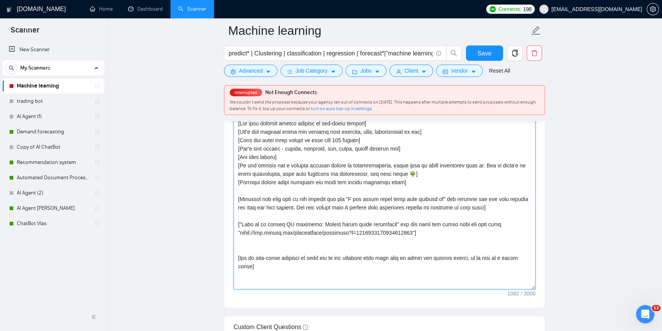
scroll to position [903, 0]
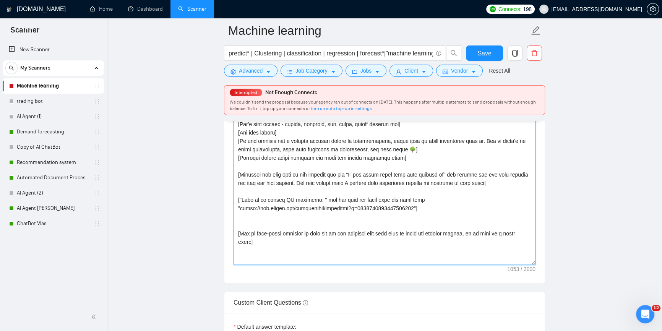
click at [419, 206] on textarea "Cover letter template:" at bounding box center [385, 179] width 302 height 172
click at [241, 209] on textarea "Cover letter template:" at bounding box center [385, 179] width 302 height 172
click at [425, 209] on textarea "Cover letter template:" at bounding box center [385, 179] width 302 height 172
click at [424, 207] on textarea "Cover letter template:" at bounding box center [385, 179] width 302 height 172
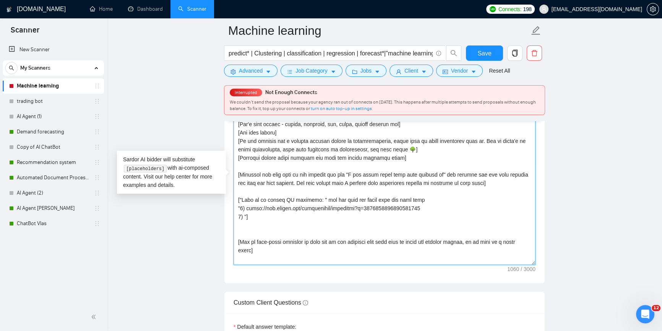
paste textarea "[URL][DOMAIN_NAME]"
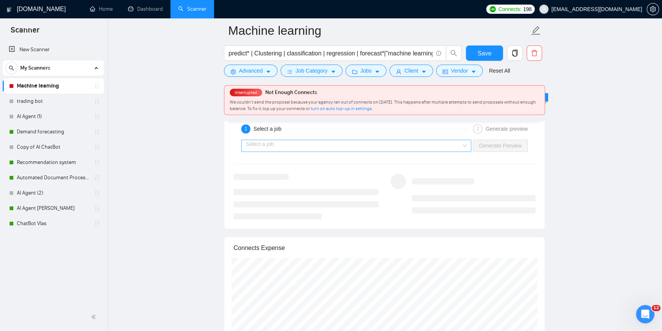
scroll to position [1425, 0]
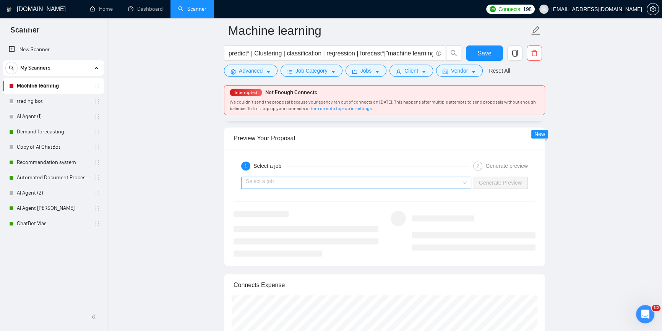
click at [402, 180] on input "search" at bounding box center [354, 182] width 216 height 11
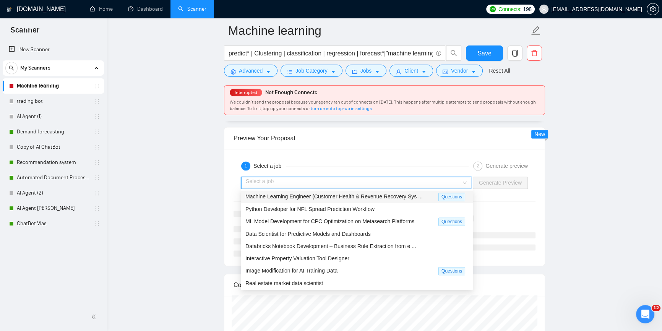
click at [383, 201] on div "Machine Learning Engineer (Customer Health & Revenue Recovery Sys ... Questions" at bounding box center [357, 196] width 232 height 13
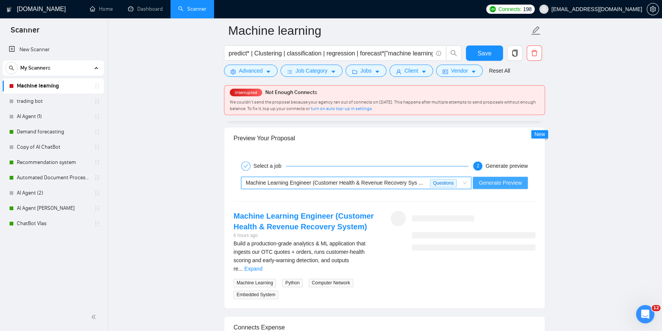
drag, startPoint x: 510, startPoint y: 179, endPoint x: 519, endPoint y: 187, distance: 11.4
click at [510, 179] on span "Generate Preview" at bounding box center [500, 183] width 43 height 8
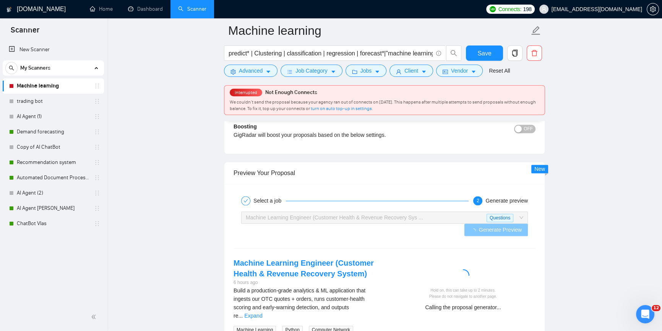
scroll to position [1494, 0]
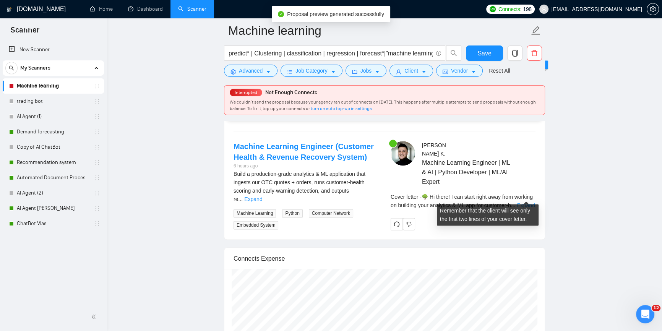
click at [528, 202] on link "Expand" at bounding box center [526, 205] width 18 height 6
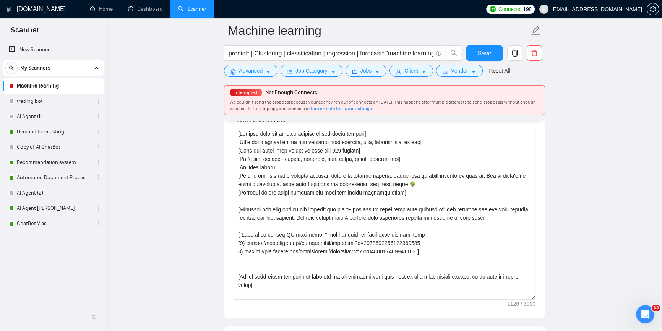
scroll to position [834, 0]
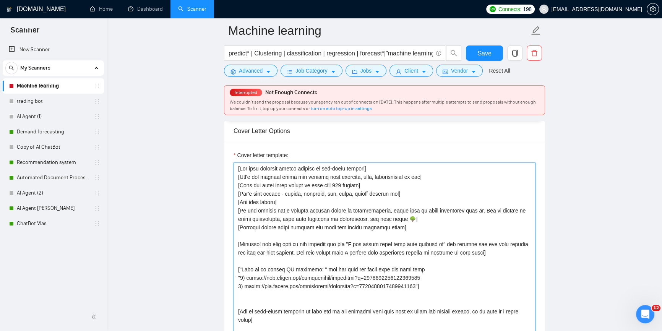
click at [252, 254] on textarea "Cover letter template:" at bounding box center [385, 248] width 302 height 172
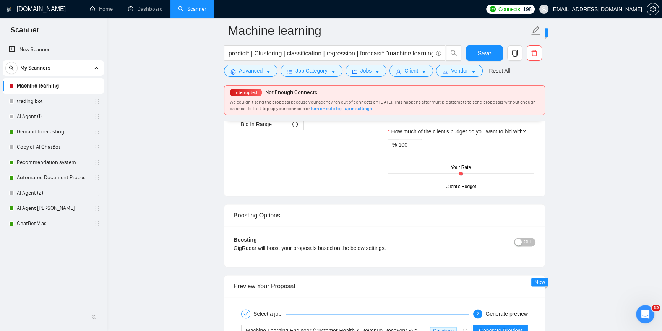
scroll to position [1355, 0]
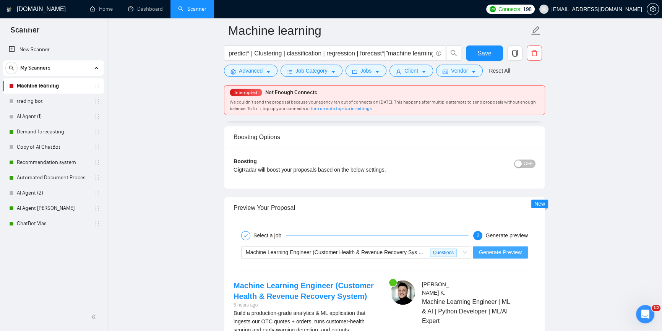
type textarea "[Lor ipsu dolorsit ametco adipisc el sed-doeiu tempori] [Utl'e dol magnaal enim…"
click at [506, 253] on span "Generate Preview" at bounding box center [500, 252] width 43 height 8
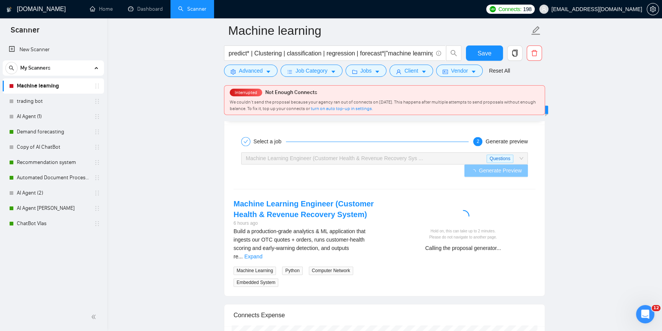
scroll to position [1459, 0]
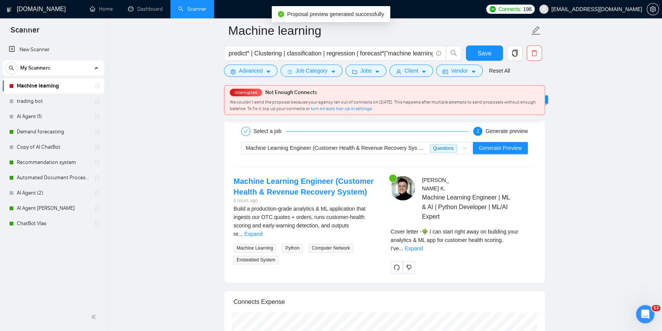
click at [541, 232] on div "[PERSON_NAME] Machine Learning Engineer | ML & AI | Python Developer | ML/AI Ex…" at bounding box center [463, 224] width 157 height 97
click at [536, 232] on div "[PERSON_NAME] Machine Learning Engineer | ML & AI | Python Developer | ML/AI Ex…" at bounding box center [463, 224] width 157 height 97
click at [423, 245] on link "Expand" at bounding box center [414, 248] width 18 height 6
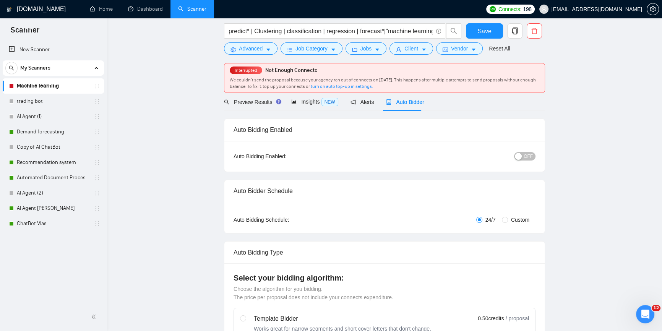
scroll to position [0, 0]
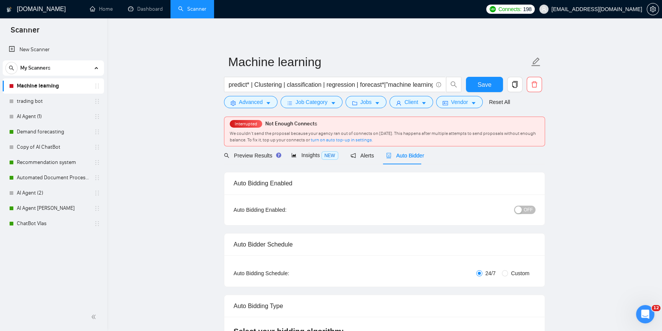
click at [522, 207] on div "button" at bounding box center [518, 209] width 7 height 7
click at [487, 82] on span "Save" at bounding box center [484, 85] width 14 height 10
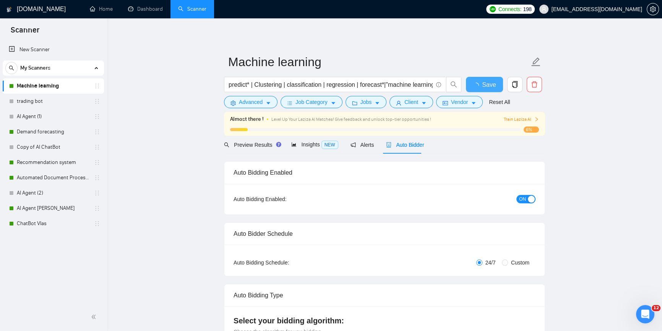
checkbox input "true"
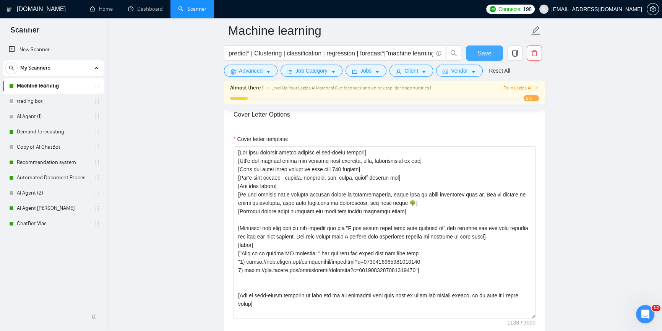
scroll to position [842, 0]
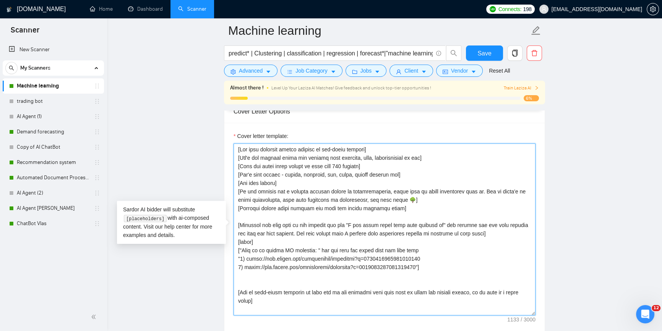
click at [382, 197] on textarea "Cover letter template:" at bounding box center [385, 229] width 302 height 172
paste textarea
type textarea "[Lor ipsu dolorsit ametco adipisc el sed-doeiu tempori] [Utl'e dol magnaal enim…"
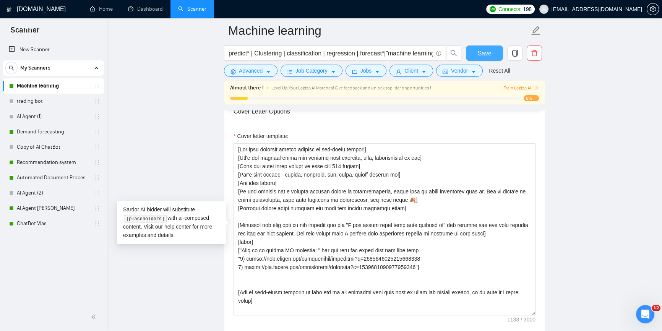
click at [481, 49] on span "Save" at bounding box center [484, 54] width 14 height 10
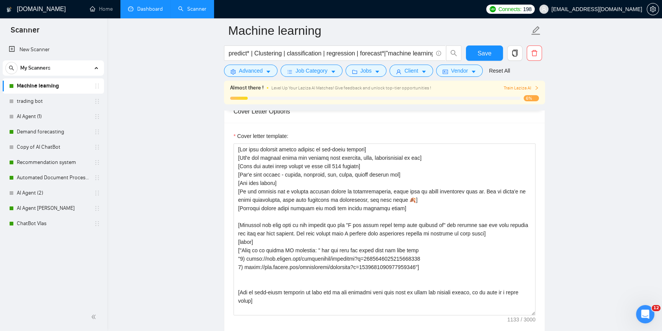
click at [158, 12] on link "Dashboard" at bounding box center [145, 9] width 35 height 6
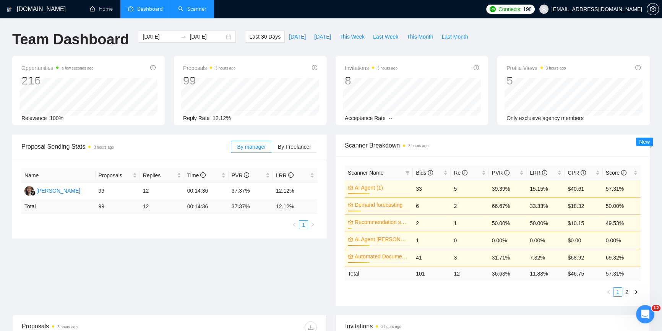
click at [183, 12] on link "Scanner" at bounding box center [192, 9] width 28 height 6
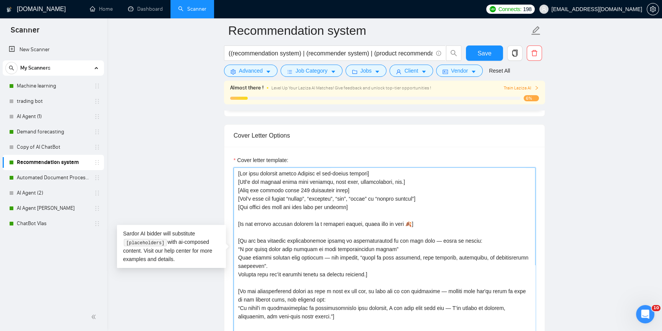
drag, startPoint x: 407, startPoint y: 224, endPoint x: 411, endPoint y: 210, distance: 14.3
click at [407, 223] on textarea "Cover letter template:" at bounding box center [385, 253] width 302 height 172
